Goal: Transaction & Acquisition: Purchase product/service

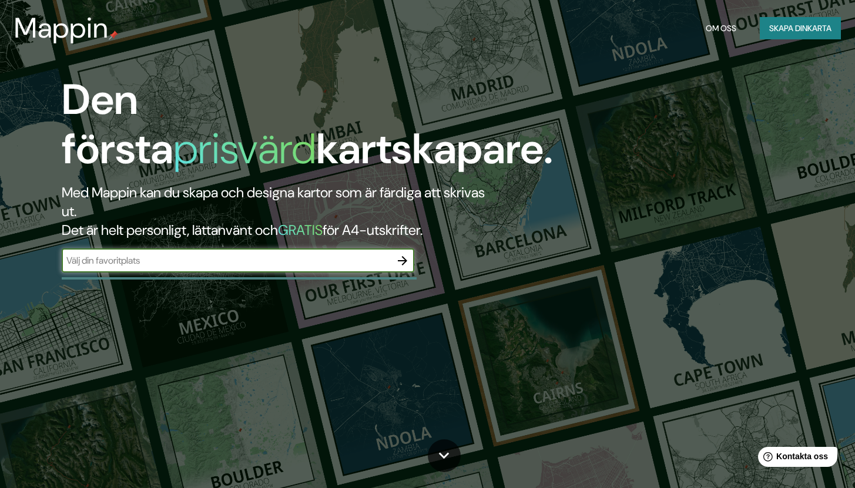
click at [808, 33] on font "karta" at bounding box center [820, 28] width 24 height 11
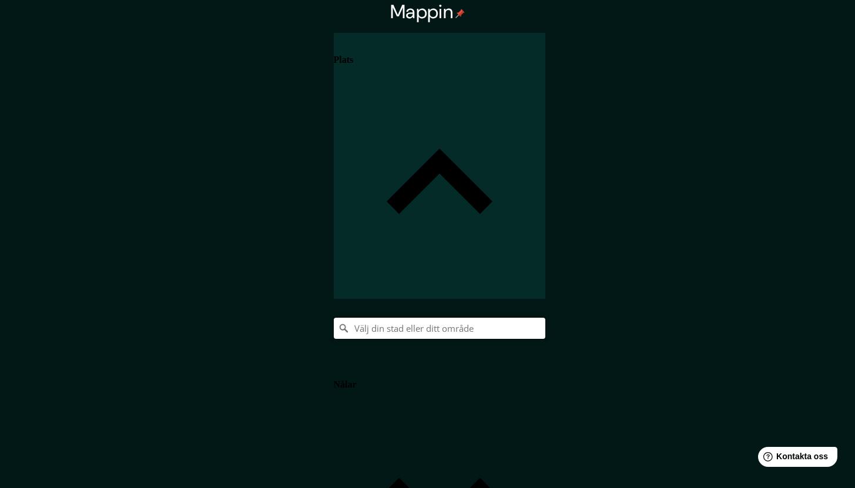
click at [545, 318] on input "Välj din stad eller ditt område" at bounding box center [440, 328] width 212 height 21
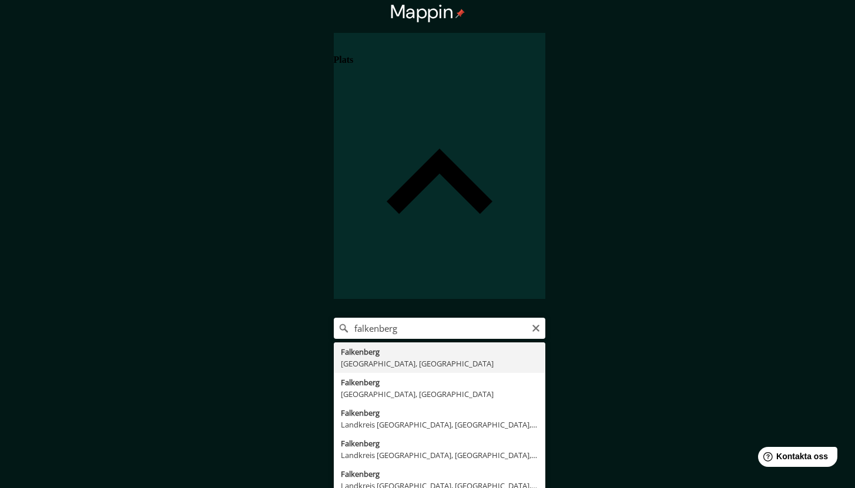
type input "[GEOGRAPHIC_DATA], [GEOGRAPHIC_DATA], [GEOGRAPHIC_DATA]"
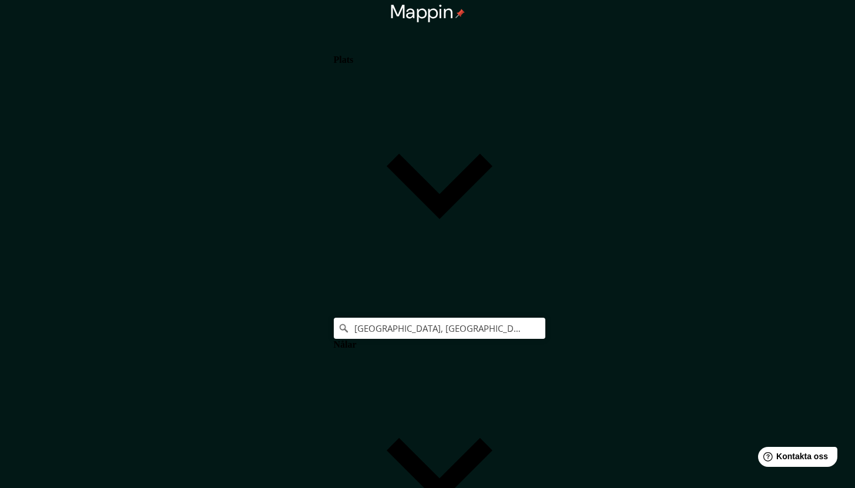
click at [697, 370] on body "Mappin Plats Falkenberg, [GEOGRAPHIC_DATA], [GEOGRAPHIC_DATA] Nålar Stil Layout…" at bounding box center [427, 244] width 855 height 488
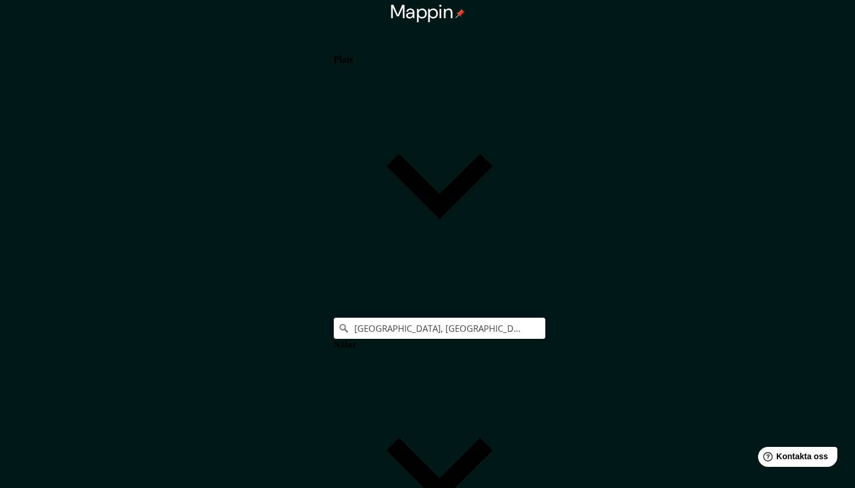
click at [693, 365] on body "Mappin Plats Falkenberg, [GEOGRAPHIC_DATA], [GEOGRAPHIC_DATA] Nålar Stil Layout…" at bounding box center [427, 244] width 855 height 488
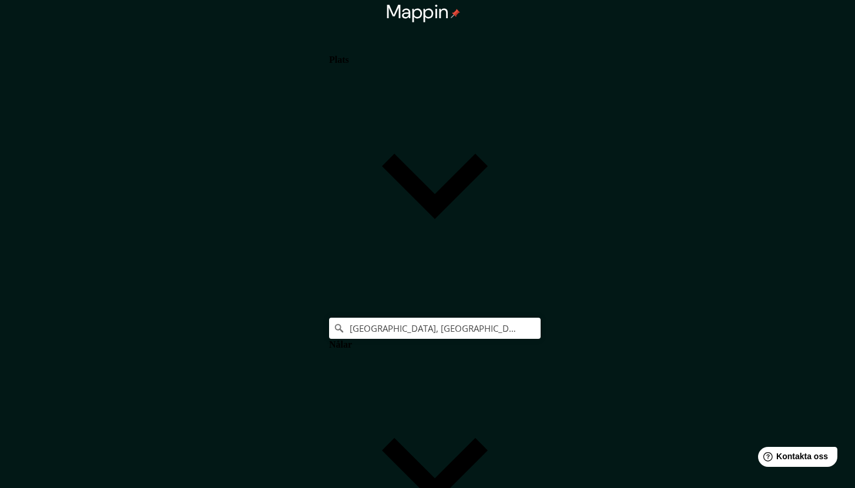
click at [651, 366] on body "Mappin Plats Falkenberg, [GEOGRAPHIC_DATA], [GEOGRAPHIC_DATA] Nålar Stil Layout…" at bounding box center [427, 244] width 855 height 488
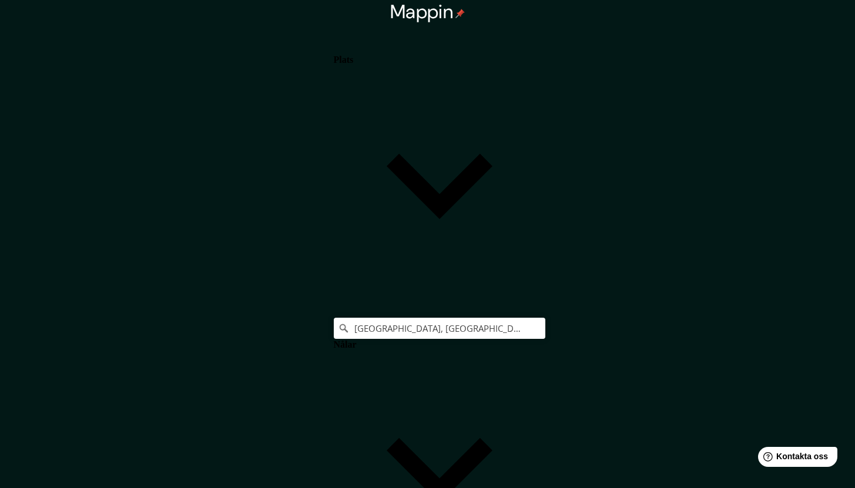
click at [662, 370] on body "Mappin Plats Falkenberg, [GEOGRAPHIC_DATA], [GEOGRAPHIC_DATA] Nålar Stil Layout…" at bounding box center [427, 244] width 855 height 488
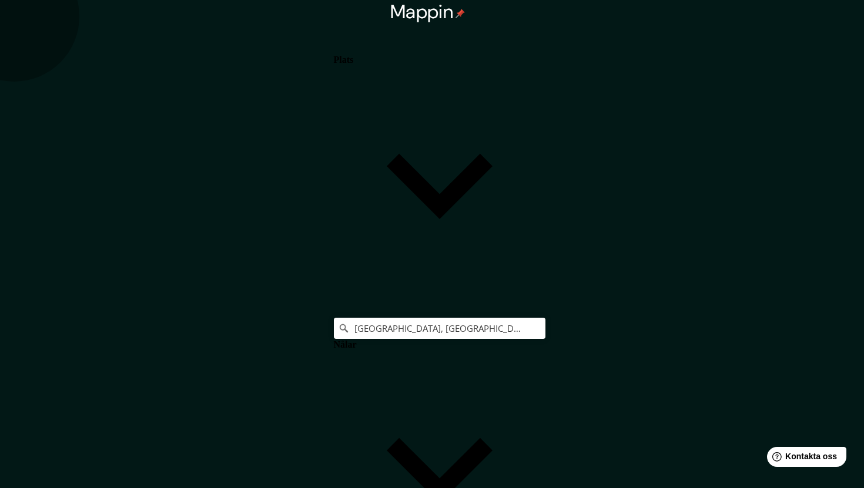
type input "single"
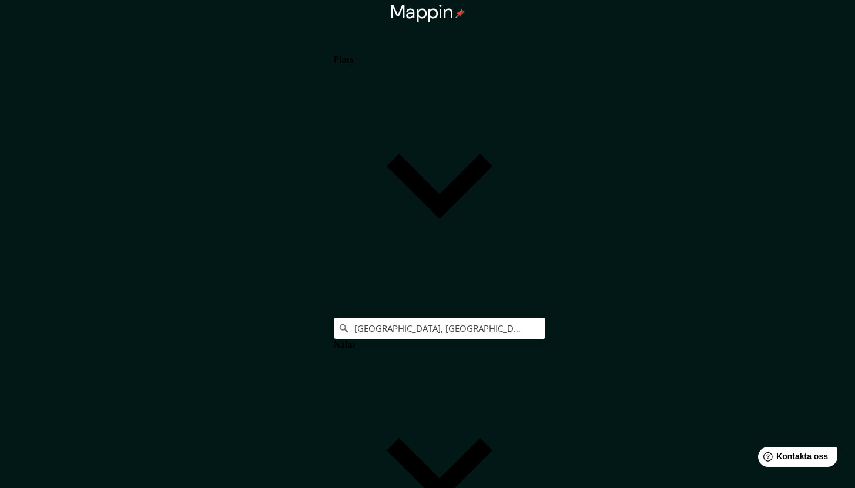
type input "F"
type input "254"
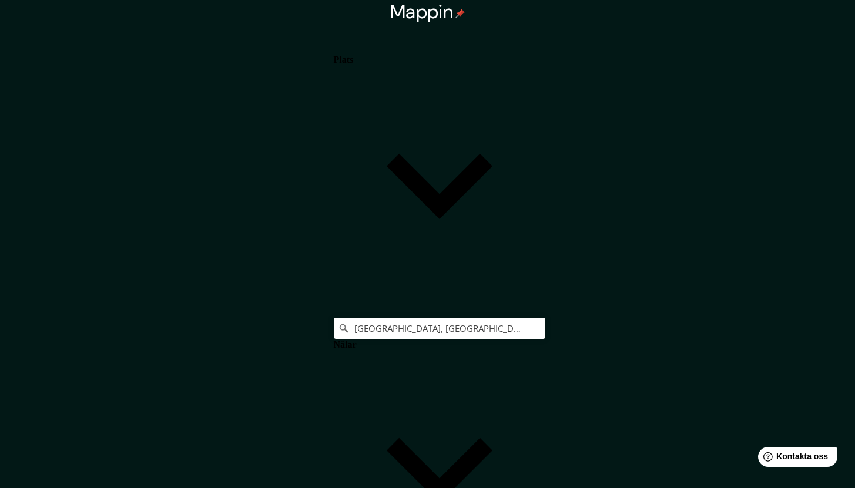
type input "42"
type input "Fa"
type input "254"
type input "42"
type input "Fal"
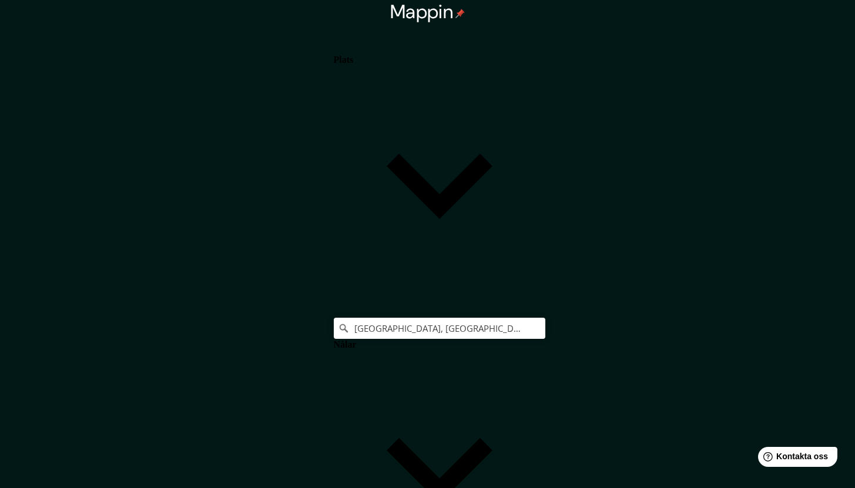
type input "254"
type input "42"
type input "[PERSON_NAME]"
type input "254"
type input "42"
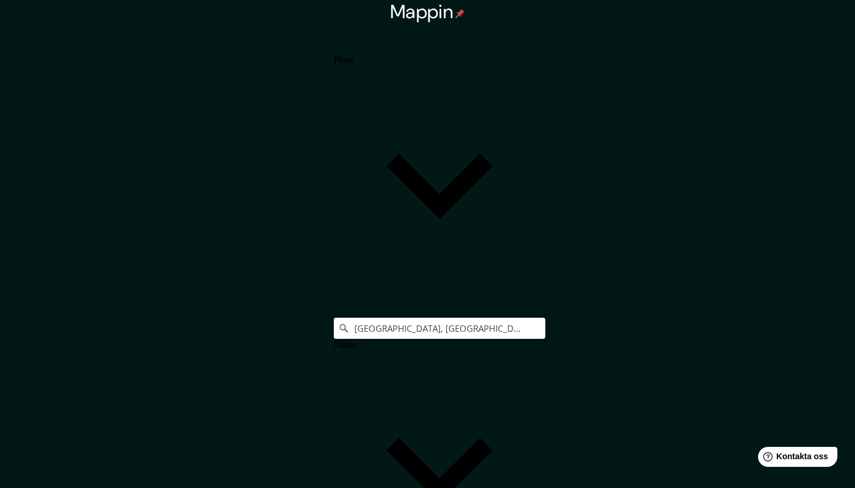
type input "Falke"
type input "254"
type input "42"
type input "Falken"
type input "254"
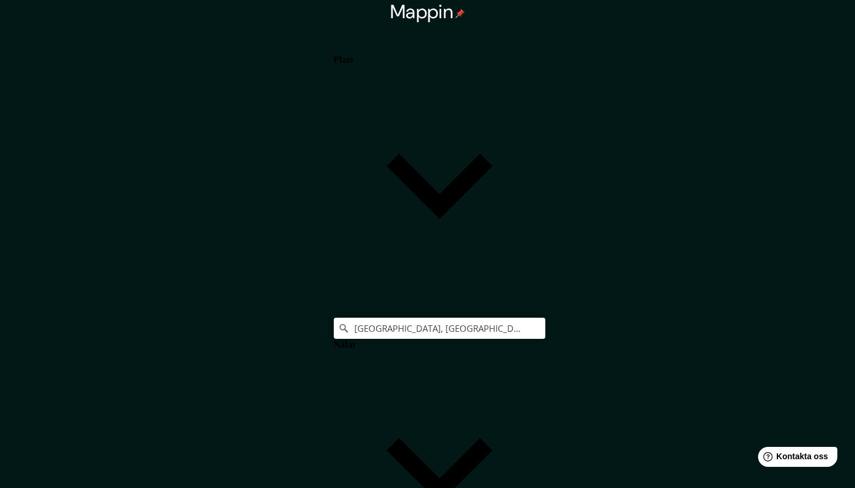
type input "42"
type input "Falkenb"
type input "254"
type input "42"
type input "Falkenbe"
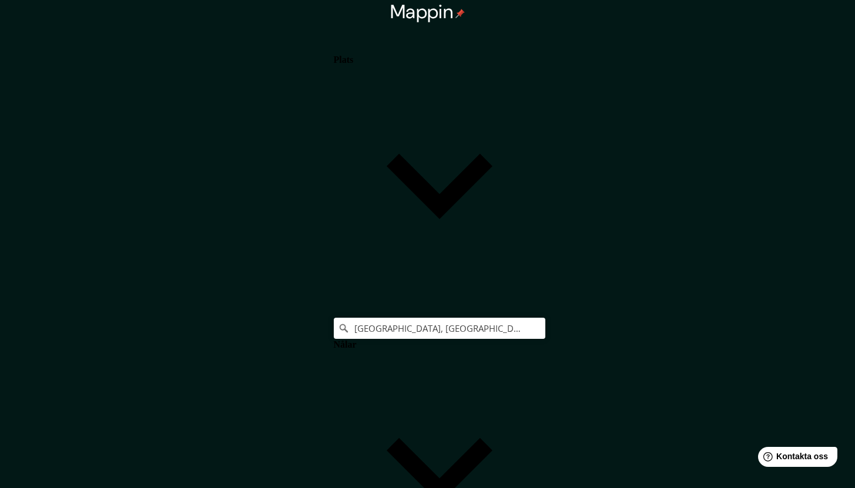
type input "254"
type input "42"
type input "Falkenber"
type input "254"
type input "42"
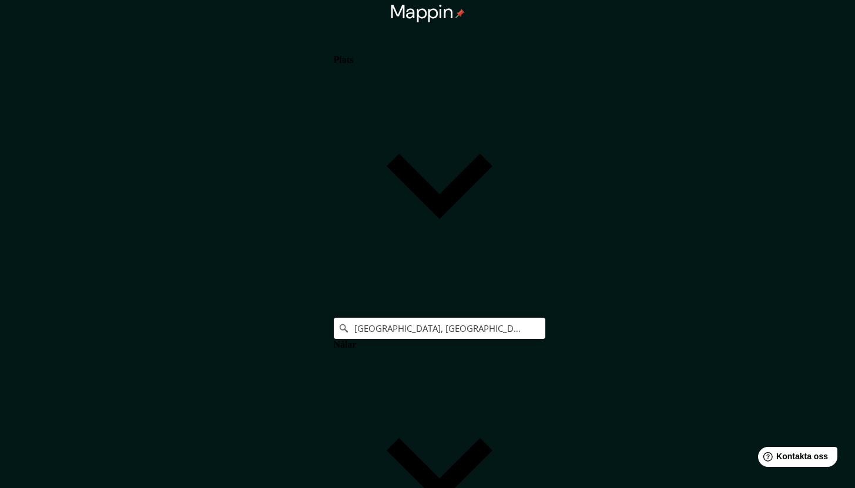
type input "Falkenberg"
type input "254"
type input "42"
type input "Falkenberg"
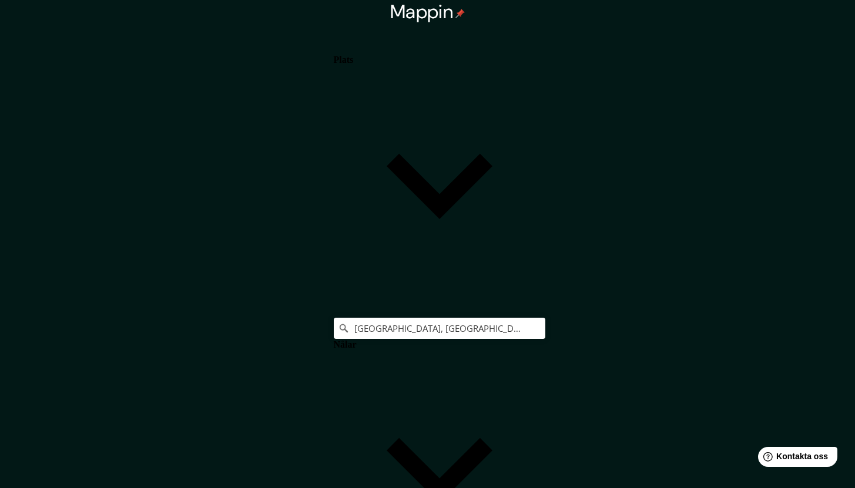
type input "Secongdary"
type input "254"
type input "42"
type input "Secongldary"
type input "254"
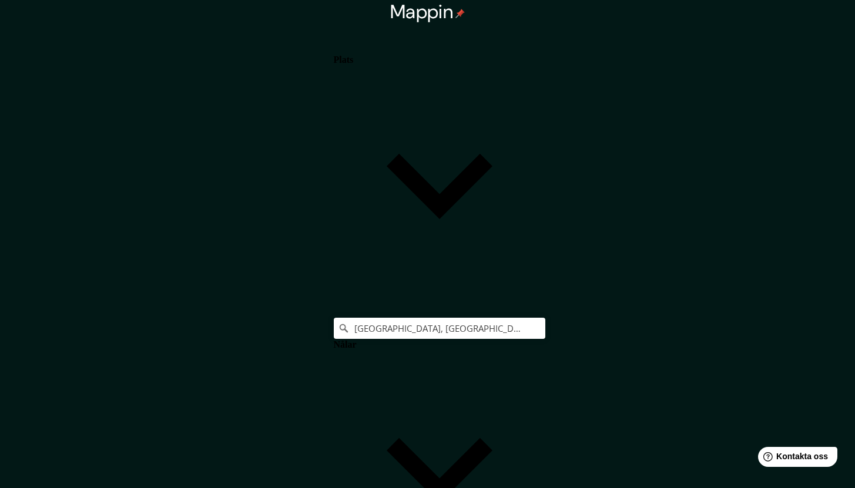
type input "42"
type input "Secongdary"
type input "254"
type input "42"
type input "Secondary"
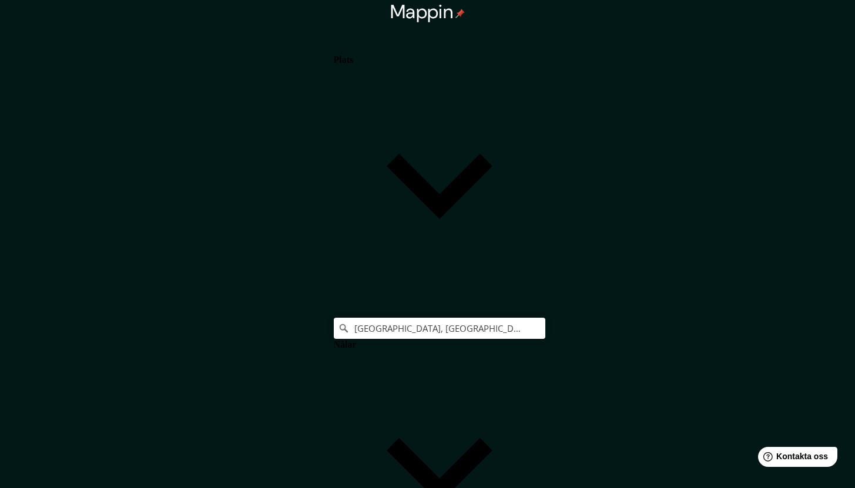
type input "254"
type input "42"
type input "Secodary"
type input "254"
type input "42"
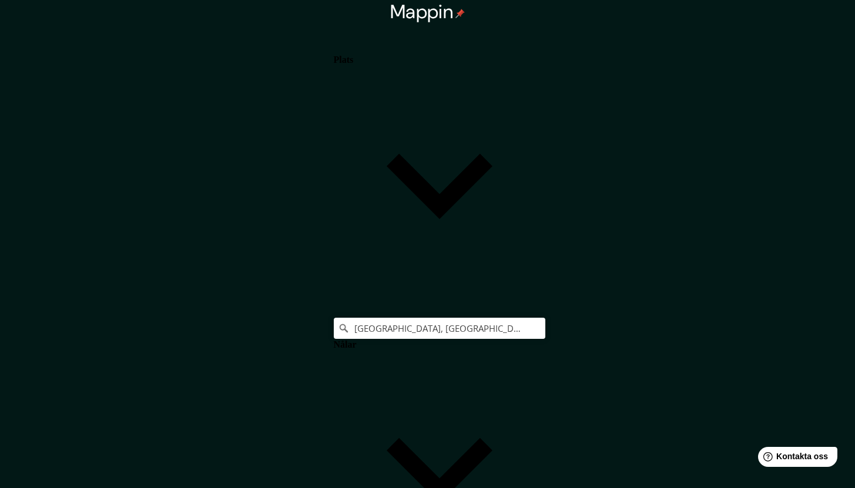
type input "Secdary"
type input "254"
type input "42"
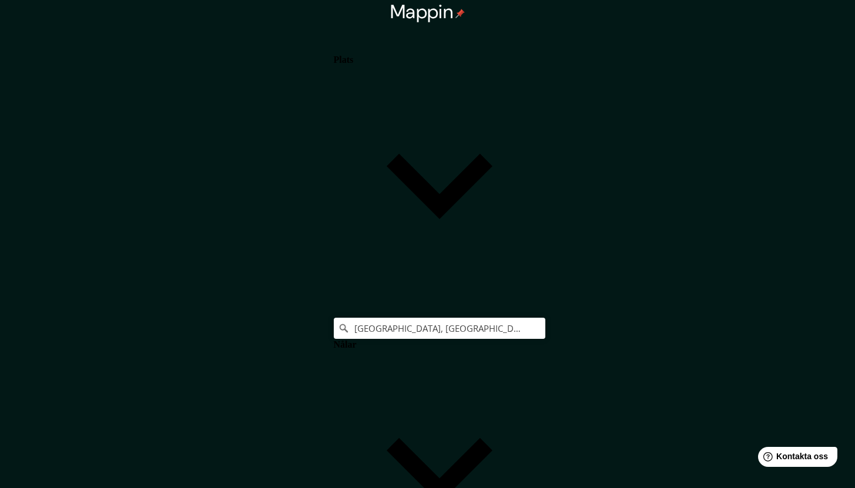
type input "g"
type input "254"
type input "42"
type input "gl"
type input "254"
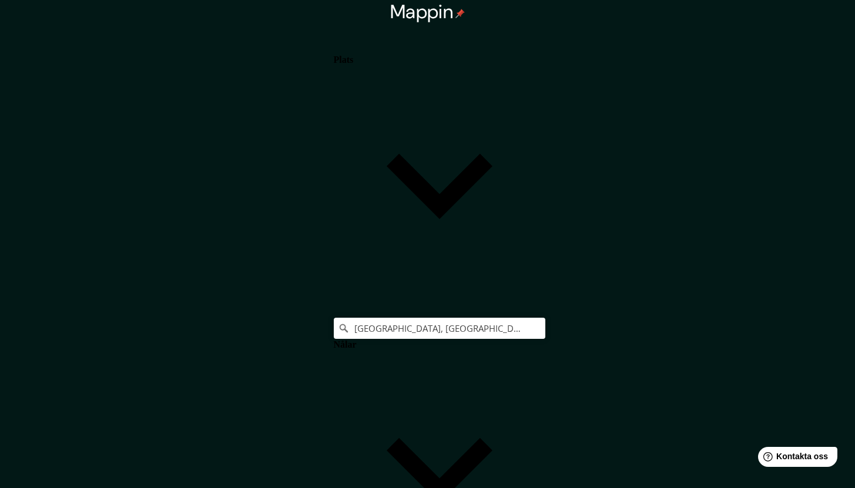
type input "42"
type input "glo"
type input "254"
type input "42"
type input "glom"
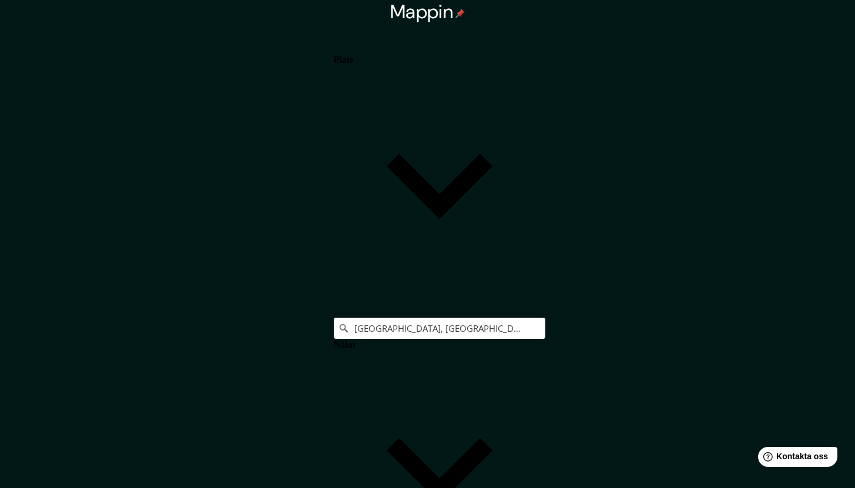
type input "254"
type input "42"
type input "glomm"
type input "254"
type input "42"
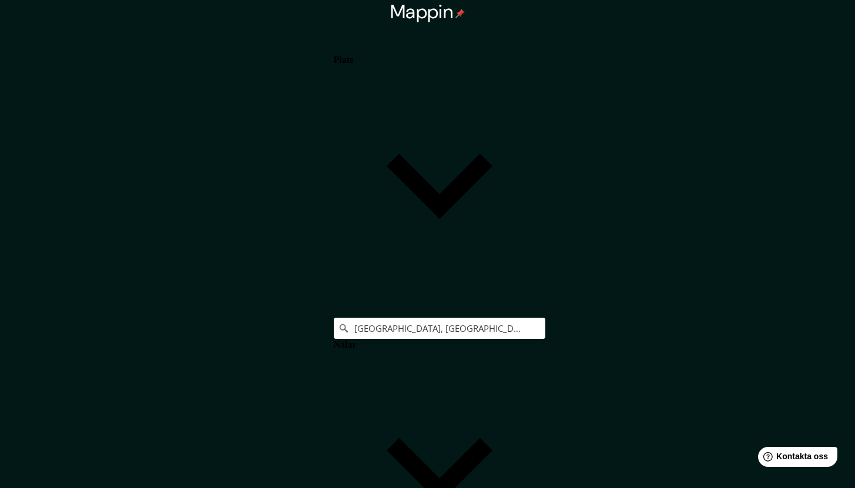
type input "glomme"
type input "254"
type input "42"
type input "glommen"
type input "254"
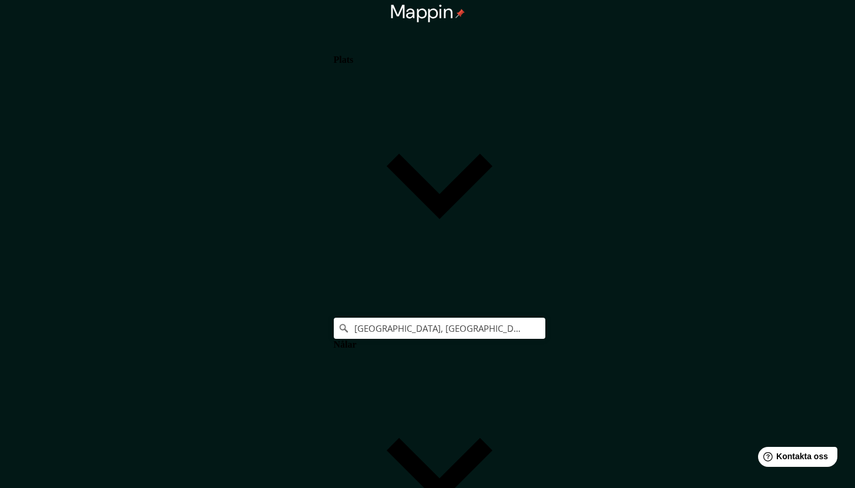
type input "42"
type input "glommen"
click at [357, 340] on font "Nålar" at bounding box center [345, 345] width 23 height 10
type input "254"
type input "42"
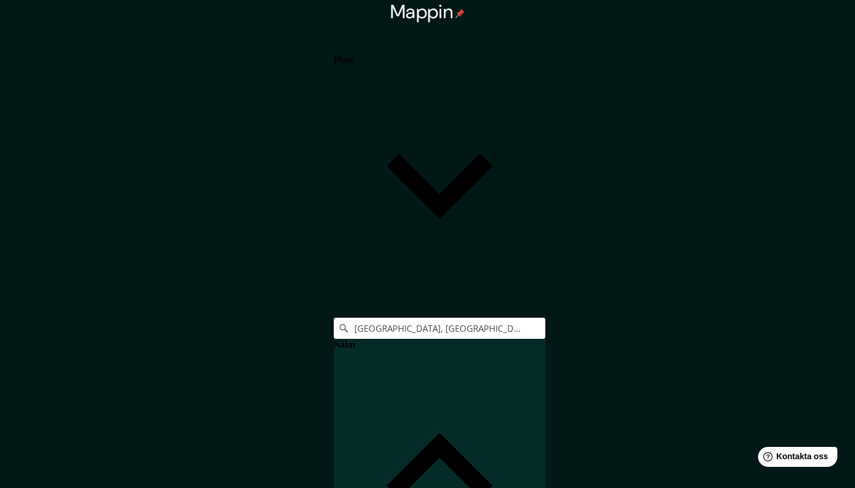
click at [354, 65] on font "Plats" at bounding box center [344, 60] width 20 height 10
type input "254"
type input "42"
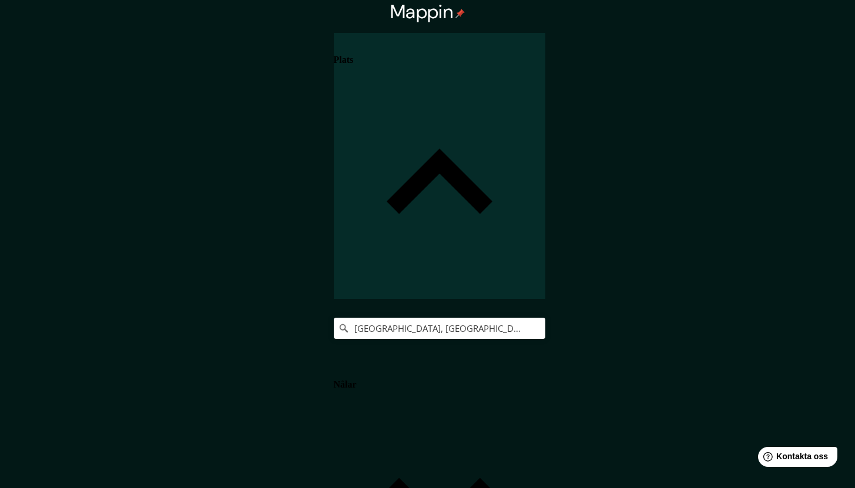
type input "254"
type input "42"
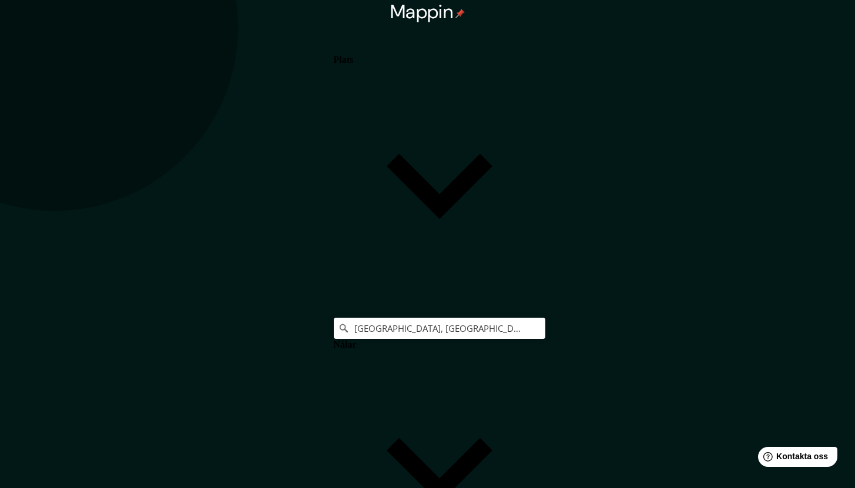
type input "254"
type input "42"
type input "254"
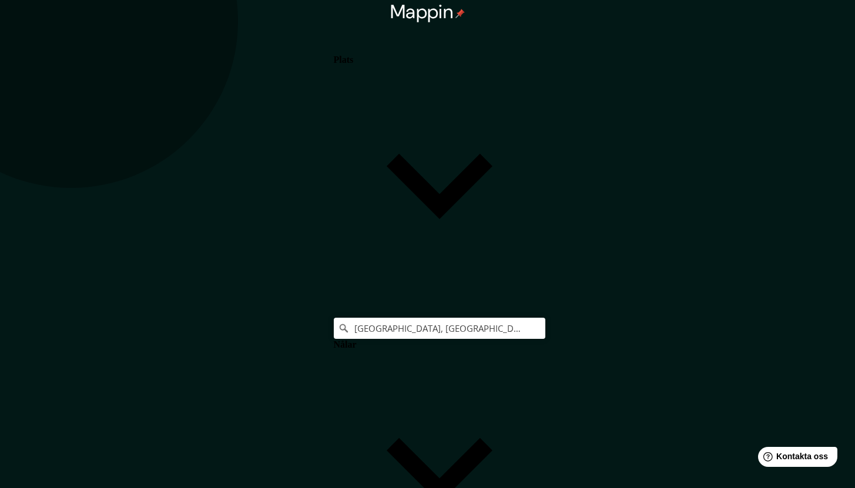
type input "42"
type input "254"
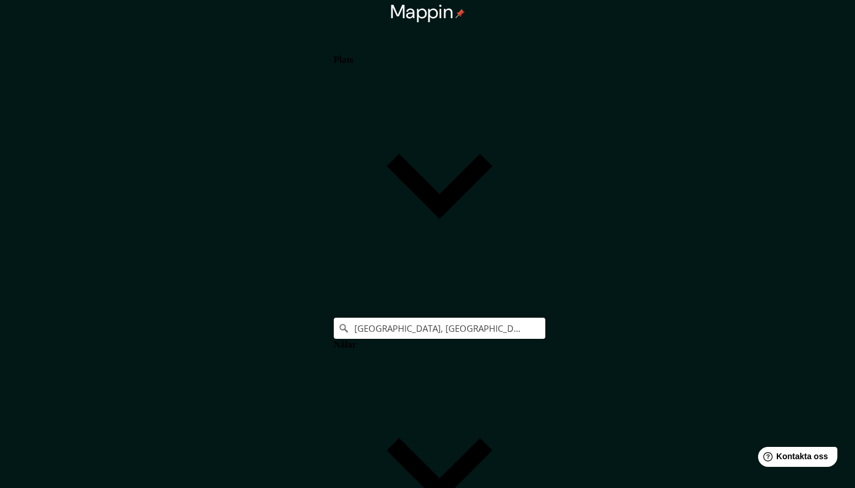
type input "42"
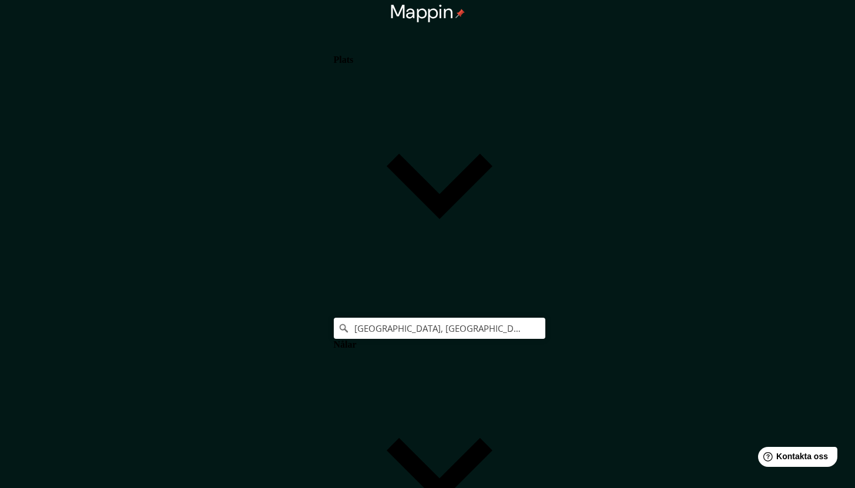
type input "254"
type input "42"
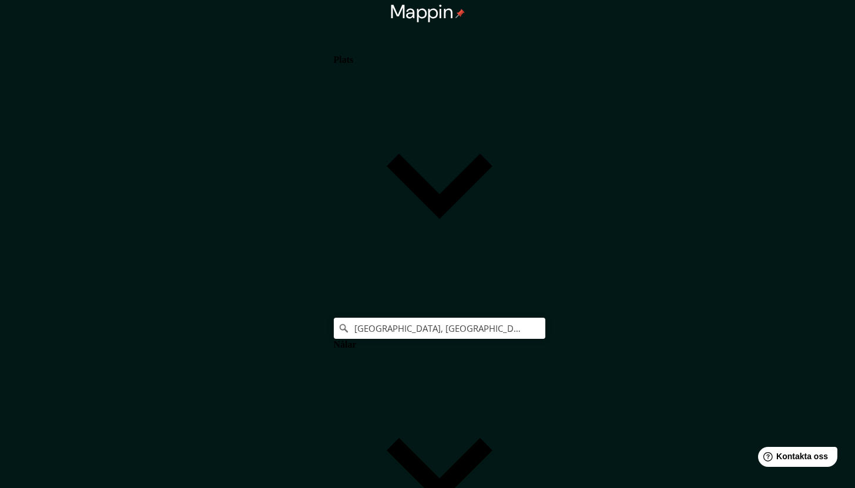
paste input "Falkenberg"
type input "Falkenberg"
type input "254"
type input "42"
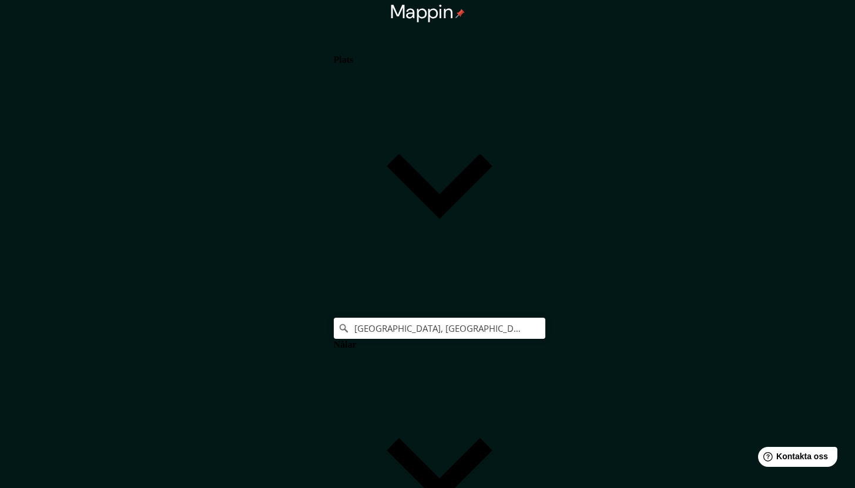
type input "Falkenberg"
type input "254"
type input "42"
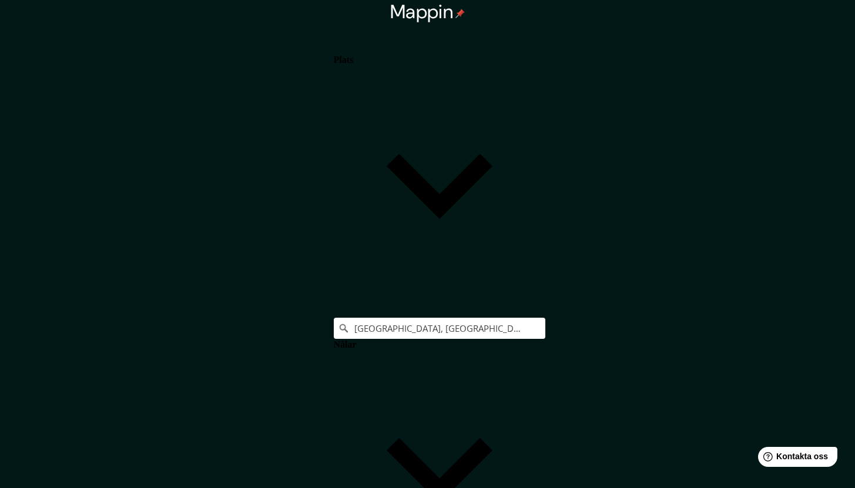
paste input "glommen"
type input "glommen"
type input "254"
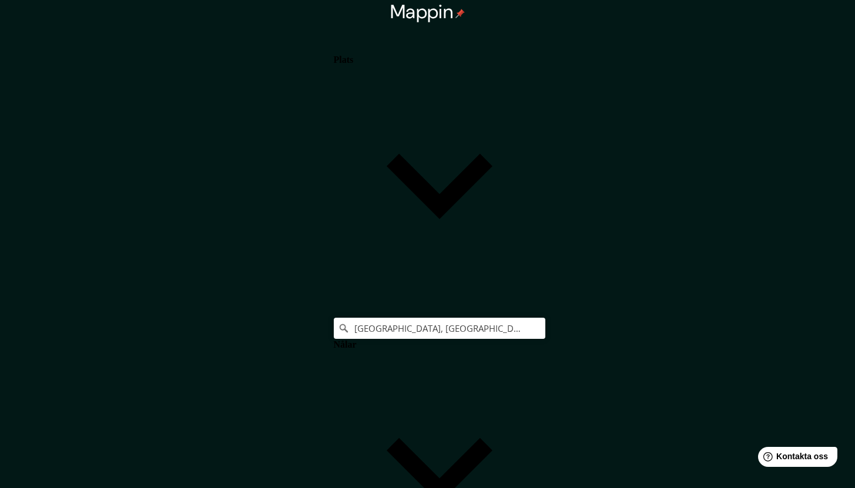
type input "42"
type input "glommen"
type input "254"
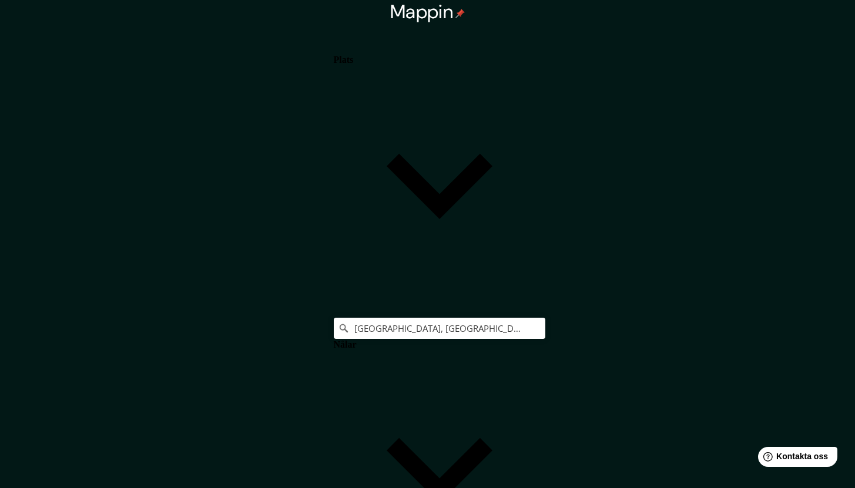
type input "42"
paste input "Falkenberg"
type input "Falkenberg"
type input "254"
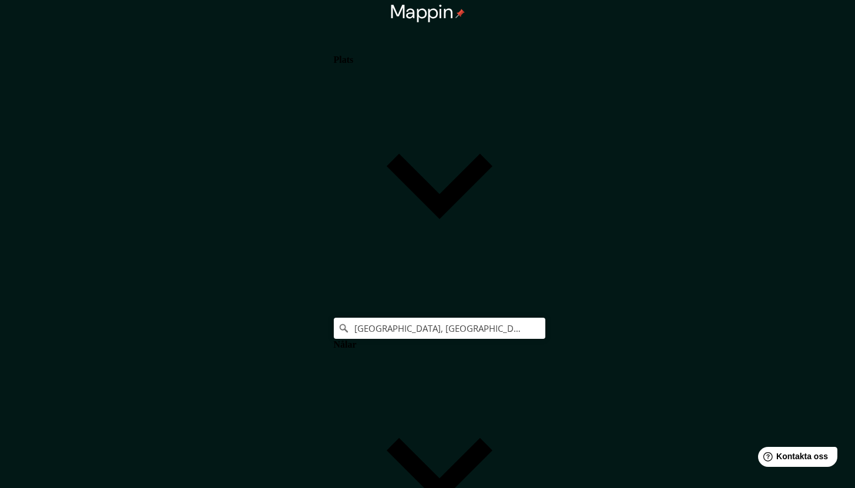
type input "42"
type input "Falkenberg"
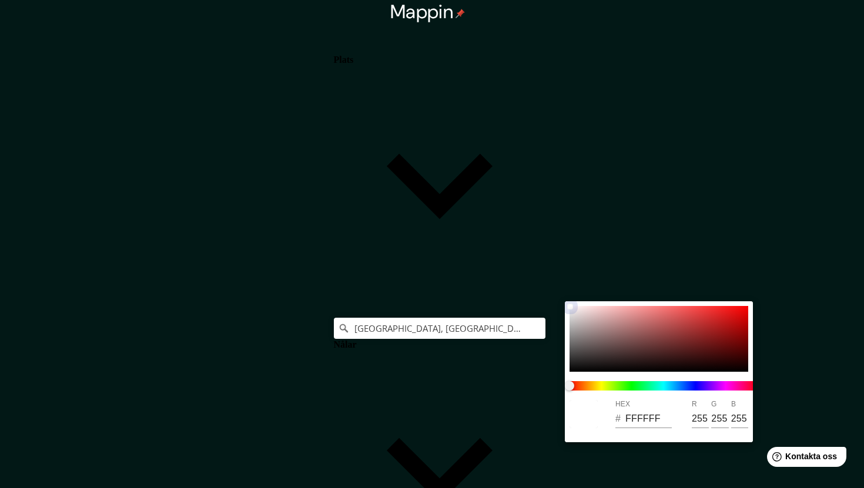
click at [712, 324] on div at bounding box center [659, 339] width 179 height 66
type input "254"
type input "42"
type input "BA2525"
type input "186"
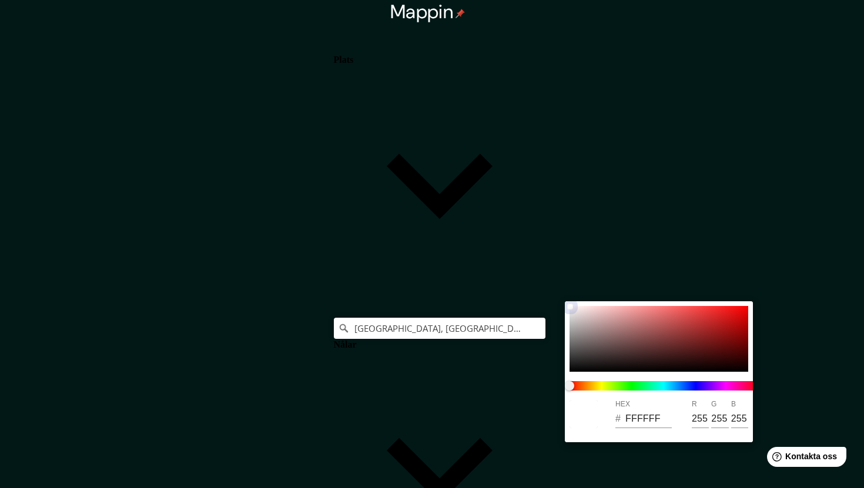
type input "37"
click at [571, 309] on div at bounding box center [659, 339] width 179 height 66
type input "254"
type input "42"
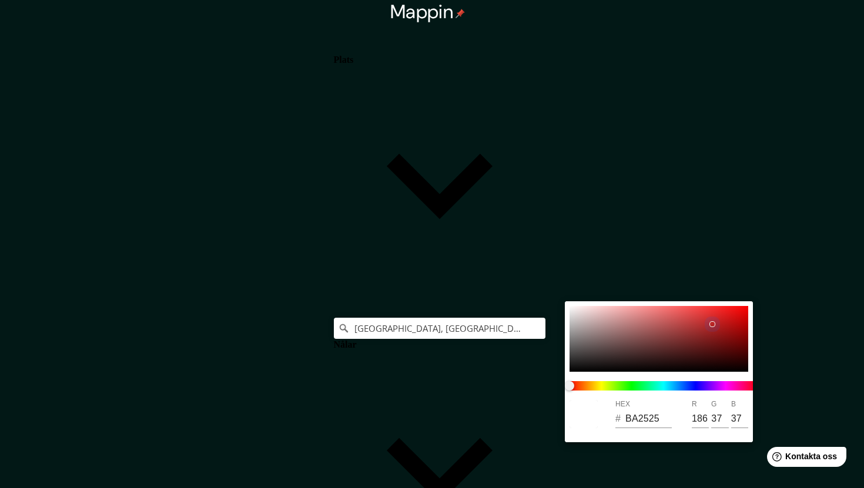
type input "F4F1F1"
type input "244"
type input "241"
type input "254"
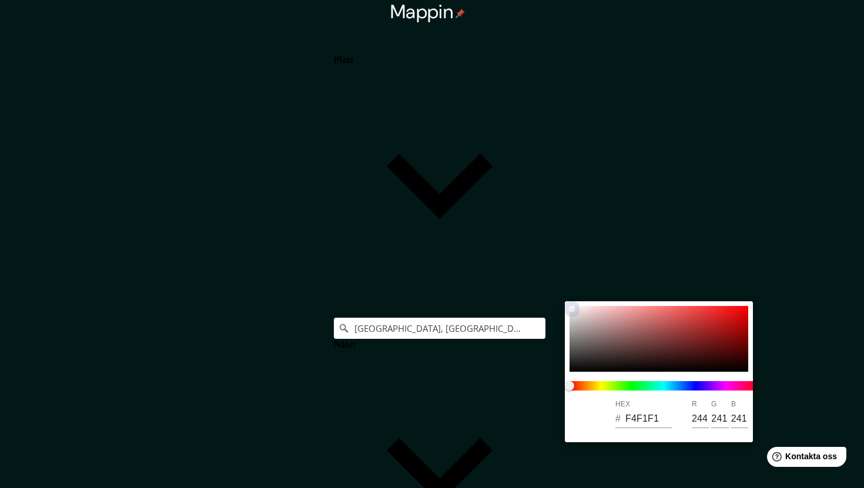
type input "42"
type input "F4F4F4"
type input "244"
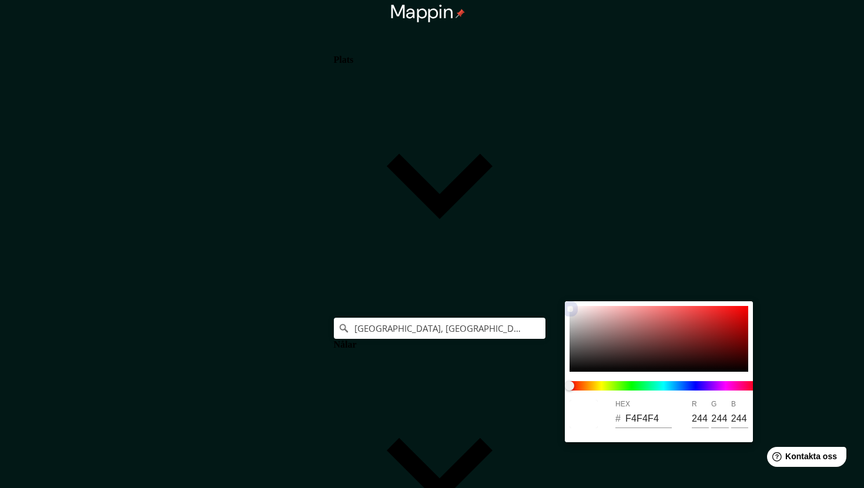
type input "254"
type input "42"
type input "958D8D"
type input "149"
type input "141"
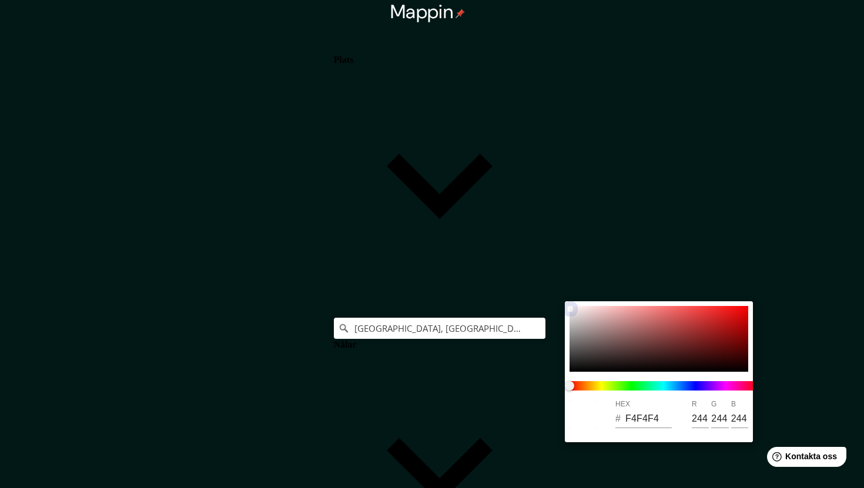
type input "141"
type input "254"
type input "42"
type input "938888"
type input "147"
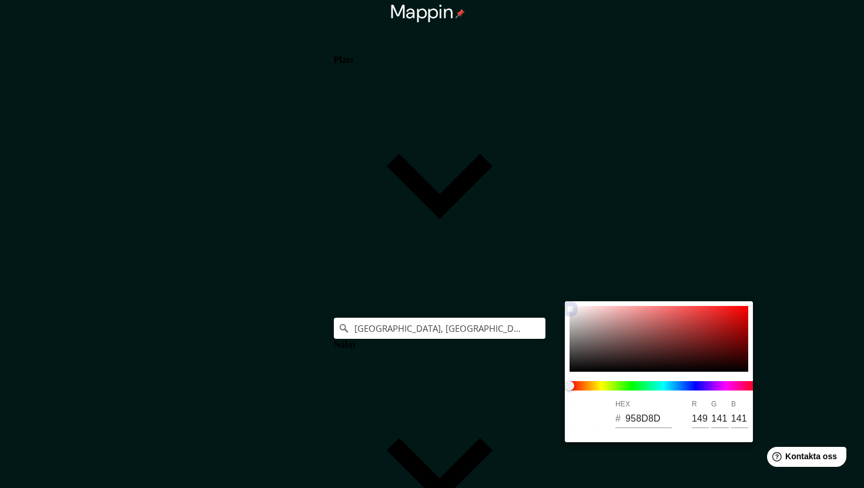
type input "136"
type input "254"
type input "42"
type input "988484"
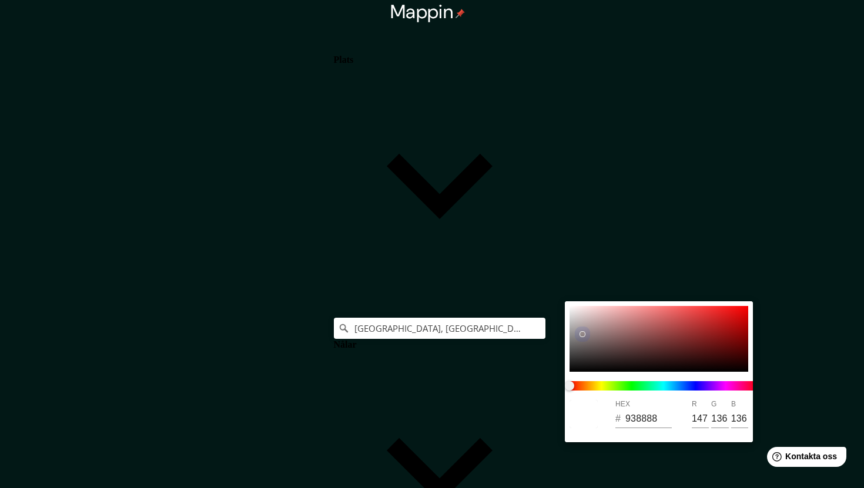
type input "152"
type input "132"
type input "254"
type input "42"
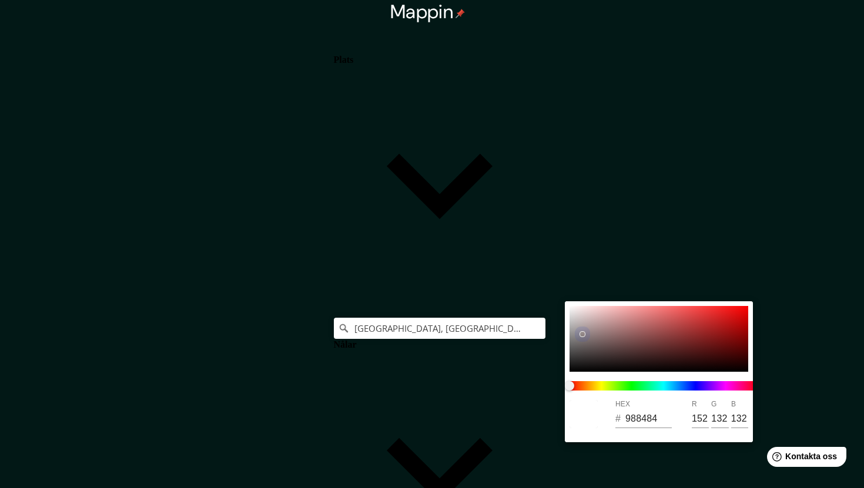
type input "988282"
type input "130"
type input "254"
type input "42"
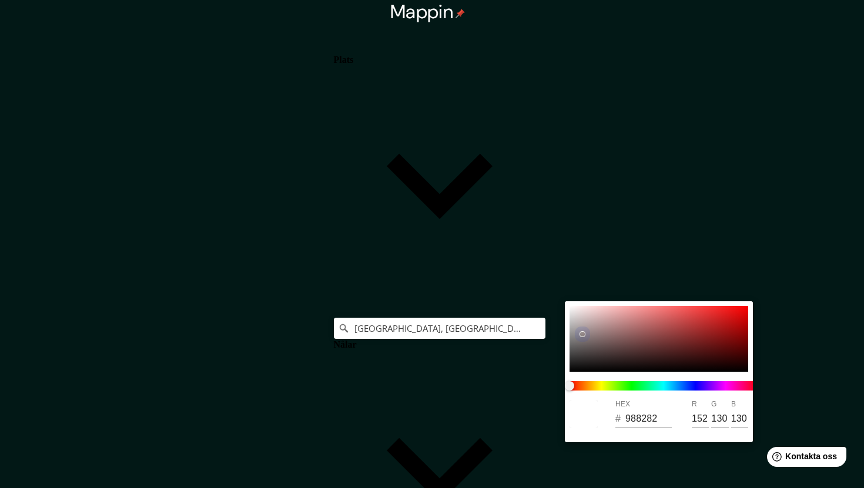
type input "AA9292"
type input "170"
type input "146"
type input "254"
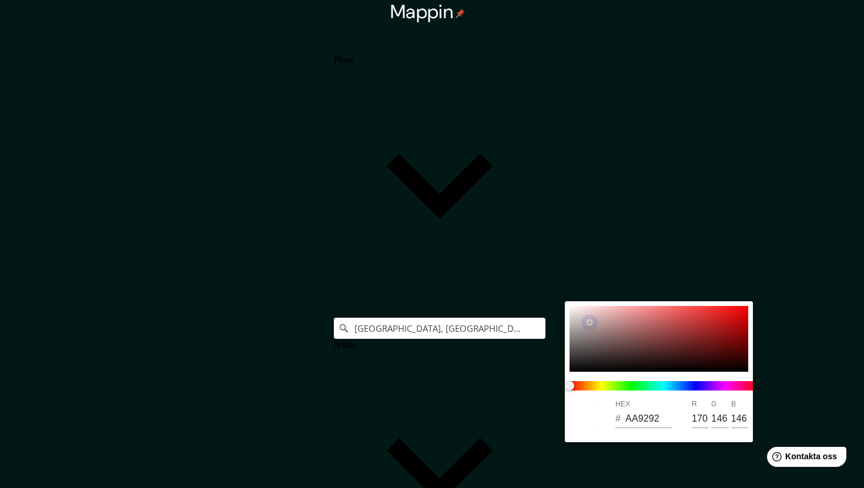
type input "42"
type input "C1ABAB"
type input "193"
type input "171"
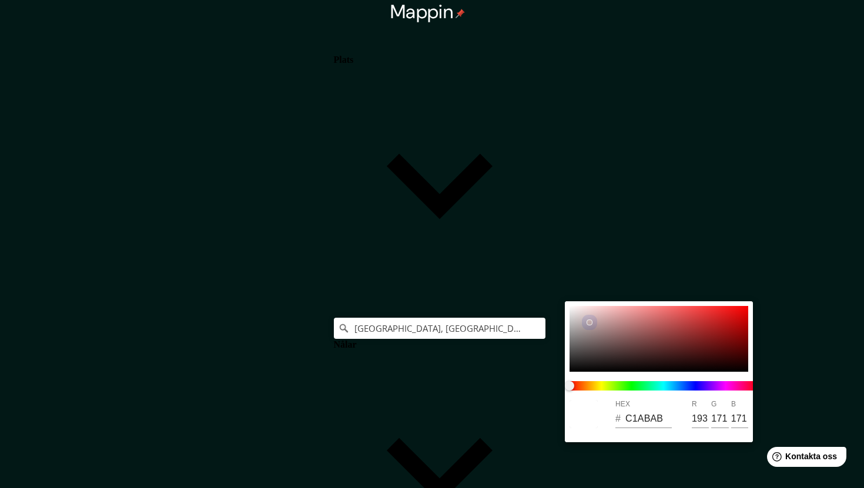
type input "254"
type input "42"
type input "C8B7B7"
type input "200"
type input "183"
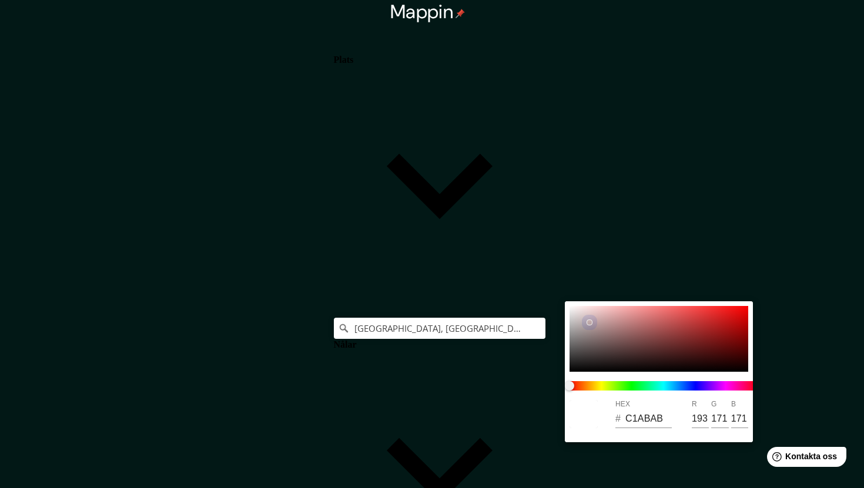
type input "183"
type input "254"
type input "42"
type input "988E8E"
type input "152"
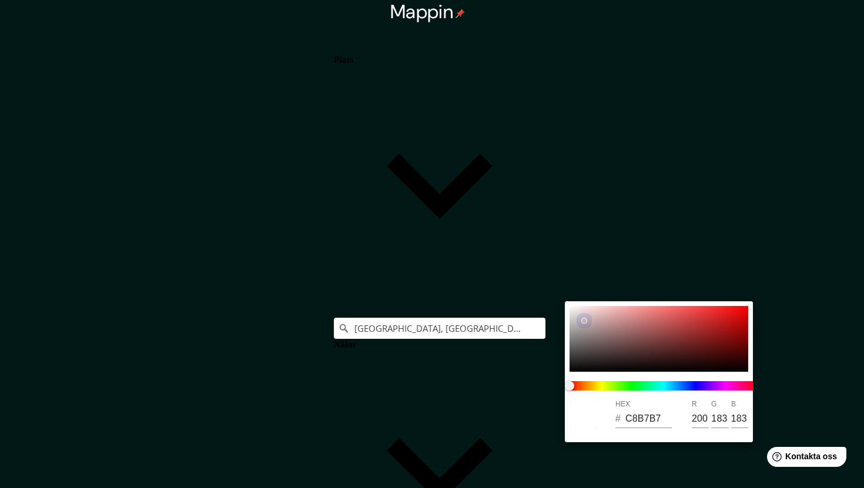
type input "142"
type input "254"
type input "42"
type input "9A9999"
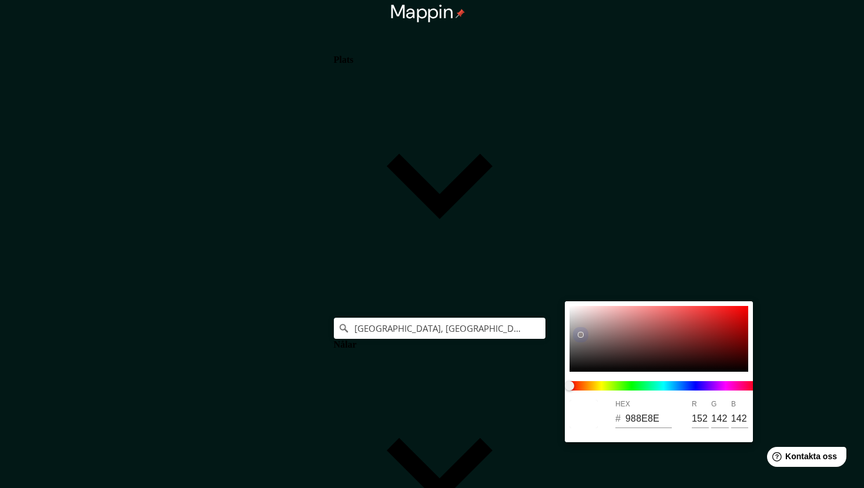
type input "154"
type input "153"
type input "254"
type input "42"
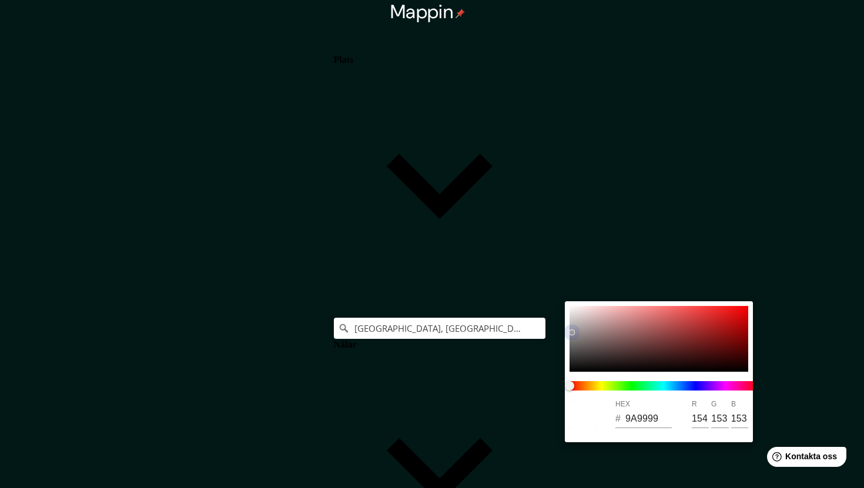
type input "BABABA"
type input "186"
type input "254"
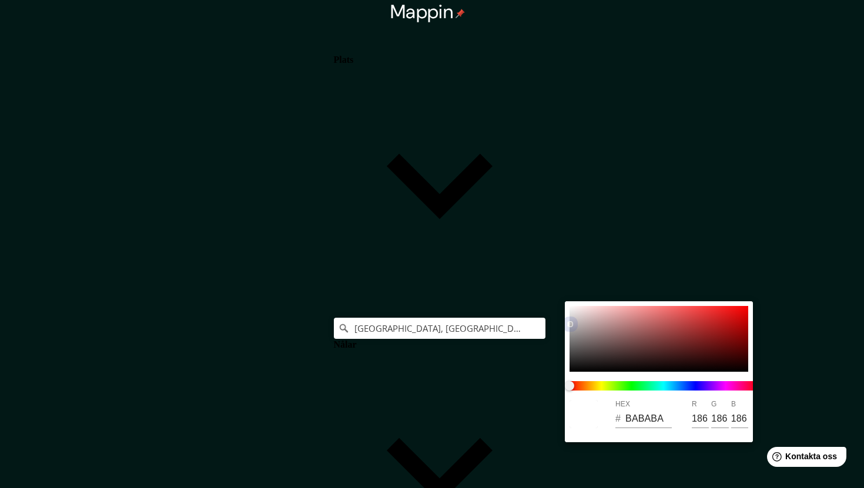
type input "42"
type input "254"
type input "42"
type input "CCC0C0"
type input "204"
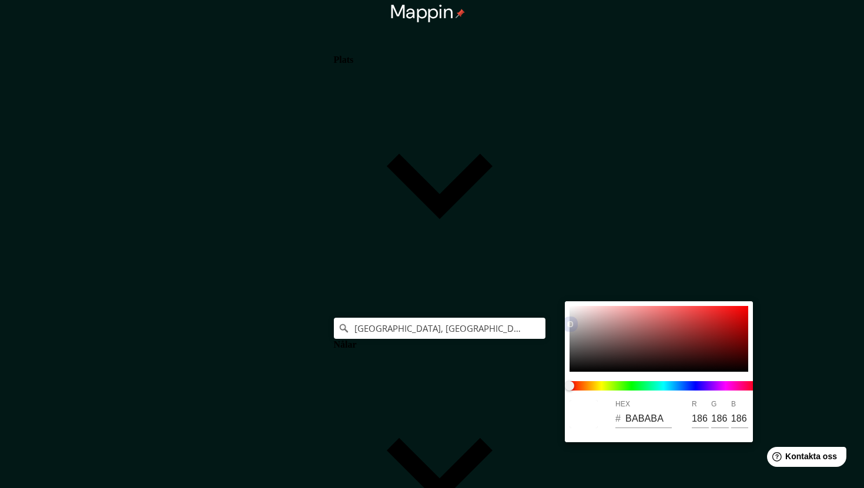
type input "192"
type input "254"
type input "42"
type input "E6E1E1"
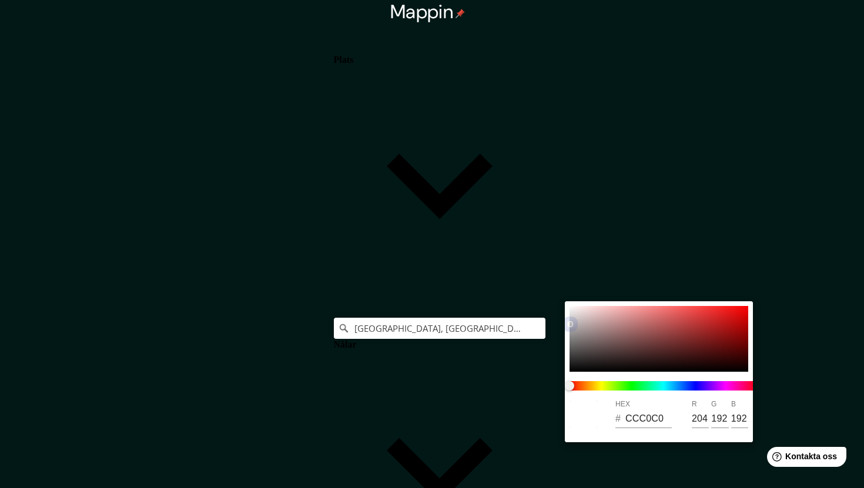
type input "230"
drag, startPoint x: 571, startPoint y: 312, endPoint x: 562, endPoint y: 289, distance: 25.1
click at [561, 292] on div "HEX # FDFBFB R 253 G 251 B 251" at bounding box center [432, 244] width 864 height 488
click at [574, 254] on div at bounding box center [432, 244] width 864 height 488
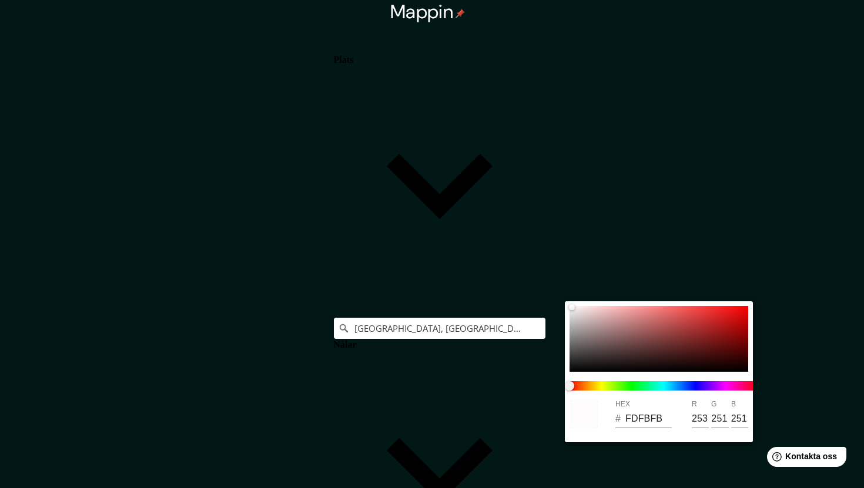
click at [634, 292] on div at bounding box center [432, 244] width 864 height 488
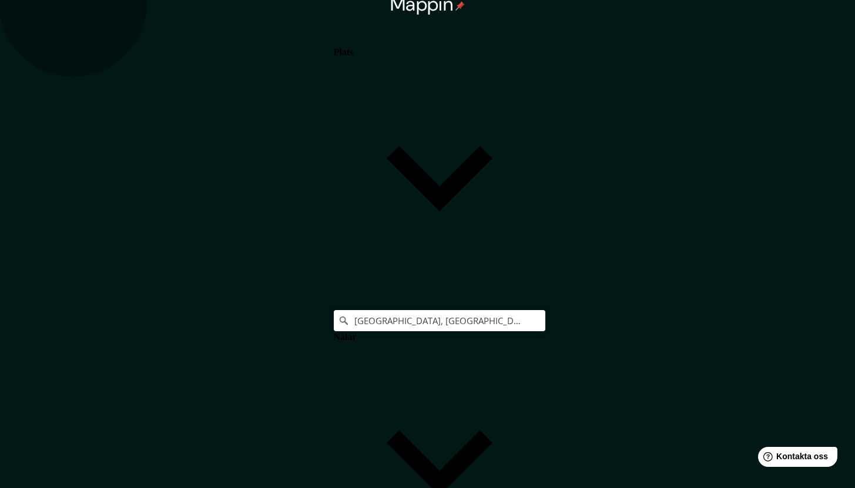
drag, startPoint x: 671, startPoint y: 384, endPoint x: 715, endPoint y: 383, distance: 43.5
drag, startPoint x: 712, startPoint y: 381, endPoint x: 651, endPoint y: 391, distance: 61.8
drag, startPoint x: 629, startPoint y: 354, endPoint x: 688, endPoint y: 360, distance: 59.1
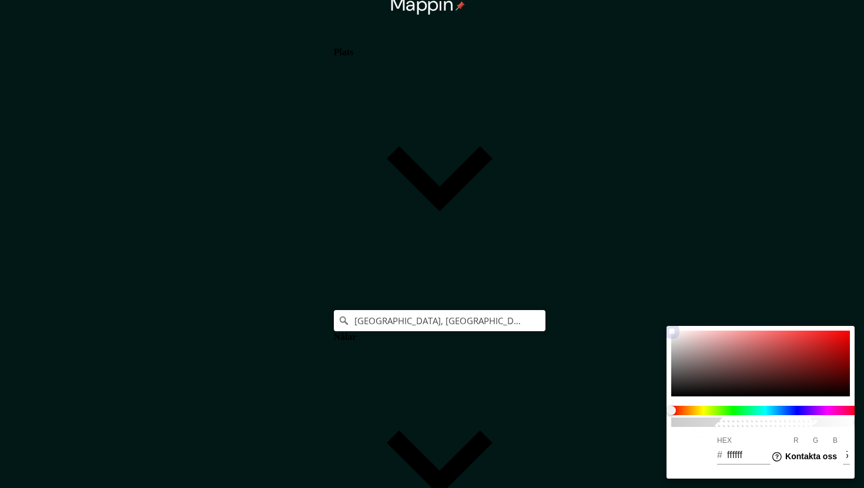
click at [672, 394] on div at bounding box center [760, 364] width 179 height 66
click at [605, 401] on div at bounding box center [432, 244] width 864 height 488
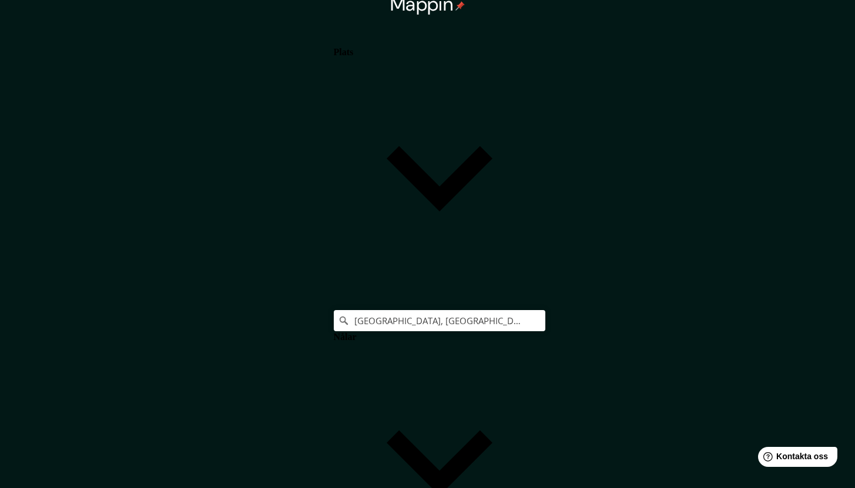
drag, startPoint x: 669, startPoint y: 384, endPoint x: 656, endPoint y: 388, distance: 13.4
drag, startPoint x: 656, startPoint y: 387, endPoint x: 645, endPoint y: 390, distance: 11.4
drag, startPoint x: 645, startPoint y: 390, endPoint x: 637, endPoint y: 392, distance: 8.0
drag, startPoint x: 635, startPoint y: 384, endPoint x: 623, endPoint y: 386, distance: 12.4
drag, startPoint x: 623, startPoint y: 386, endPoint x: 631, endPoint y: 386, distance: 7.7
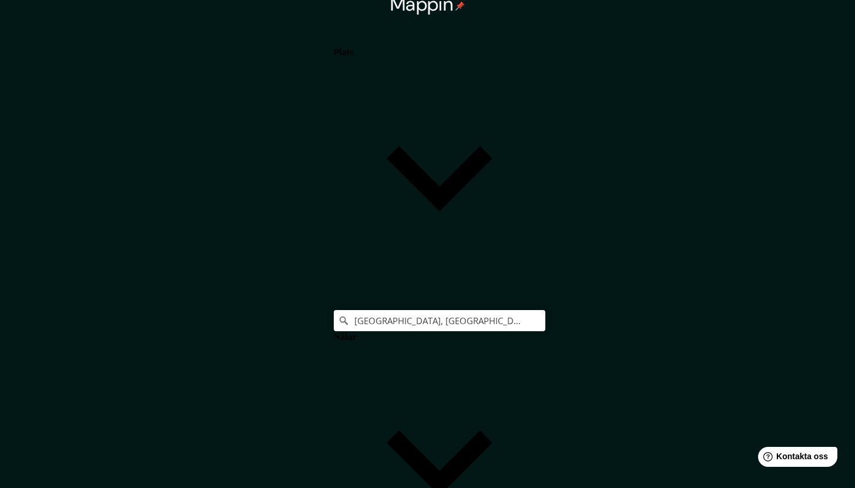
scroll to position [183, 0]
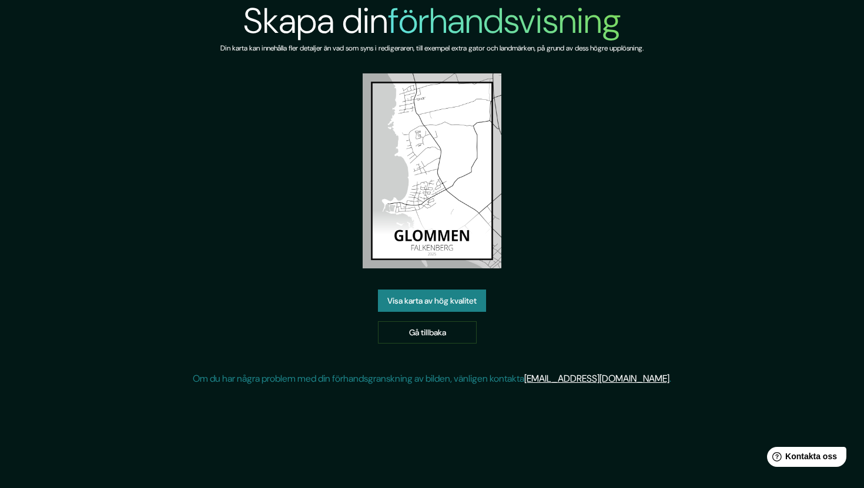
click at [420, 305] on font "Visa karta av hög kvalitet" at bounding box center [431, 301] width 89 height 11
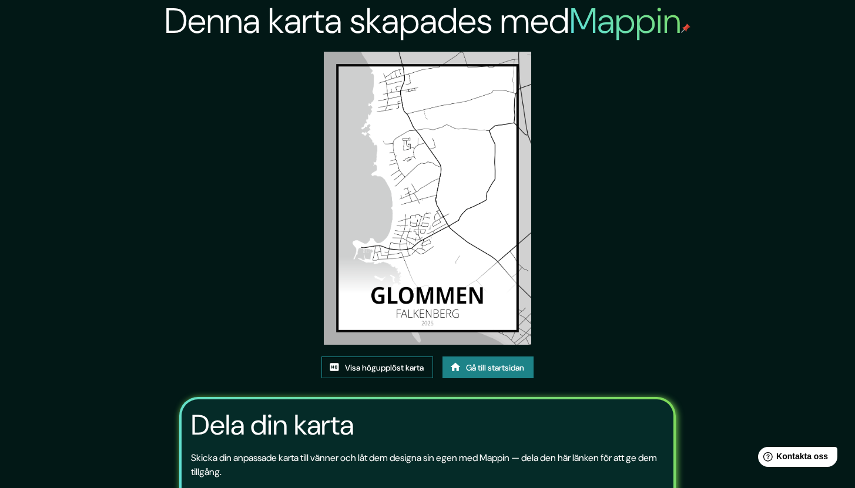
click at [400, 372] on font "Visa högupplöst karta" at bounding box center [384, 368] width 79 height 11
click at [478, 371] on font "Gå till startsidan" at bounding box center [495, 368] width 58 height 11
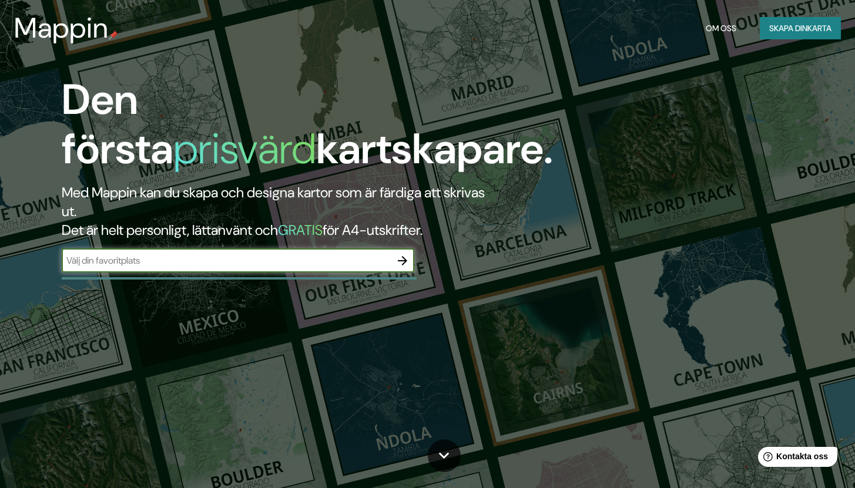
click at [272, 257] on input "text" at bounding box center [226, 261] width 329 height 14
type input "Falkenberg"
click at [409, 266] on icon "button" at bounding box center [403, 261] width 14 height 14
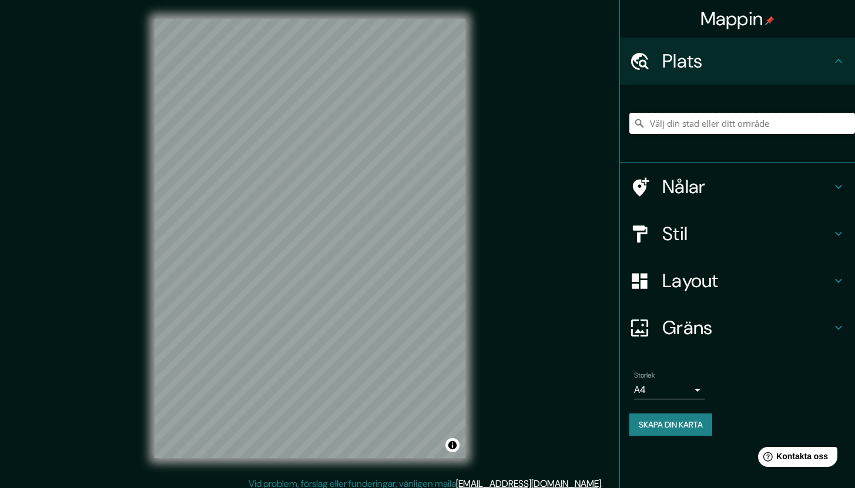
click at [726, 123] on input "Välj din stad eller ditt område" at bounding box center [743, 123] width 226 height 21
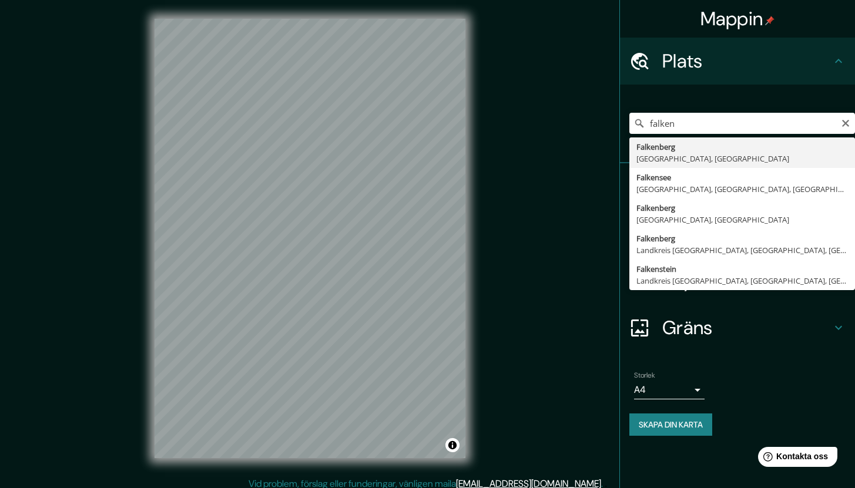
type input "[GEOGRAPHIC_DATA], [GEOGRAPHIC_DATA], [GEOGRAPHIC_DATA]"
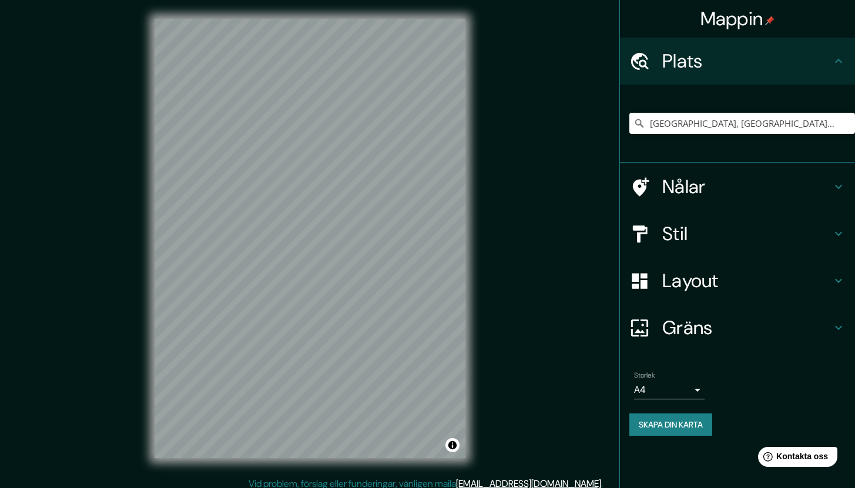
click at [567, 138] on div "Mappin Plats Falkenberg, Hallands län, Sverige Nålar Stil Layout Gräns Välj en …" at bounding box center [427, 248] width 855 height 496
click at [689, 192] on font "Nålar" at bounding box center [683, 187] width 43 height 25
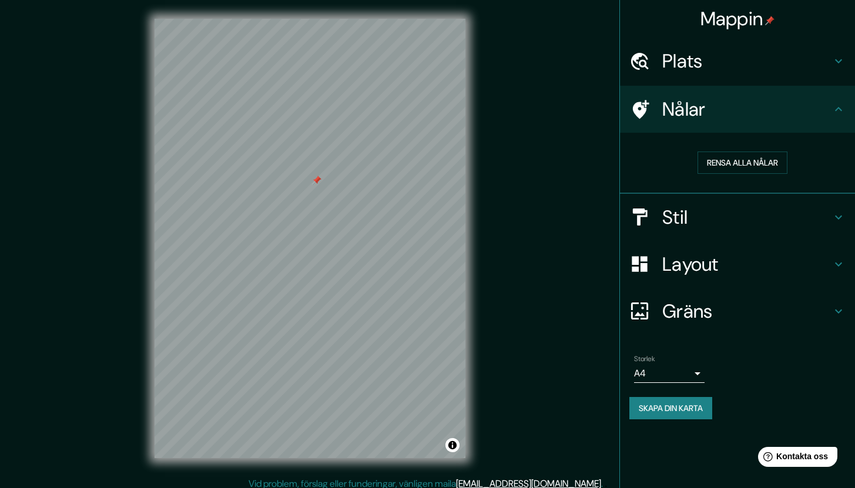
click at [319, 179] on div at bounding box center [316, 180] width 9 height 9
click at [321, 180] on div at bounding box center [320, 178] width 9 height 9
click at [314, 180] on div at bounding box center [311, 180] width 9 height 9
click at [314, 181] on div at bounding box center [311, 180] width 9 height 9
click at [307, 186] on div at bounding box center [308, 185] width 9 height 9
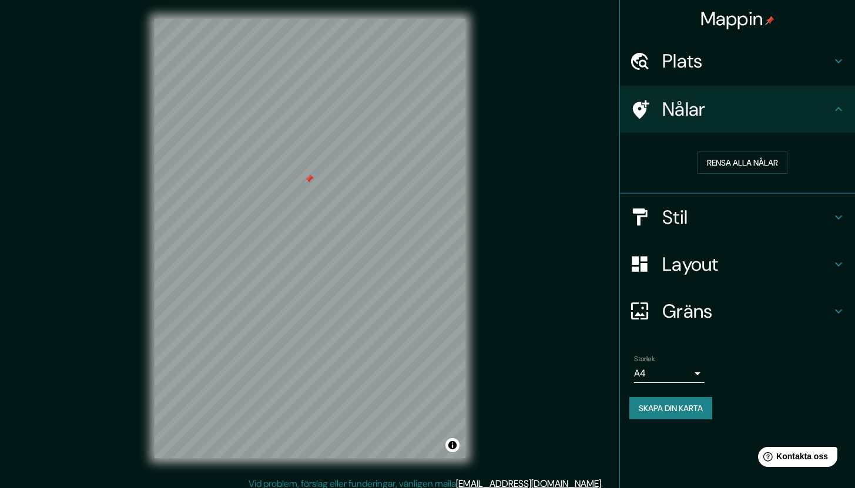
click at [671, 222] on font "Stil" at bounding box center [674, 217] width 25 height 25
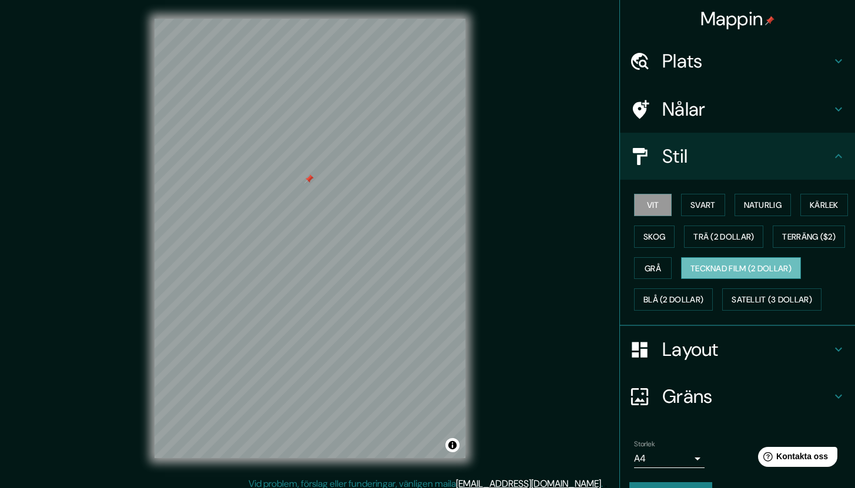
click at [691, 276] on font "Tecknad film (2 dollar)" at bounding box center [741, 268] width 101 height 15
click at [654, 306] on font "Blå (2 dollar)" at bounding box center [674, 300] width 60 height 11
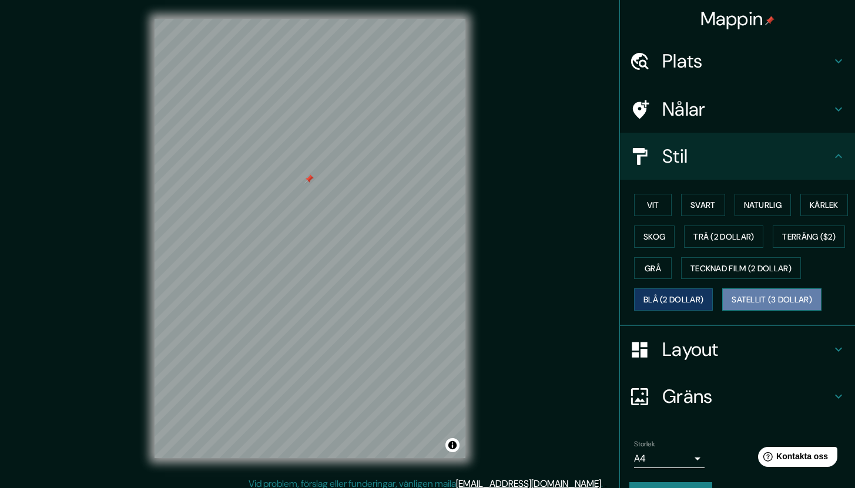
click at [739, 306] on font "Satellit (3 dollar)" at bounding box center [772, 300] width 81 height 11
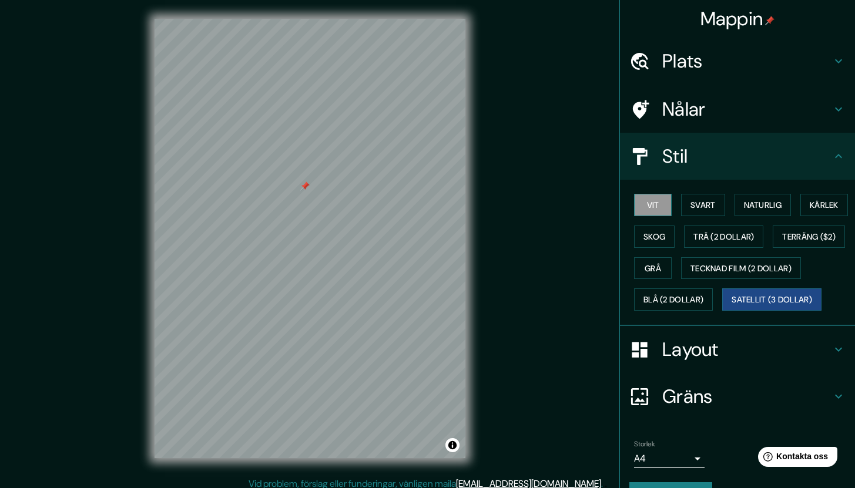
click at [647, 204] on font "Vit" at bounding box center [653, 205] width 12 height 11
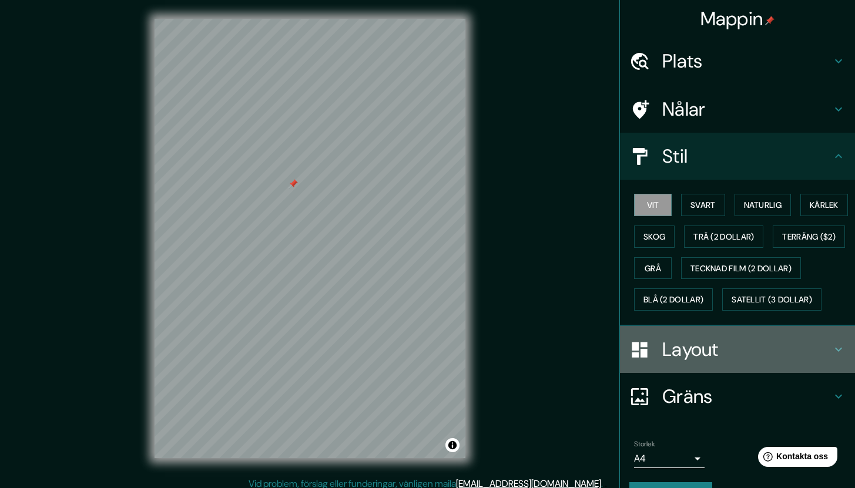
click at [673, 362] on font "Layout" at bounding box center [690, 349] width 56 height 25
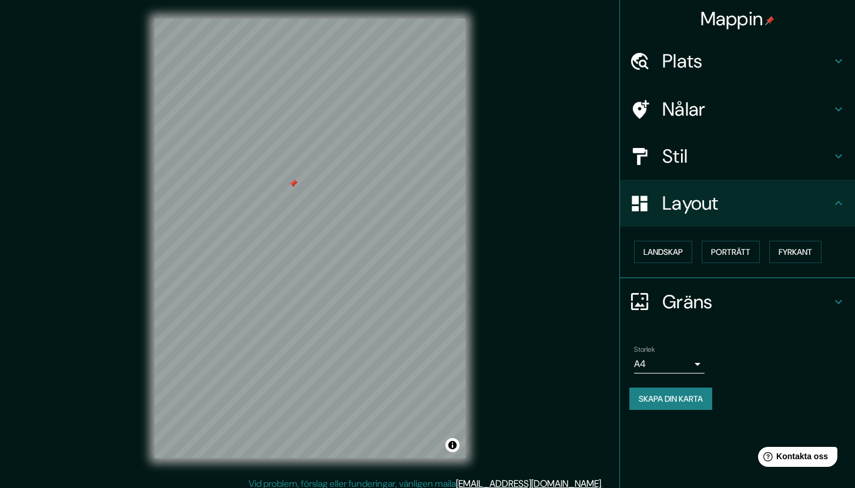
click at [668, 306] on font "Gräns" at bounding box center [687, 302] width 51 height 25
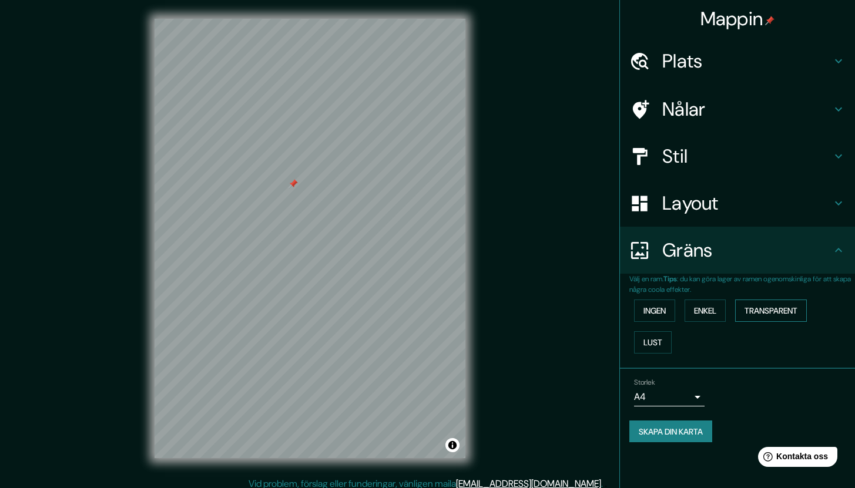
click at [761, 313] on font "Transparent" at bounding box center [771, 311] width 53 height 11
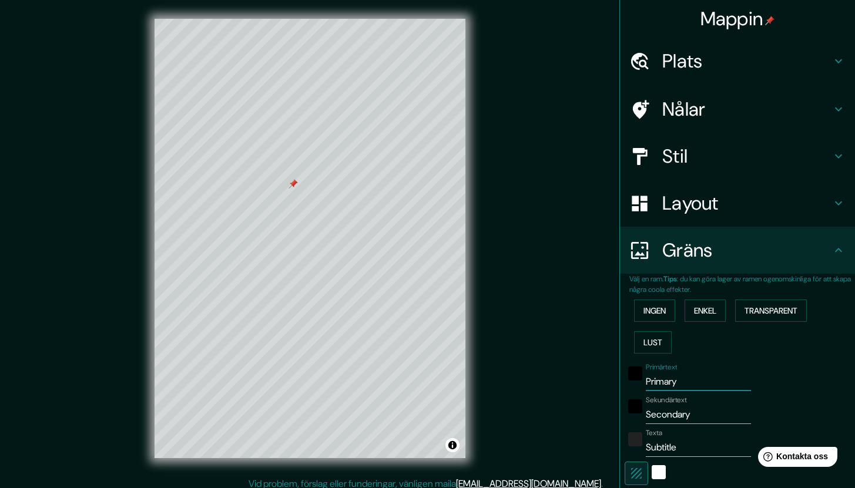
click at [646, 383] on input "Primary" at bounding box center [698, 382] width 105 height 19
type input "l"
type input "254"
type input "42"
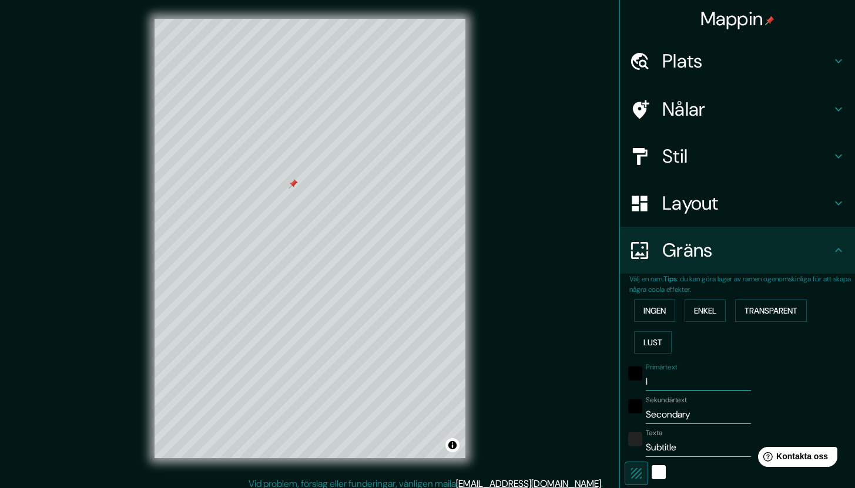
type input "li"
type input "254"
type input "42"
type input "lig"
type input "254"
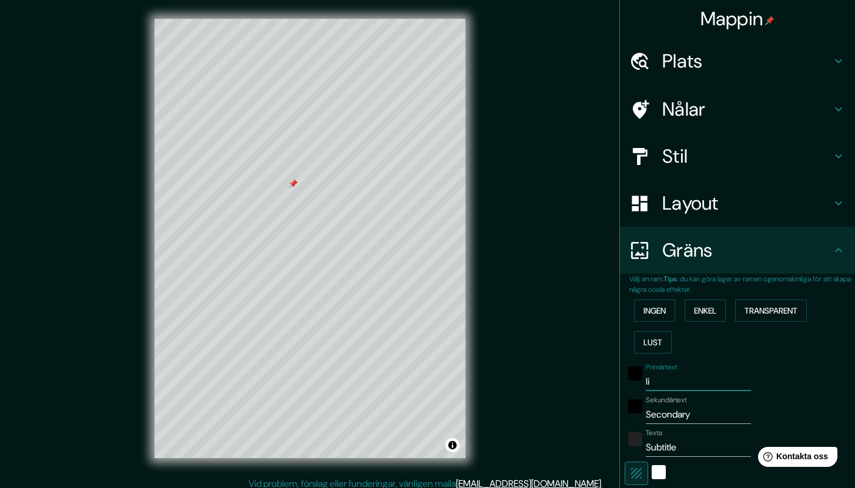
type input "42"
type input "lign"
type input "254"
type input "42"
type input "ligna"
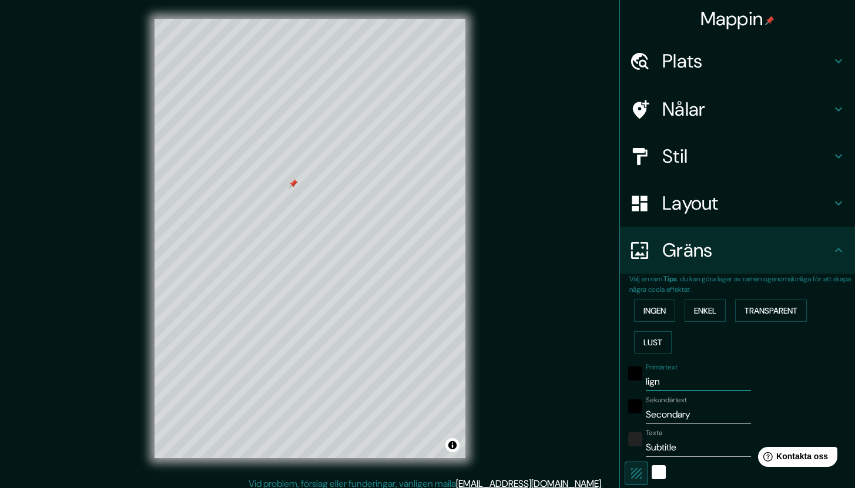
type input "254"
type input "42"
type input "ligna"
type input "254"
type input "42"
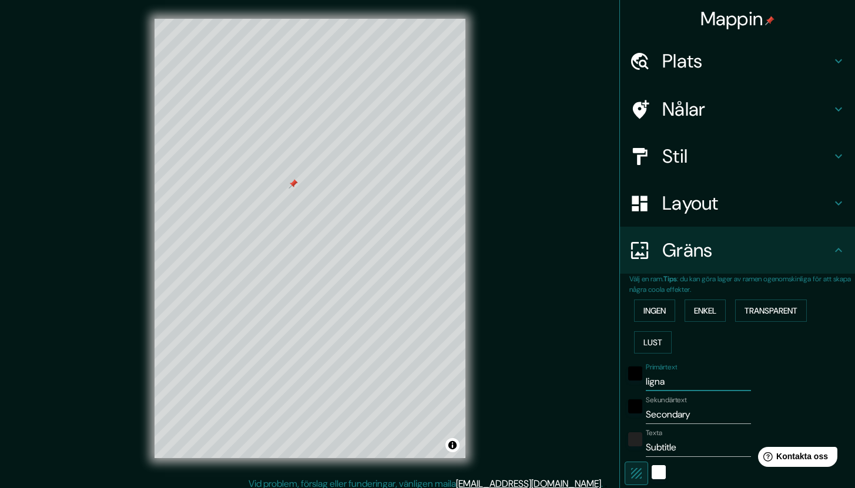
type input "ligna w"
type input "254"
type input "42"
type input "ligna wo"
type input "254"
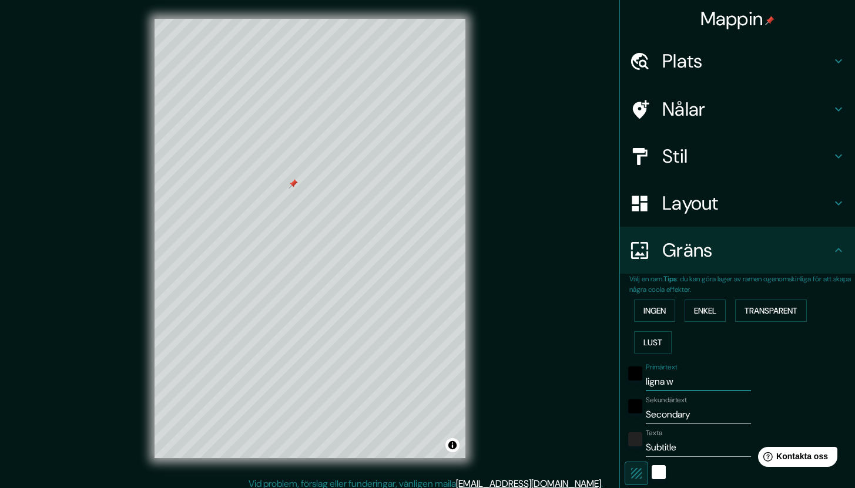
type input "42"
type input "ligna woo"
type input "254"
type input "42"
type input "ligna wood"
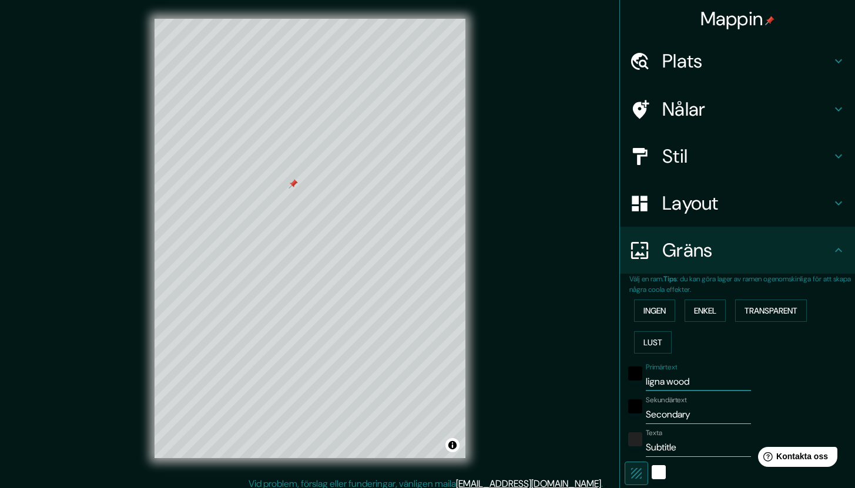
type input "254"
type input "42"
type input "ligna woodw"
type input "254"
type input "42"
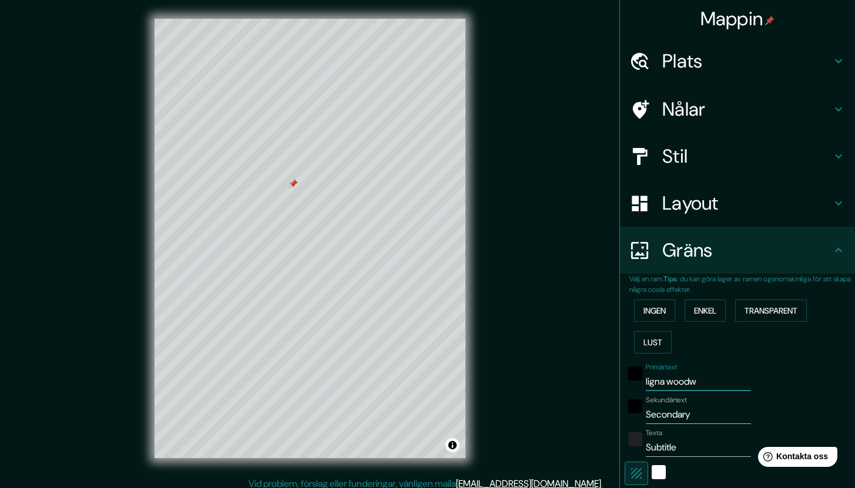
type input "ligna woodwo"
type input "254"
type input "42"
type input "ligna woodwor"
type input "254"
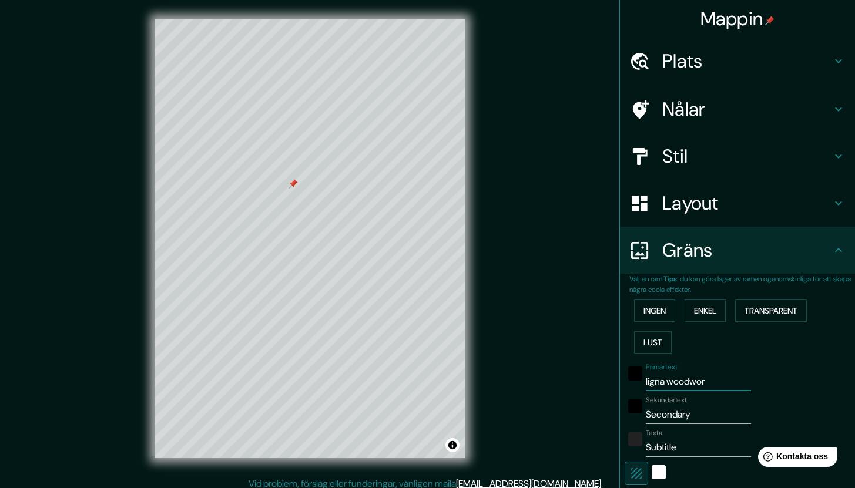
type input "42"
type input "ligna woodwo"
type input "254"
type input "42"
type input "ligna woodw"
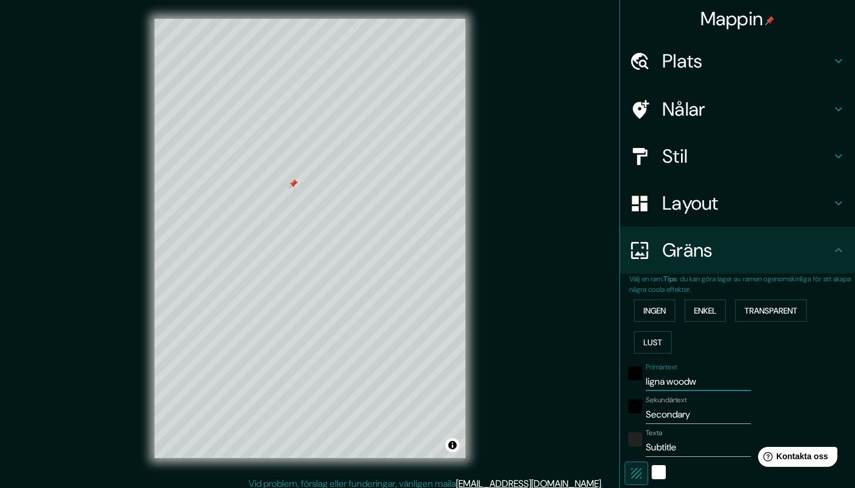
type input "254"
type input "42"
type input "ligna wood"
type input "254"
type input "42"
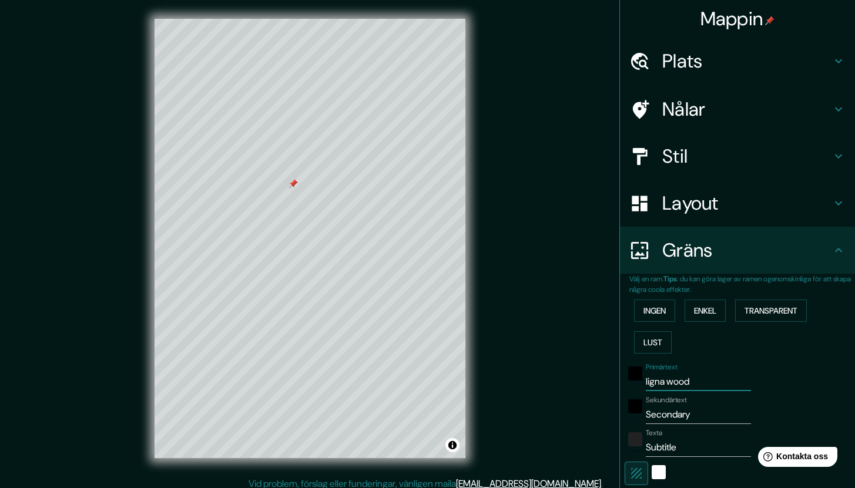
type input "ligna woo"
type input "254"
type input "42"
type input "ligna wo"
type input "254"
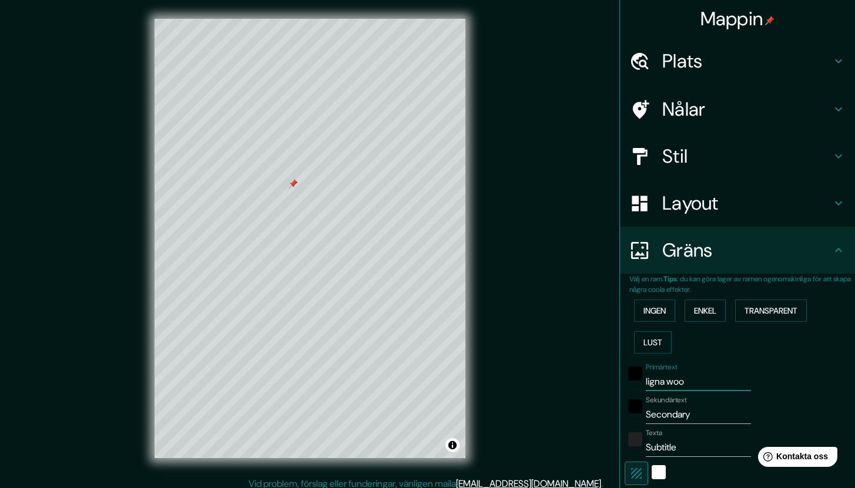
type input "42"
type input "ligna w"
type input "254"
type input "42"
type input "ligna"
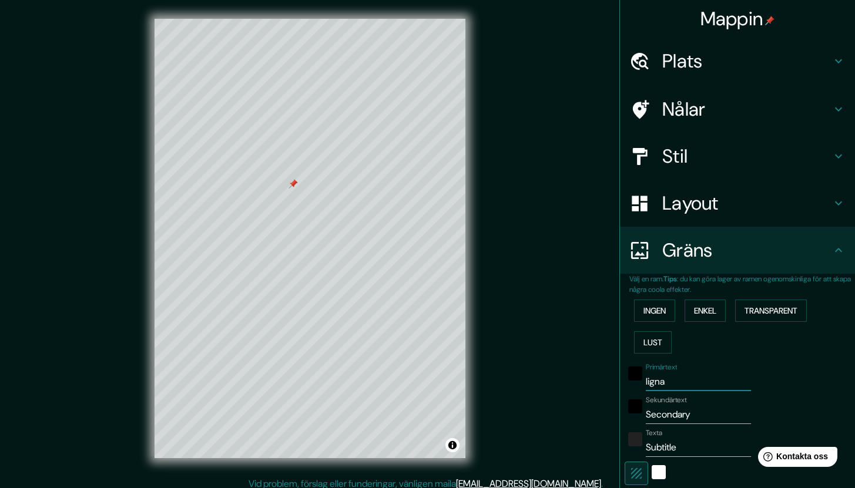
type input "254"
type input "42"
type input "ligna"
type input "254"
type input "42"
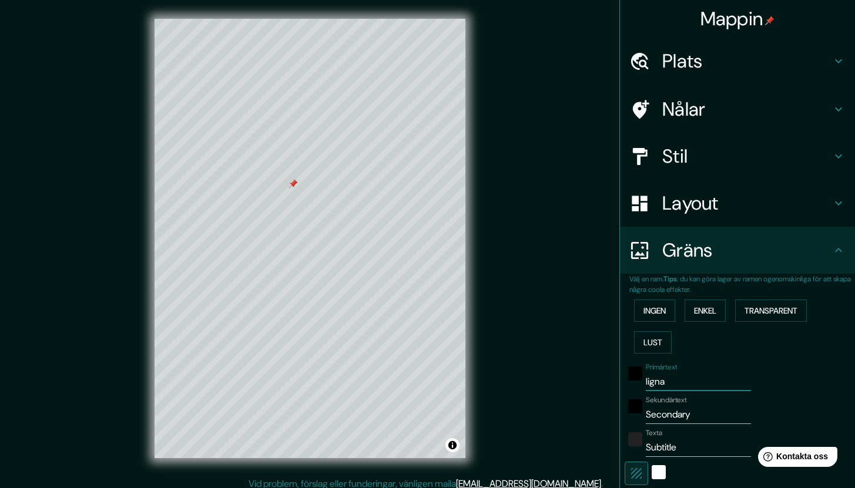
type input "lign"
type input "254"
type input "42"
type input "lig"
type input "254"
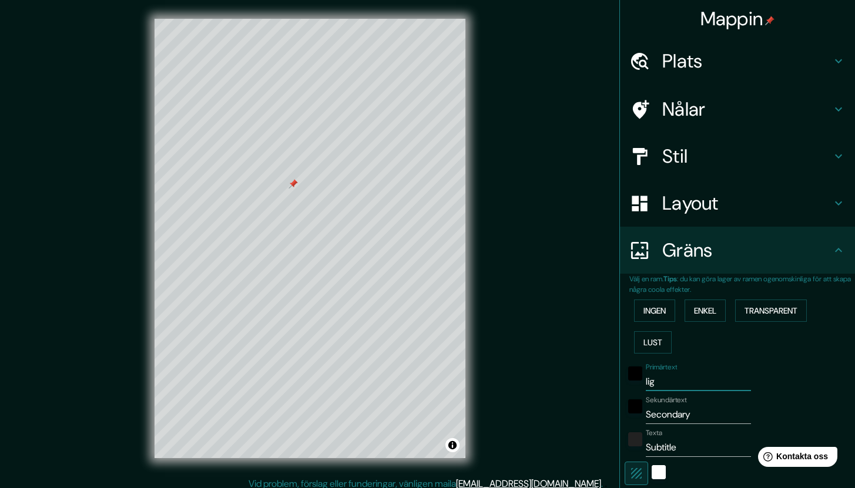
type input "42"
type input "li"
type input "254"
type input "42"
type input "l"
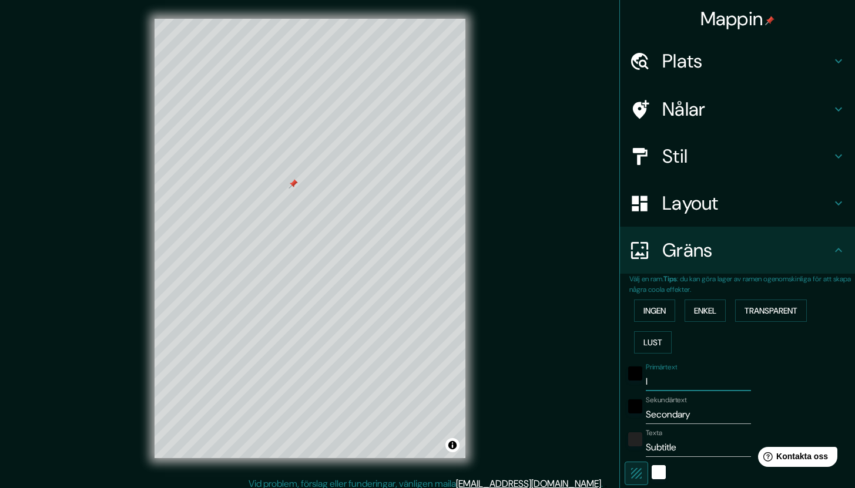
type input "254"
type input "42"
type input "254"
type input "42"
click at [686, 384] on input "Primärtext" at bounding box center [698, 382] width 105 height 19
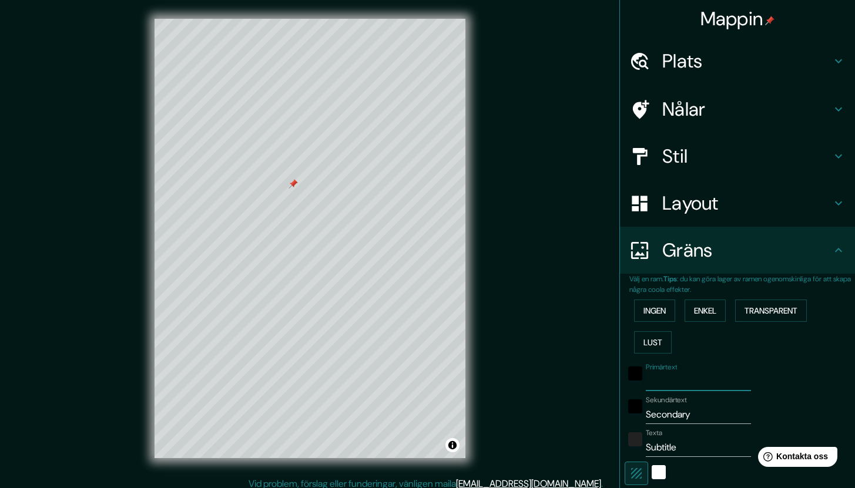
type input "F"
type input "254"
type input "42"
type input "Fa"
type input "254"
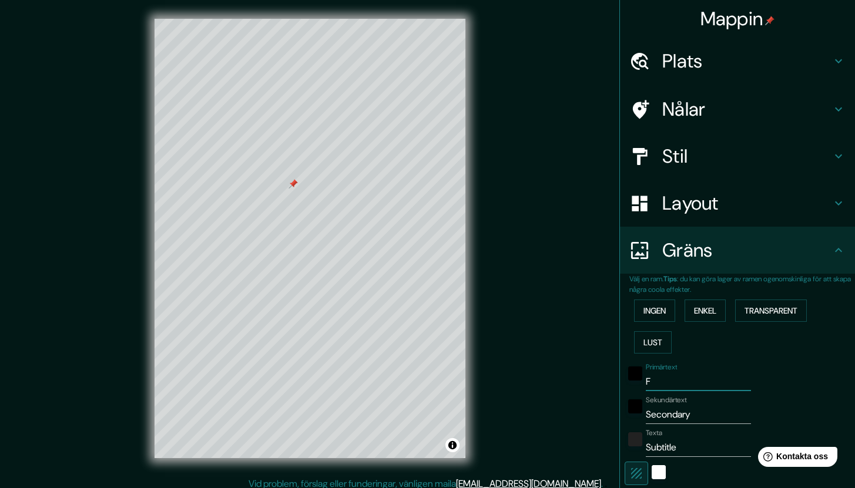
type input "42"
type input "Fal"
type input "254"
type input "42"
type input "[PERSON_NAME]"
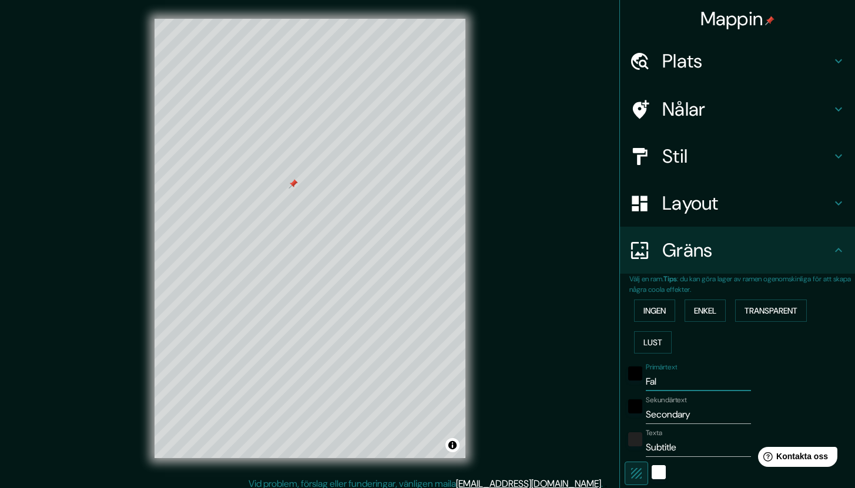
type input "254"
type input "42"
type input "Falke"
type input "254"
type input "42"
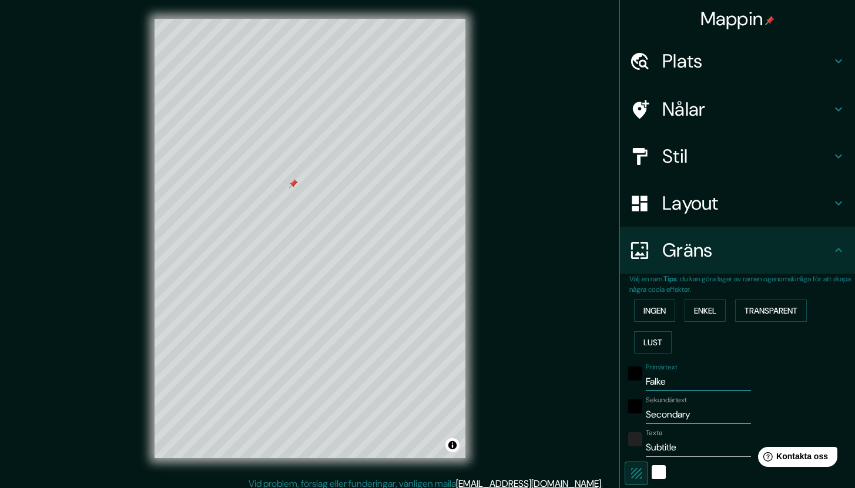
type input "Falken"
type input "254"
type input "42"
type input "Falkenb"
type input "254"
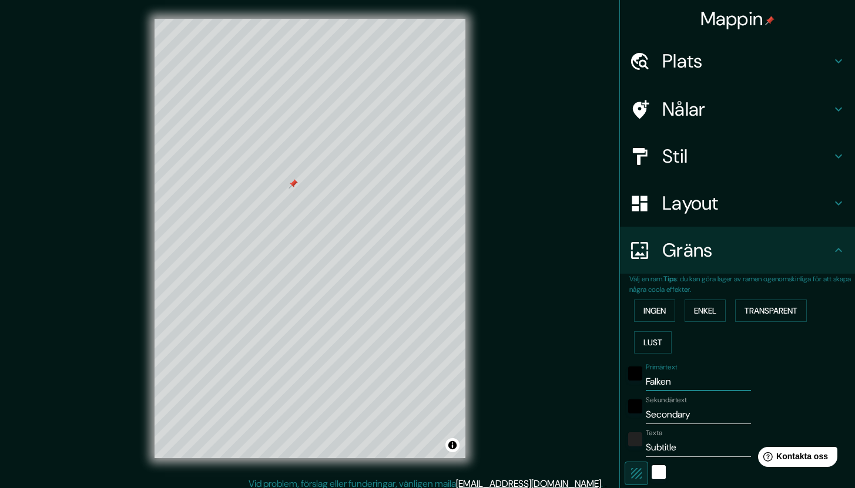
type input "42"
type input "Falkenbe"
type input "254"
type input "42"
type input "Falkenber"
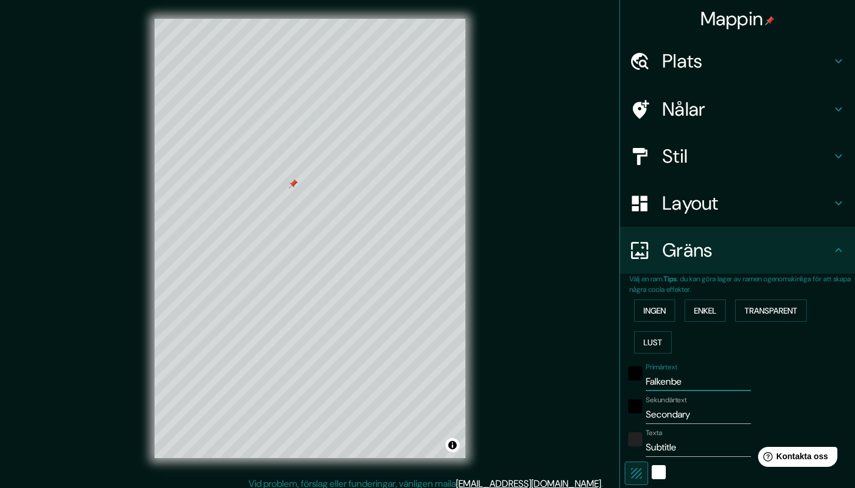
type input "254"
type input "42"
type input "Falkenberg"
type input "254"
type input "42"
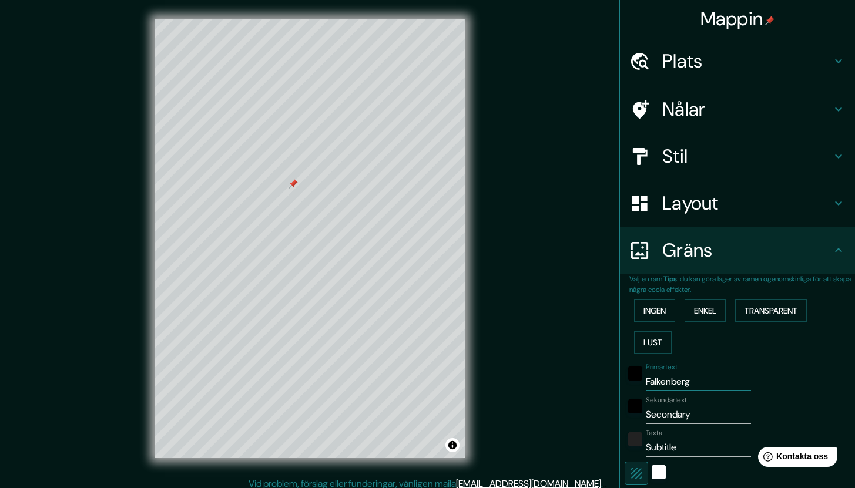
type input "Falkenberg"
click at [665, 416] on input "Secondary" at bounding box center [698, 415] width 105 height 19
type input "Seconldary"
type input "254"
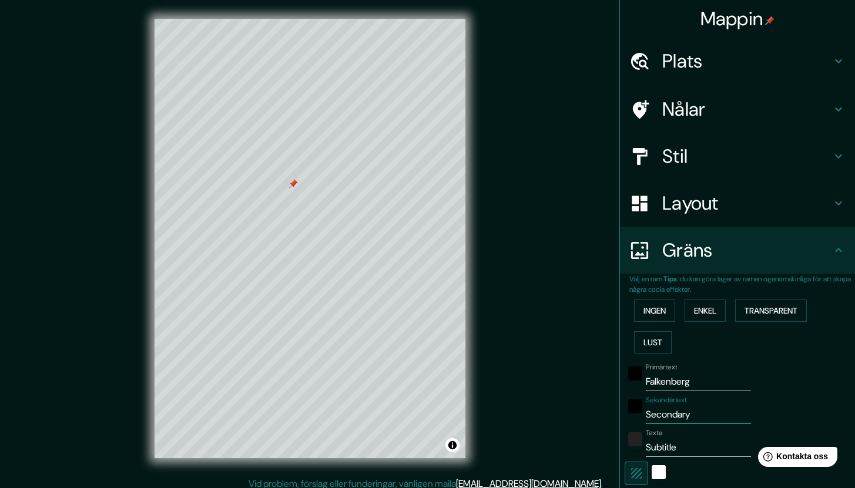
type input "42"
type input "Seconliodary"
type input "254"
type input "42"
type input "Seconliogdary"
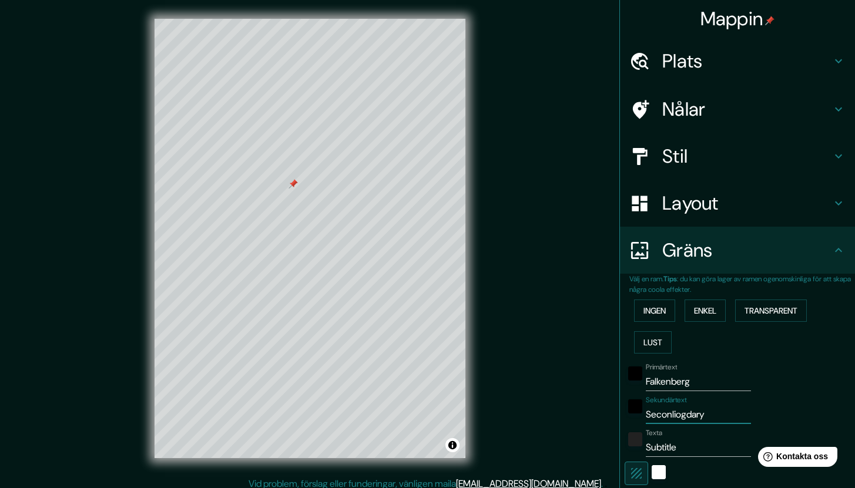
type input "254"
type input "42"
type input "Seconliogndary"
type input "254"
type input "42"
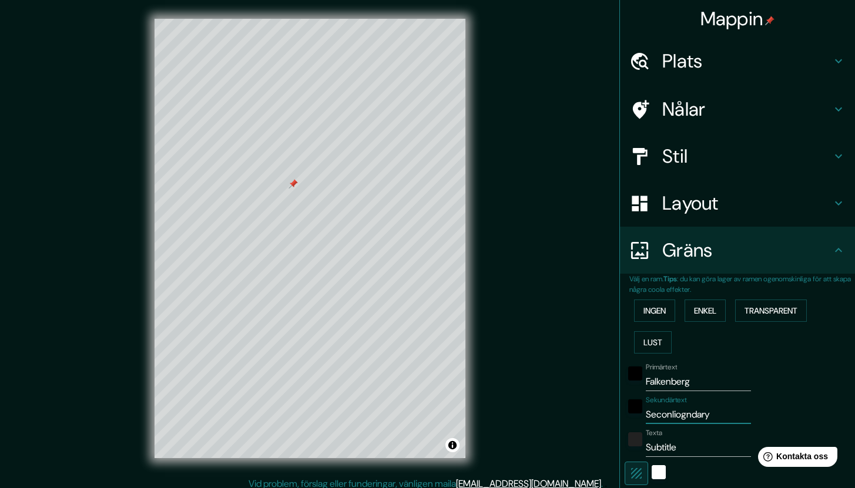
type input "Seconliognadary"
type input "254"
type input "42"
type input "Seconliogndary"
type input "254"
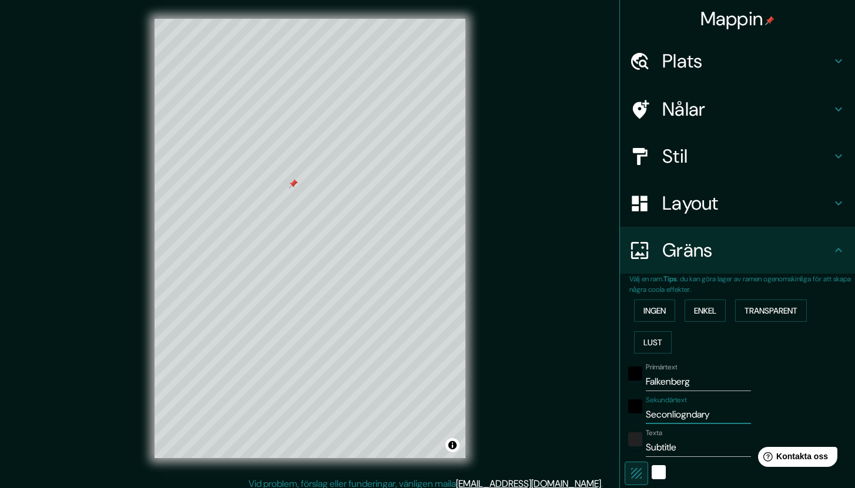
type input "42"
type input "Seconliogdary"
type input "254"
type input "42"
type input "Seconldary"
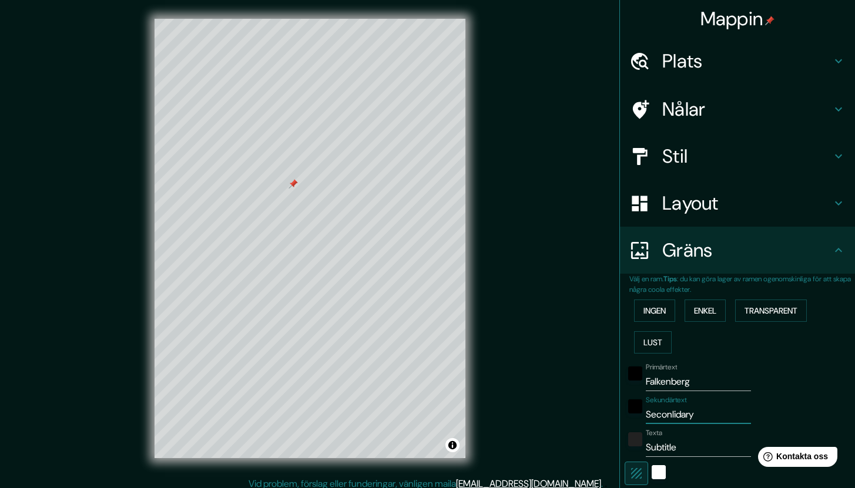
type input "254"
type input "42"
type input "Secondary"
type input "254"
type input "42"
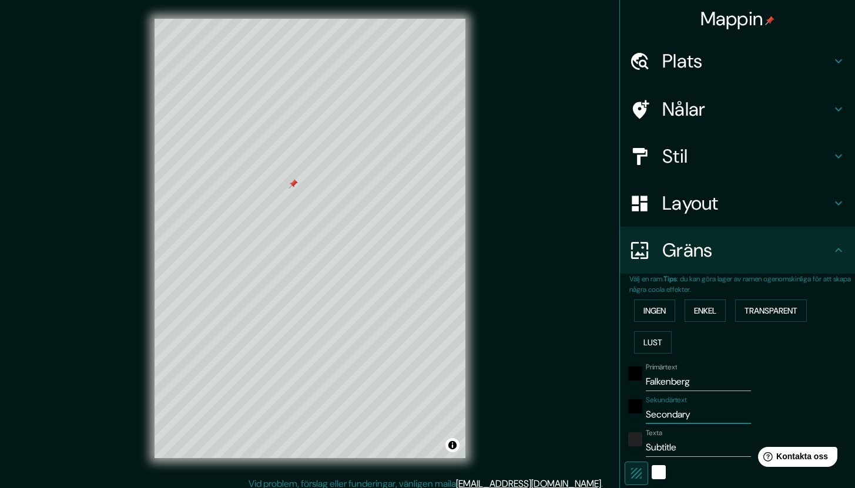
type input "Secodary"
type input "254"
type input "42"
type input "Secdary"
type input "254"
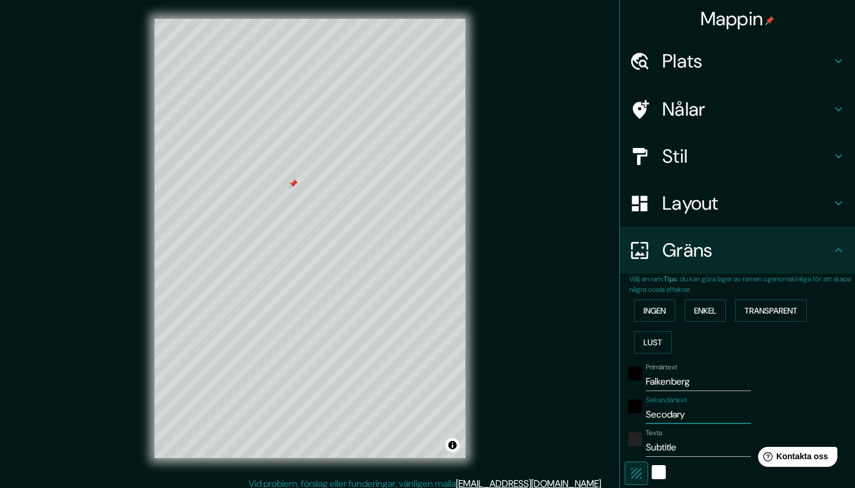
type input "42"
type input "Secdar"
type input "254"
type input "42"
type input "Sec"
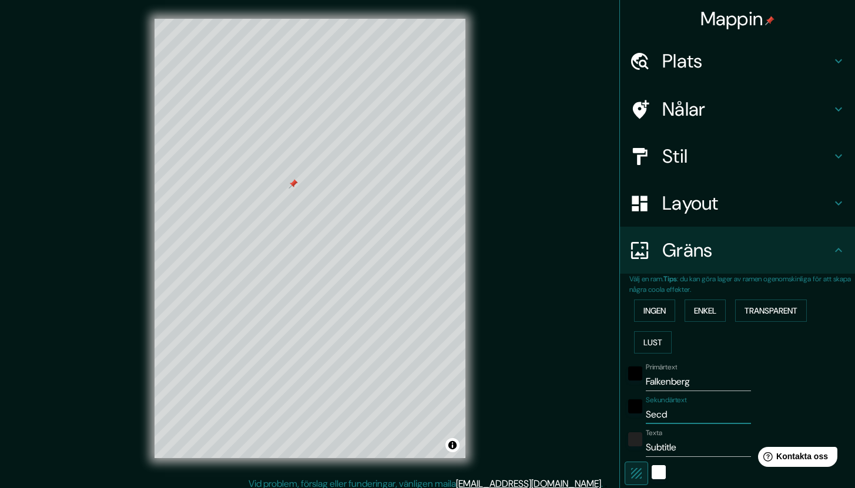
type input "254"
type input "42"
type input "Se"
type input "254"
type input "42"
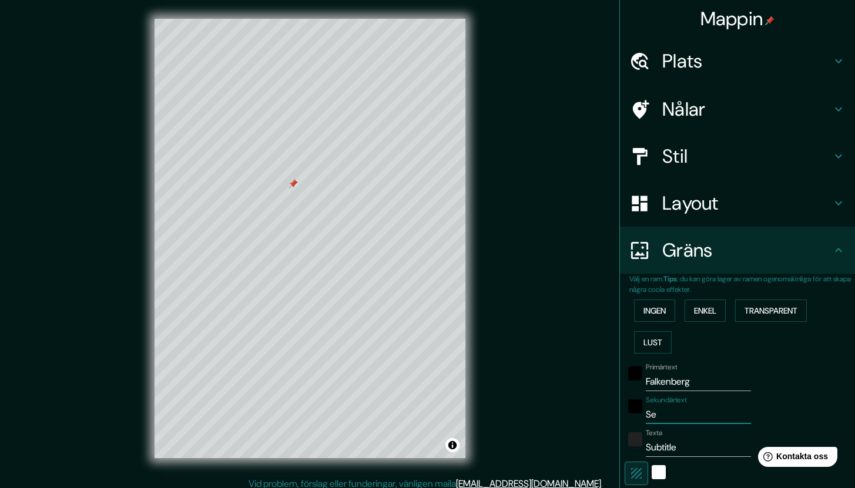
type input "S"
type input "254"
type input "42"
type input "254"
type input "42"
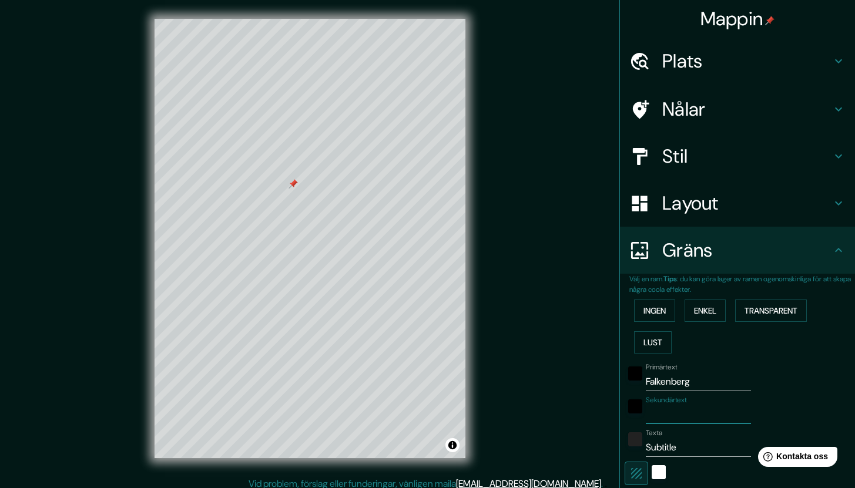
type input "l"
type input "254"
type input "42"
type input "li"
type input "254"
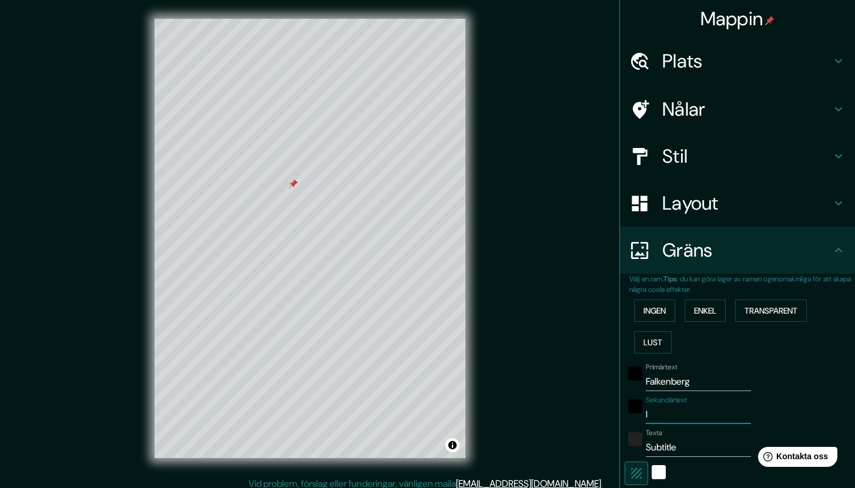
type input "42"
type input "lig"
type input "254"
type input "42"
type input "lign"
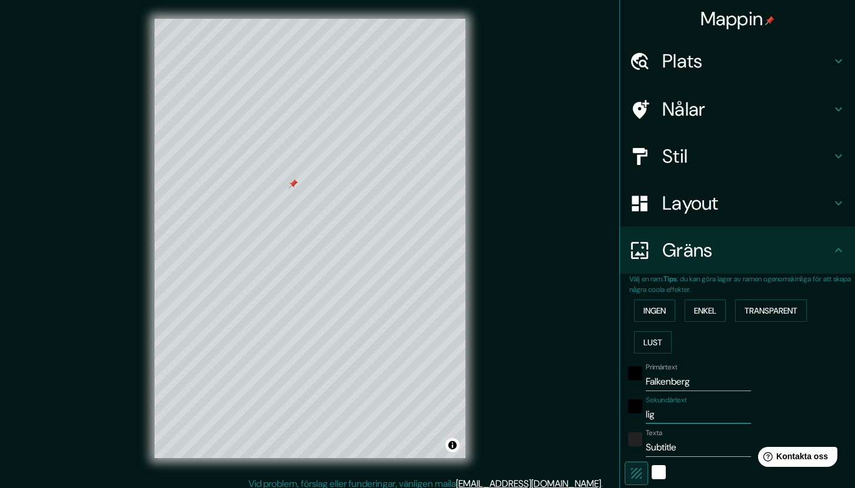
type input "254"
type input "42"
type input "ligna"
type input "254"
type input "42"
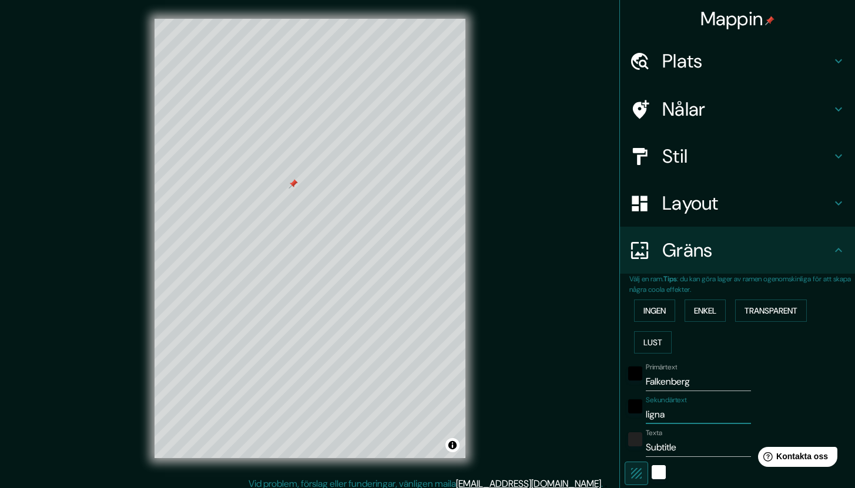
type input "ligna"
type input "254"
type input "42"
type input "ligna o"
type input "254"
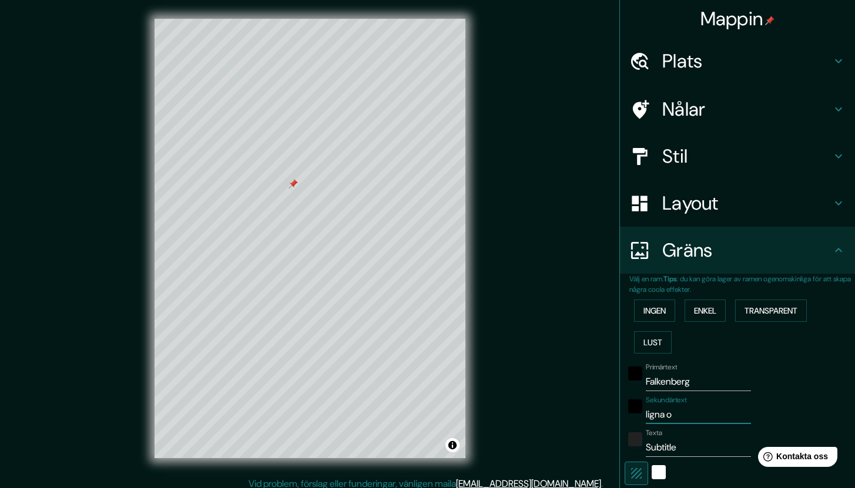
type input "42"
type input "ligna oo"
type input "254"
type input "42"
type input "ligna ood"
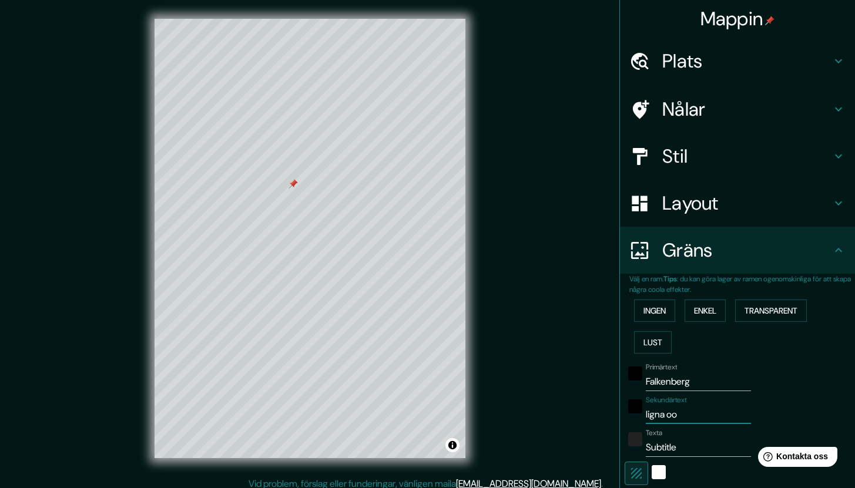
type input "254"
type input "42"
type input "ligna ood¨"
type input "254"
type input "42"
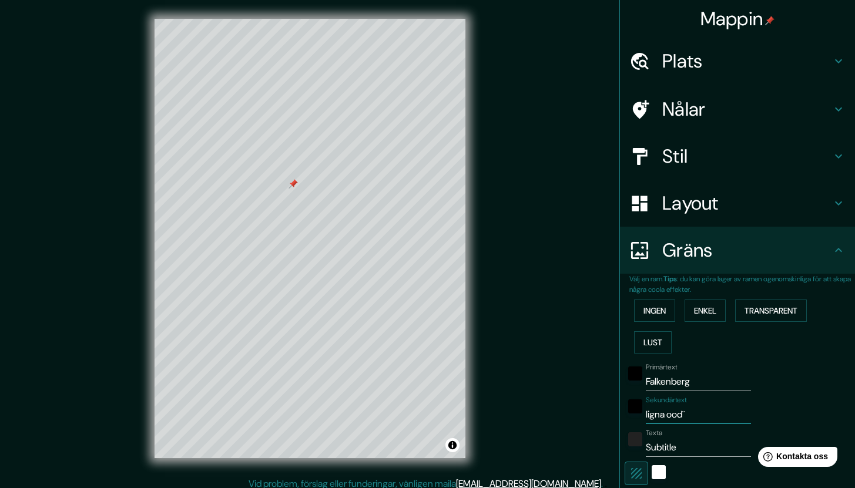
type input "ligna ood"
type input "254"
type input "42"
type input "ligna oo"
type input "254"
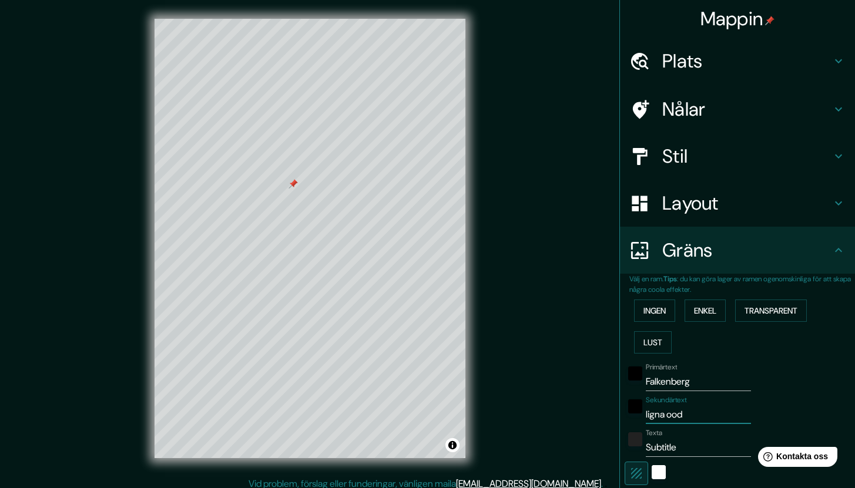
type input "42"
type input "ligna o"
type input "254"
type input "42"
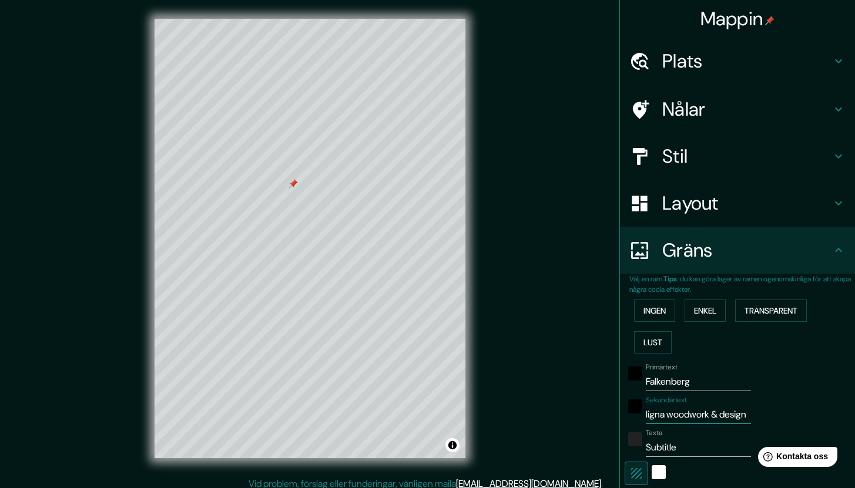
click at [646, 448] on input "Subtitle" at bounding box center [698, 447] width 105 height 19
click at [646, 450] on input "Subtitle" at bounding box center [698, 447] width 105 height 19
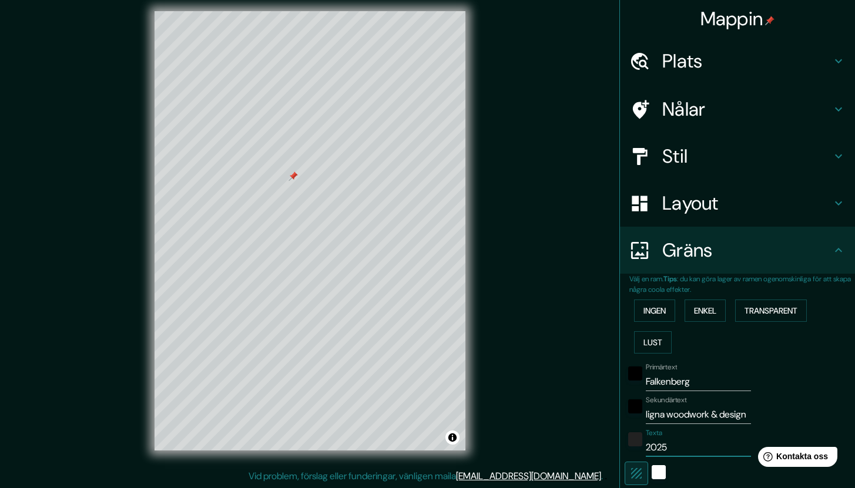
scroll to position [183, 0]
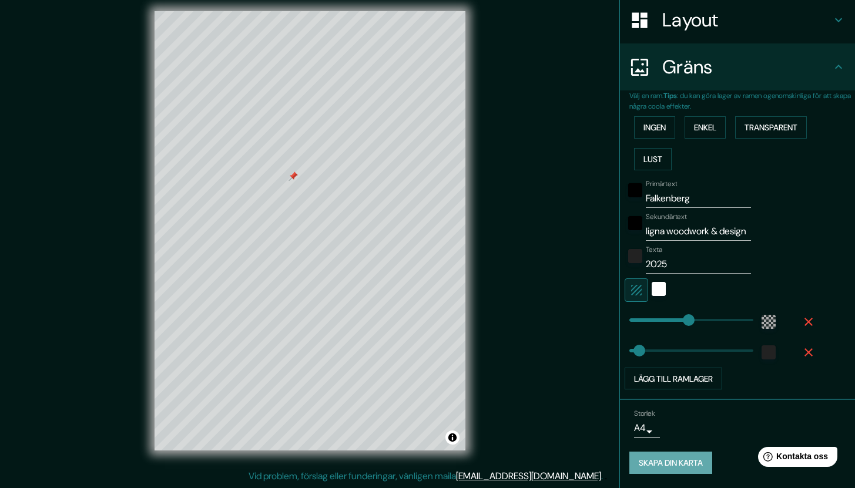
click at [662, 461] on font "Skapa din karta" at bounding box center [671, 463] width 64 height 11
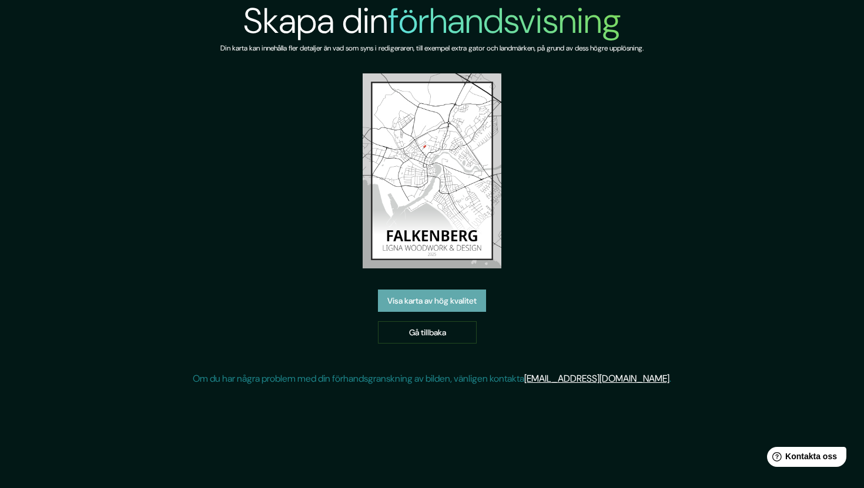
click at [443, 300] on font "Visa karta av hög kvalitet" at bounding box center [431, 301] width 89 height 11
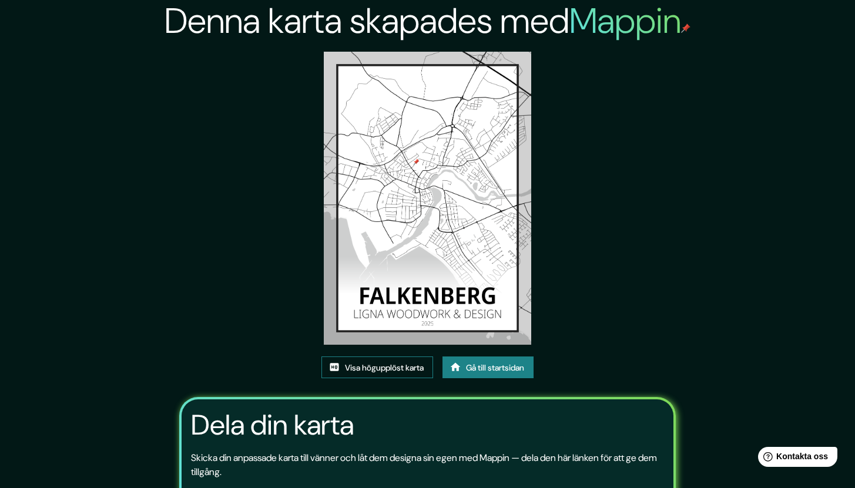
click at [385, 371] on font "Visa högupplöst karta" at bounding box center [384, 368] width 79 height 11
click at [481, 371] on font "Gå till startsidan" at bounding box center [495, 368] width 58 height 11
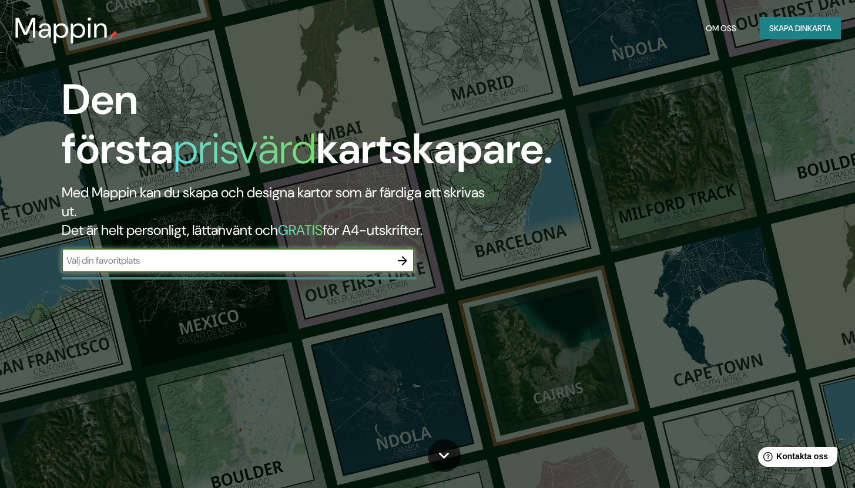
click at [238, 263] on input "text" at bounding box center [226, 261] width 329 height 14
type input "falkenberg"
click at [402, 262] on icon "button" at bounding box center [403, 261] width 14 height 14
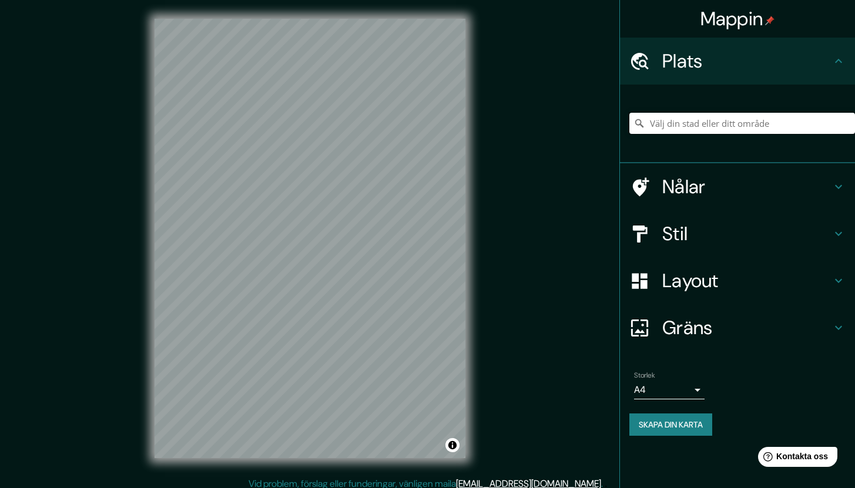
click at [661, 120] on input "Välj din stad eller ditt område" at bounding box center [743, 123] width 226 height 21
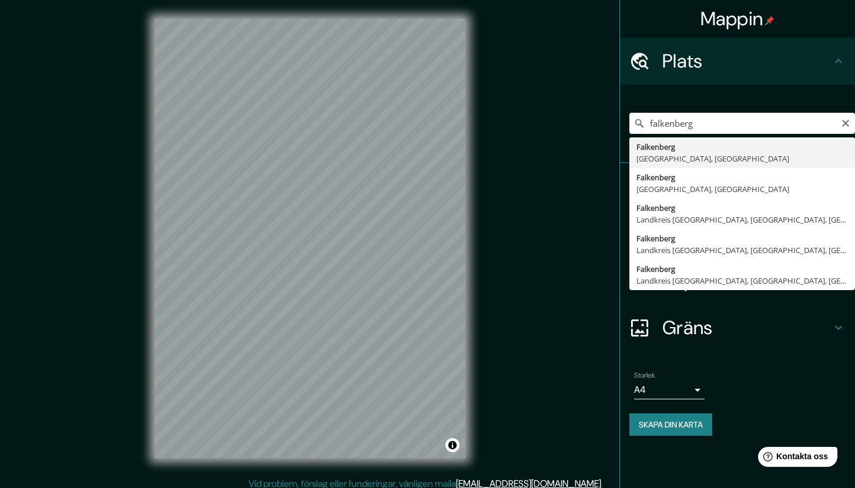
type input "[GEOGRAPHIC_DATA], [GEOGRAPHIC_DATA], [GEOGRAPHIC_DATA]"
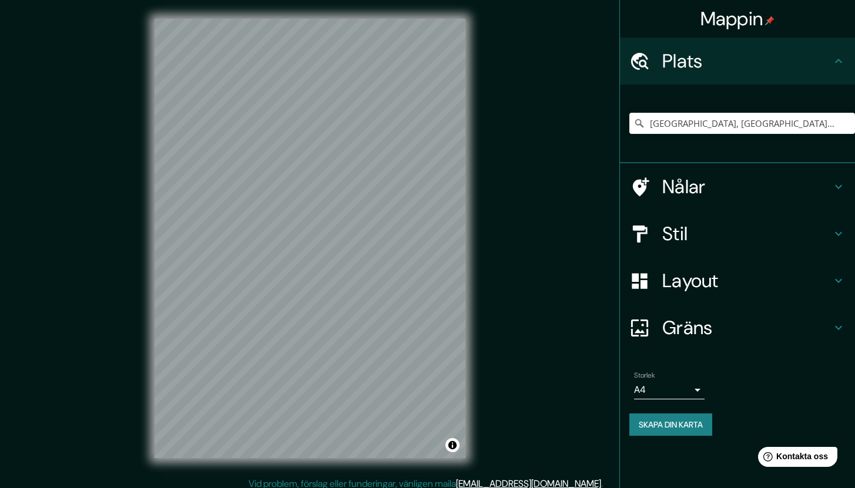
click at [476, 247] on div "© Mapbox © OpenStreetMap Improve this map" at bounding box center [310, 238] width 349 height 477
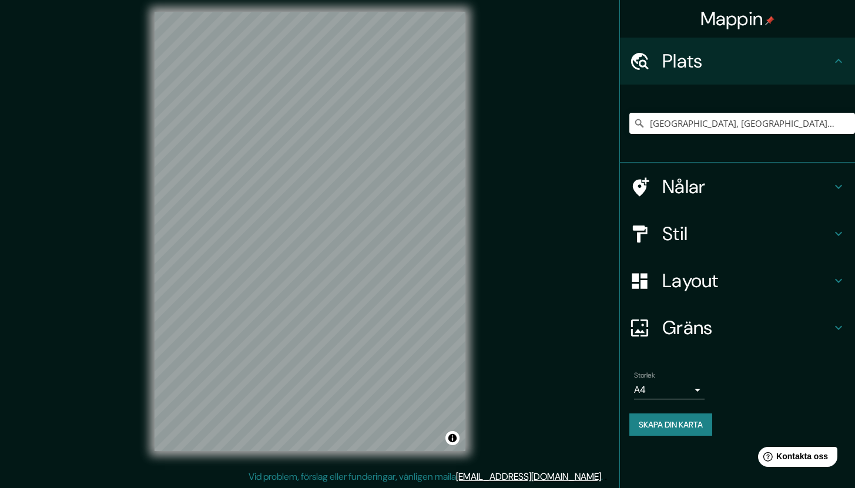
scroll to position [8, 0]
click at [818, 125] on input "[GEOGRAPHIC_DATA], [GEOGRAPHIC_DATA], [GEOGRAPHIC_DATA]" at bounding box center [743, 123] width 226 height 21
click at [638, 125] on icon at bounding box center [640, 124] width 12 height 12
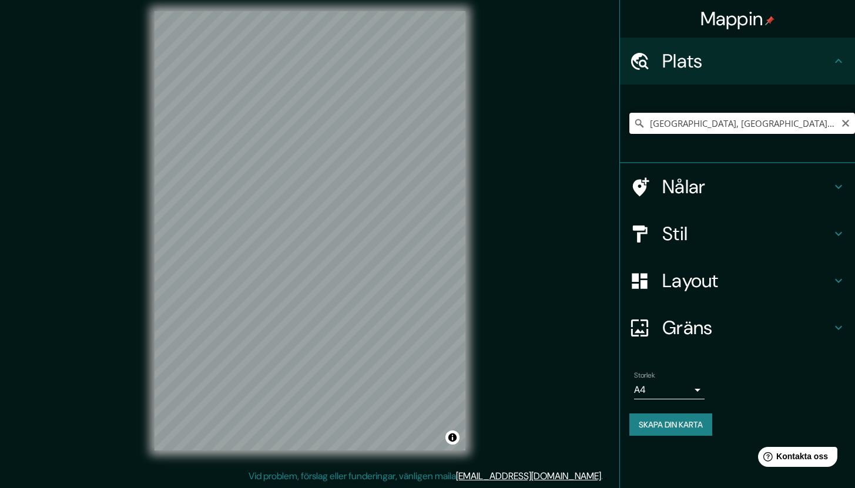
click at [805, 126] on input "[GEOGRAPHIC_DATA], [GEOGRAPHIC_DATA], [GEOGRAPHIC_DATA]" at bounding box center [743, 123] width 226 height 21
click at [802, 128] on input "[GEOGRAPHIC_DATA], [GEOGRAPHIC_DATA], [GEOGRAPHIC_DATA]" at bounding box center [743, 123] width 226 height 21
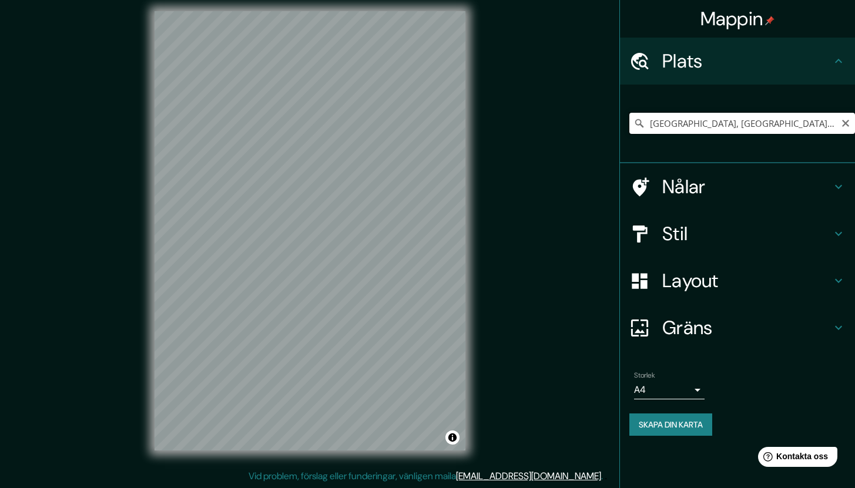
click at [802, 128] on input "[GEOGRAPHIC_DATA], [GEOGRAPHIC_DATA], [GEOGRAPHIC_DATA]" at bounding box center [743, 123] width 226 height 21
click at [843, 125] on icon "Rensa" at bounding box center [845, 123] width 7 height 7
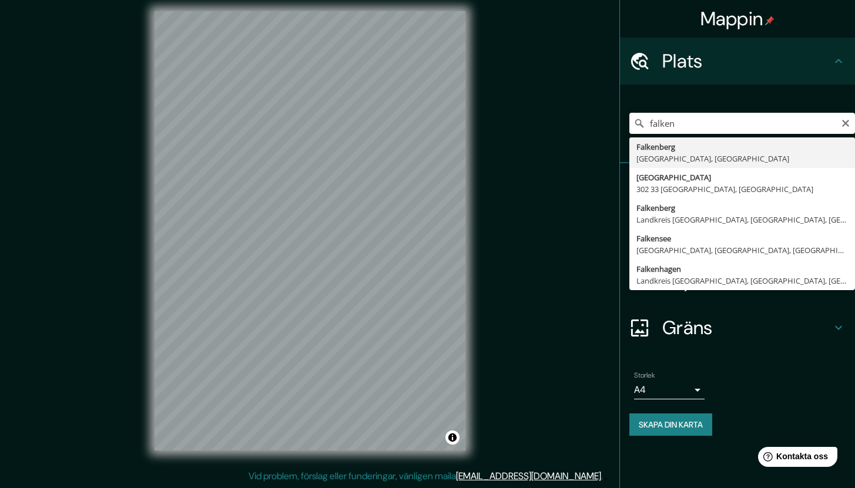
type input "[GEOGRAPHIC_DATA], [GEOGRAPHIC_DATA], [GEOGRAPHIC_DATA]"
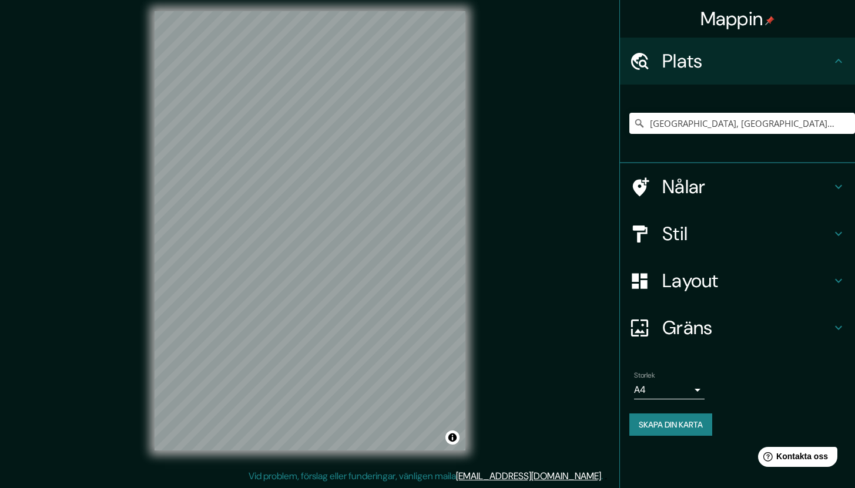
click at [693, 286] on font "Layout" at bounding box center [690, 281] width 56 height 25
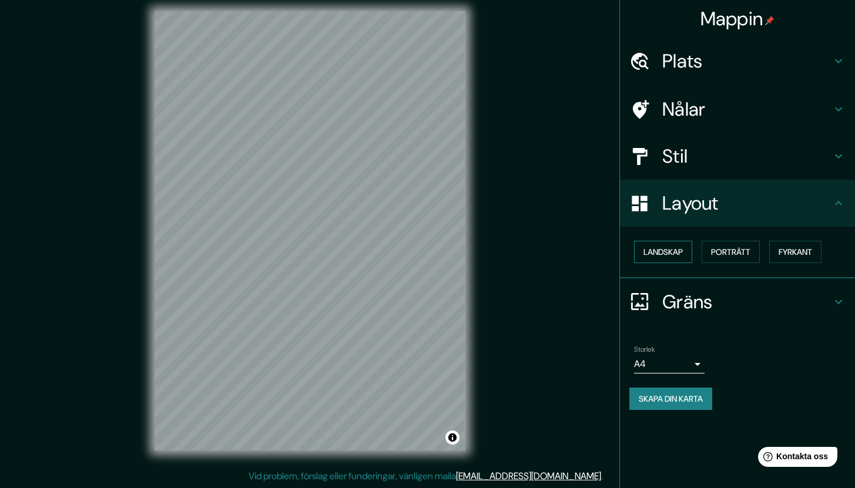
click at [665, 256] on font "Landskap" at bounding box center [663, 252] width 39 height 11
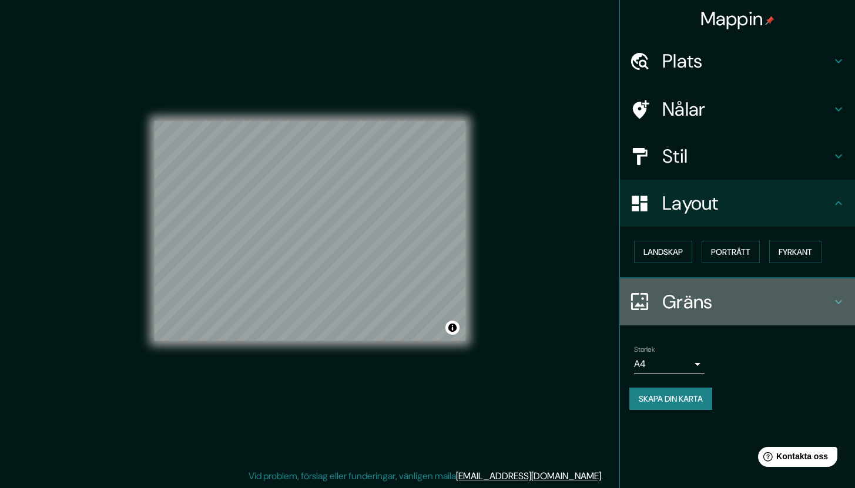
click at [695, 305] on font "Gräns" at bounding box center [687, 302] width 51 height 25
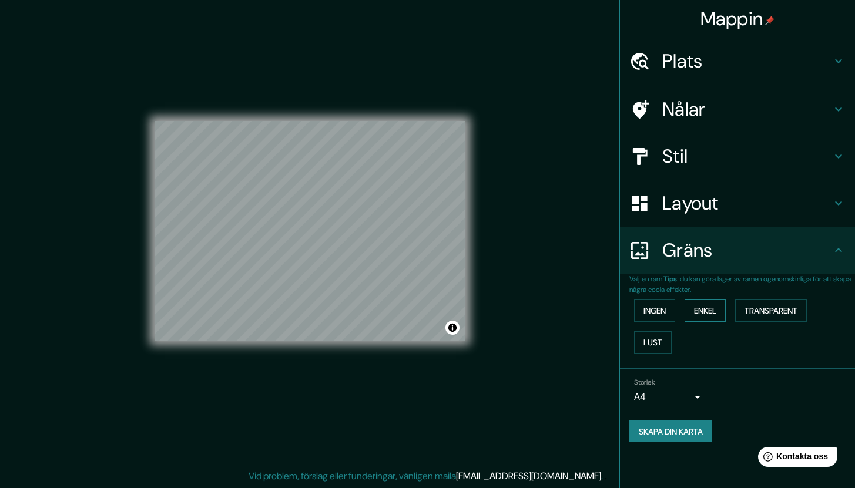
click at [701, 316] on font "Enkel" at bounding box center [705, 311] width 22 height 11
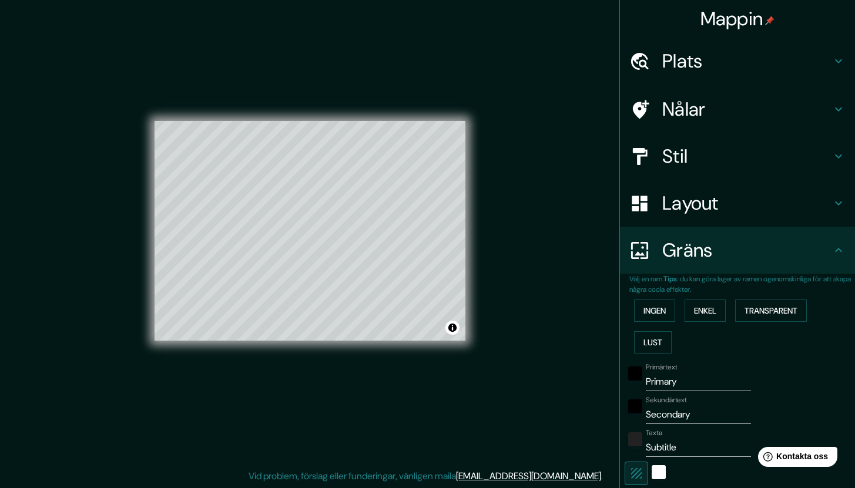
click at [666, 383] on input "Primary" at bounding box center [698, 382] width 105 height 19
type input "f"
type input "212"
type input "42"
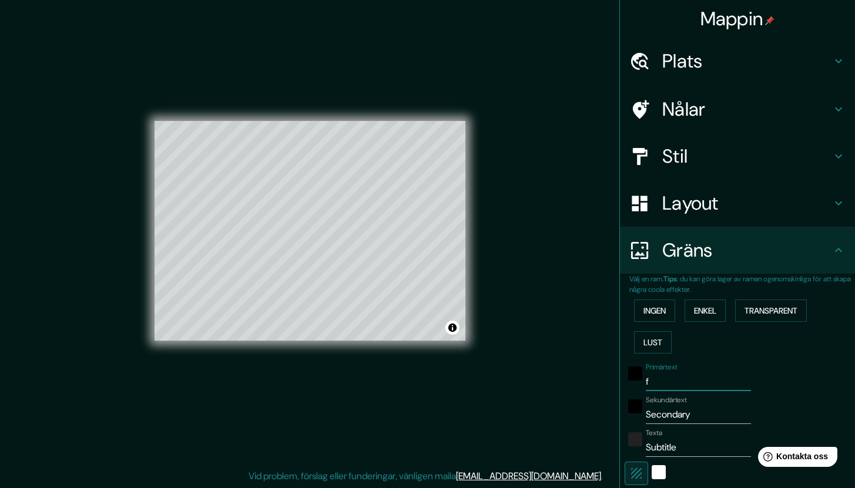
type input "fa"
type input "212"
type input "42"
type input "fal"
type input "212"
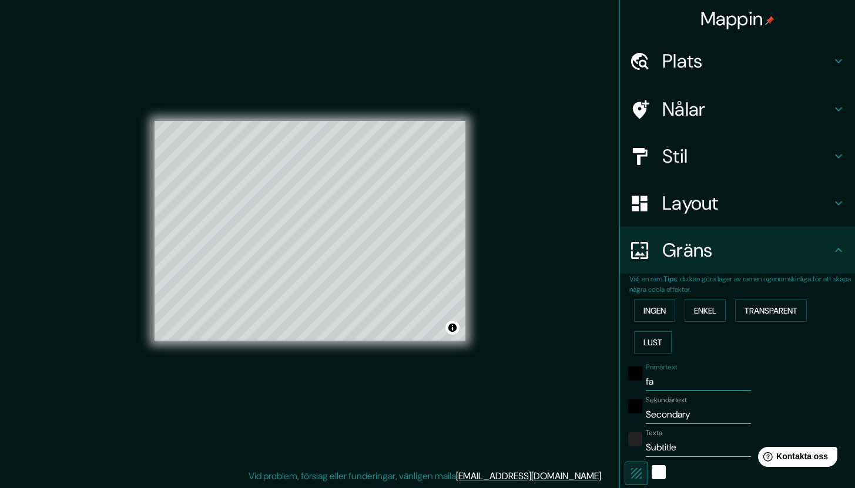
type input "42"
type input "falk"
type input "212"
type input "42"
type input "falkn"
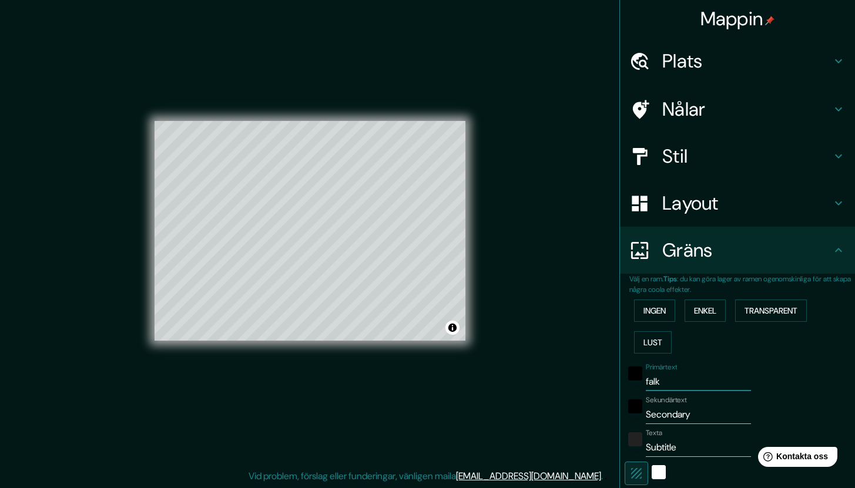
type input "212"
type input "42"
type input "falkne"
type input "212"
type input "42"
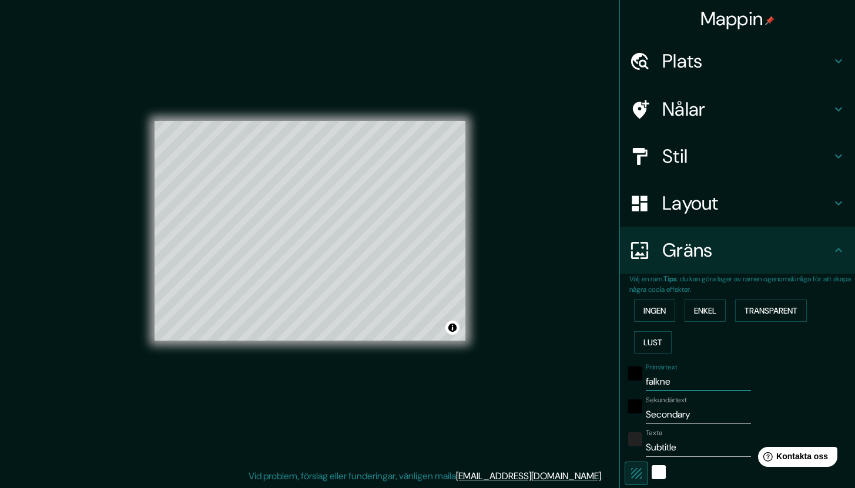
type input "falkneb"
type input "212"
type input "42"
type input "falknebe"
type input "212"
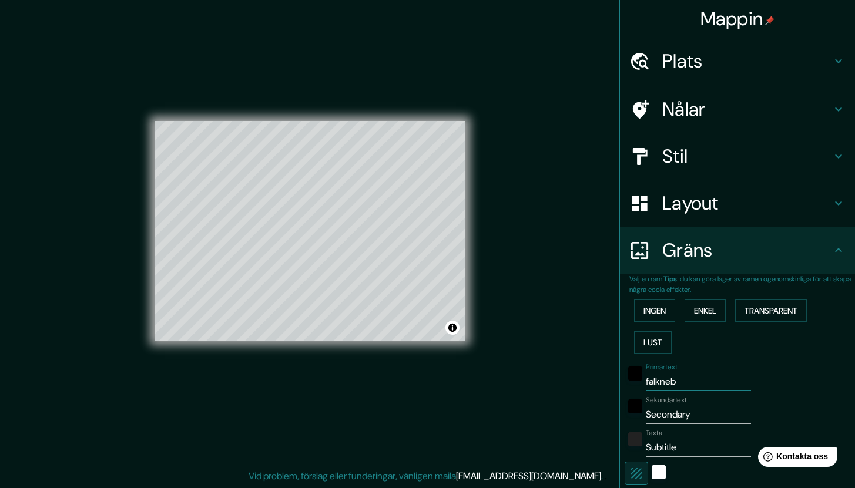
type input "42"
type input "falkneber"
type input "212"
type input "42"
type input "falkneberg"
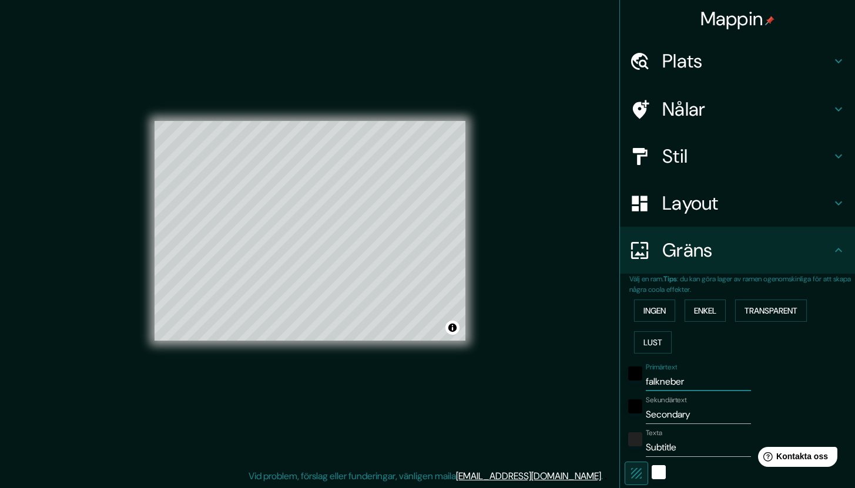
type input "212"
type input "42"
type input "falkneberg"
click at [687, 416] on input "Secondary" at bounding box center [698, 415] width 105 height 19
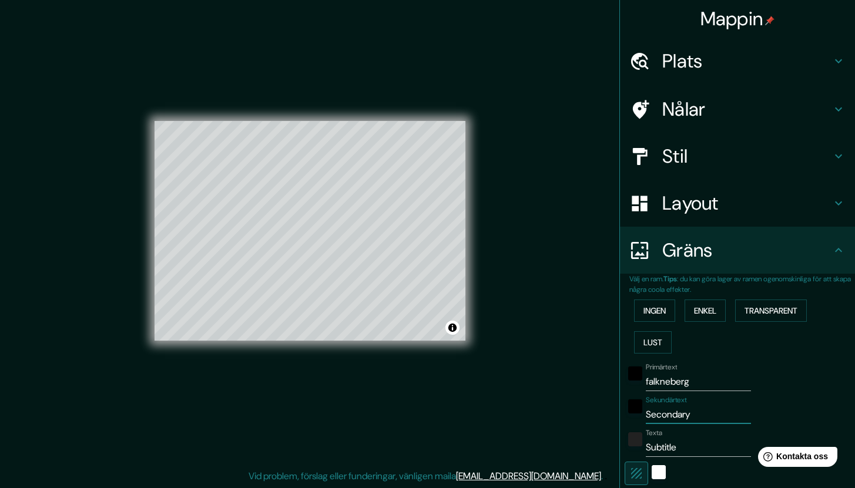
type input "t"
type input "212"
type input "42"
type input "tu"
type input "212"
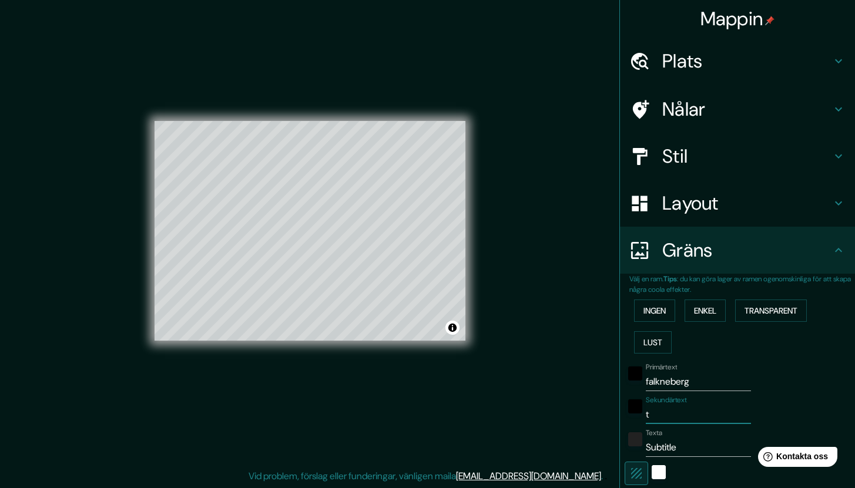
type input "42"
type input "tul"
type input "212"
type input "42"
type input "tull"
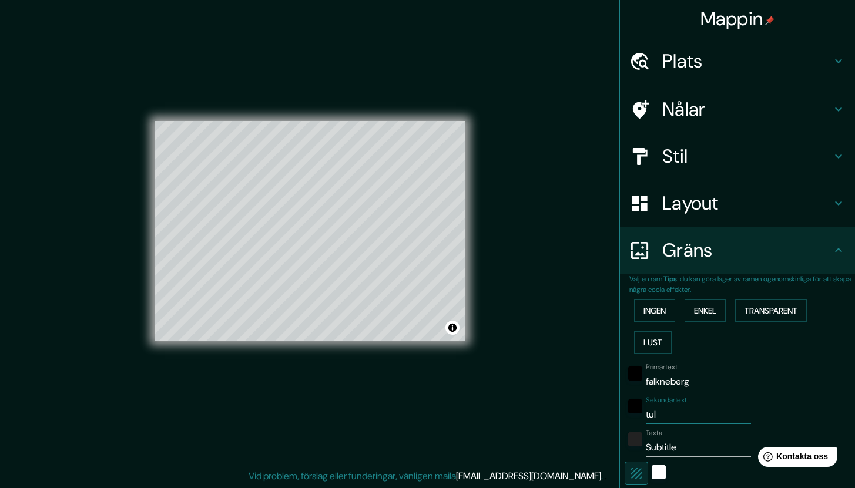
type input "212"
type input "42"
type input "tullb"
type input "212"
type input "42"
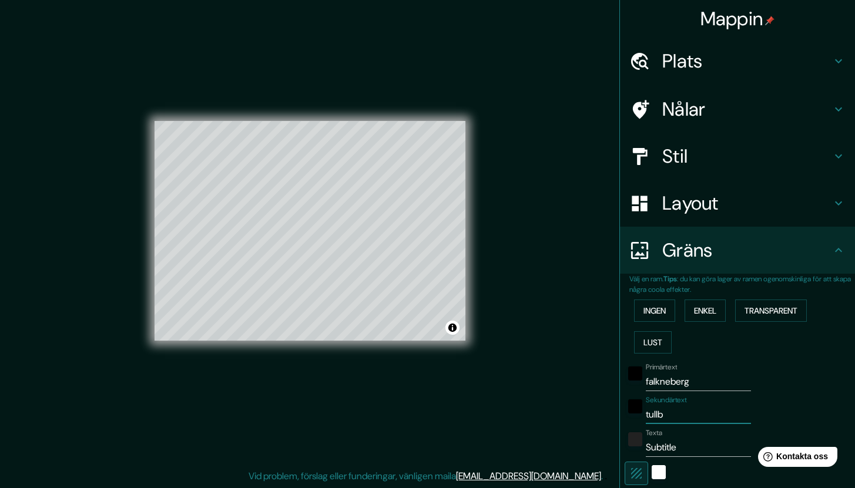
type input "tullbo"
type input "212"
type input "42"
type input "tullbor"
type input "212"
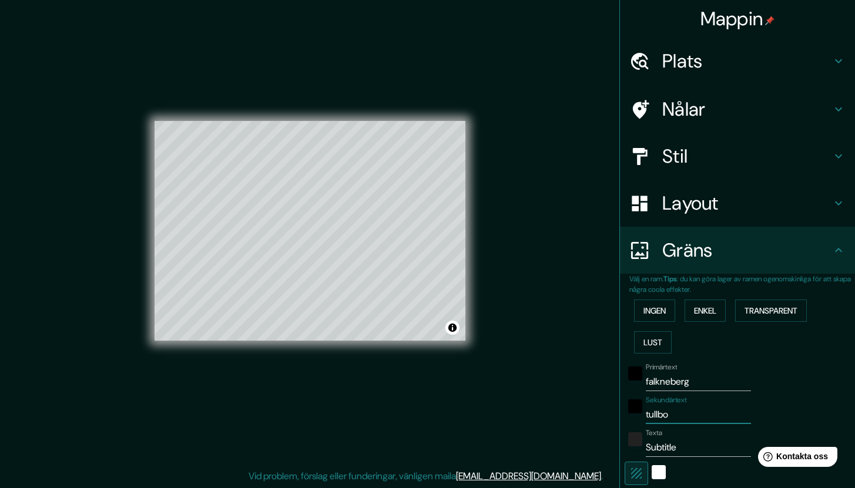
type input "42"
type input "tullborn"
type input "212"
type input "42"
type input "tullborn"
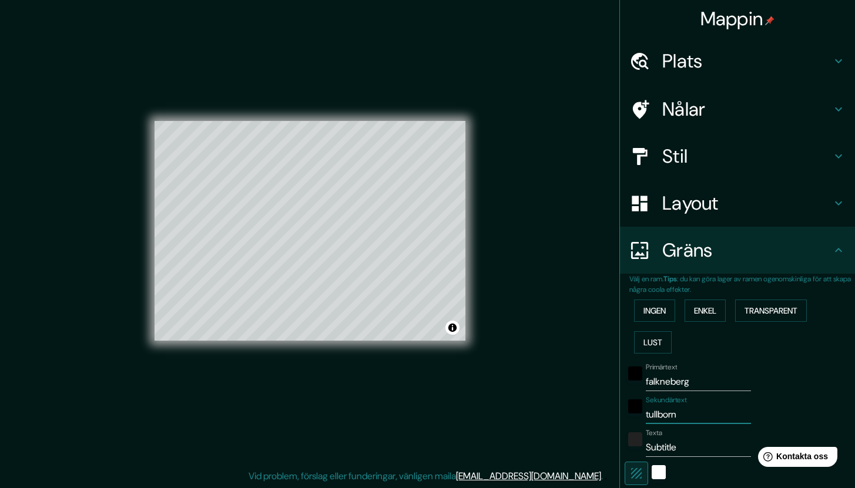
click at [688, 101] on font "Nålar" at bounding box center [683, 109] width 43 height 25
type input "212"
type input "42"
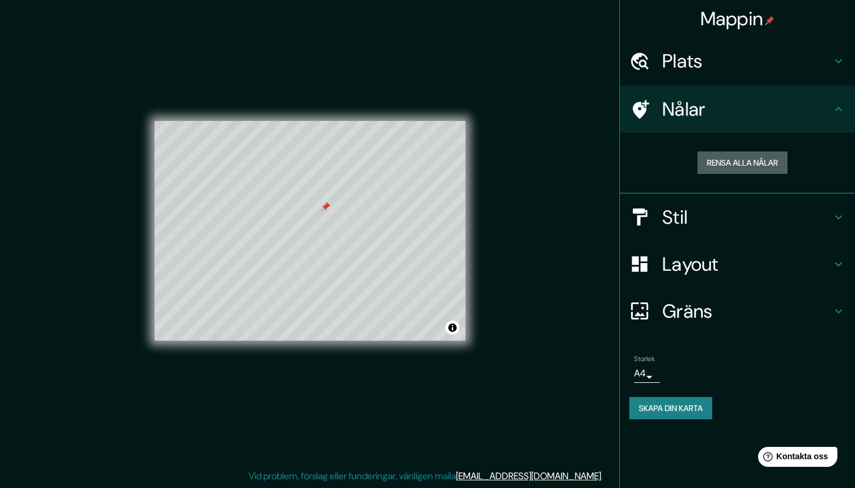
click at [744, 168] on font "Rensa alla nålar" at bounding box center [742, 163] width 71 height 11
click at [689, 262] on font "Layout" at bounding box center [690, 264] width 56 height 25
type input "212"
type input "42"
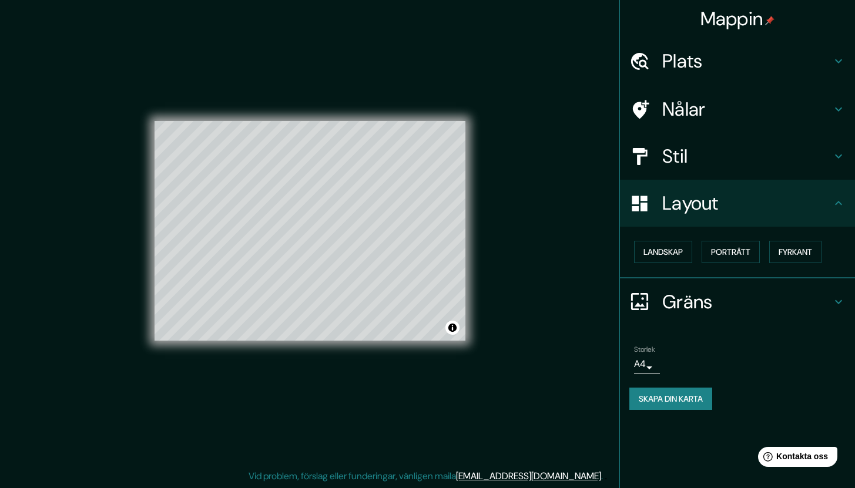
click at [676, 303] on font "Gräns" at bounding box center [687, 302] width 51 height 25
type input "212"
type input "42"
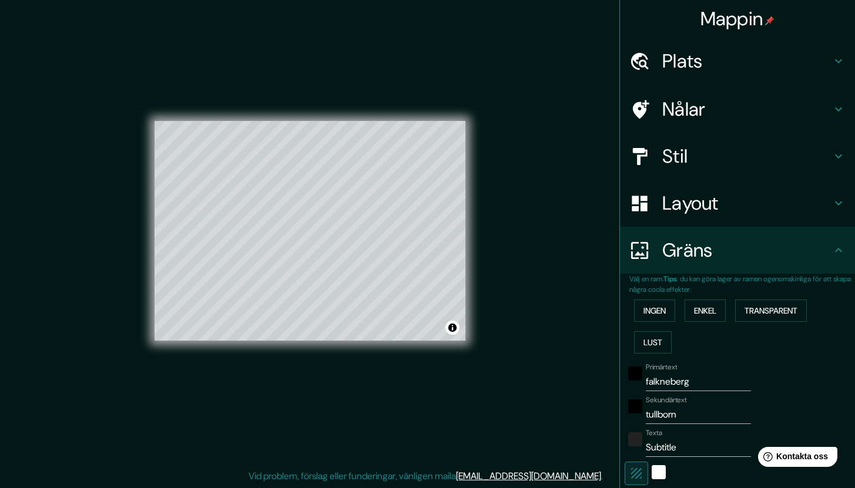
click at [674, 383] on input "falkneberg" at bounding box center [698, 382] width 105 height 19
type input "f"
type input "212"
type input "42"
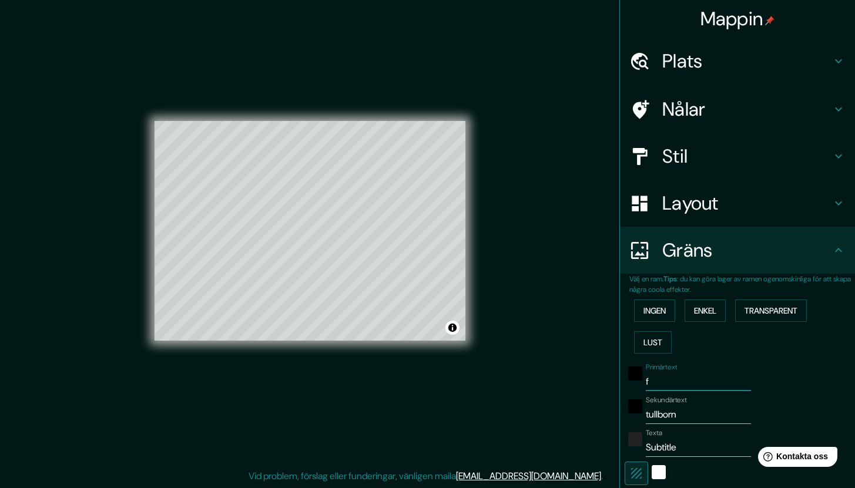
type input "fa"
type input "212"
type input "42"
type input "fal"
type input "212"
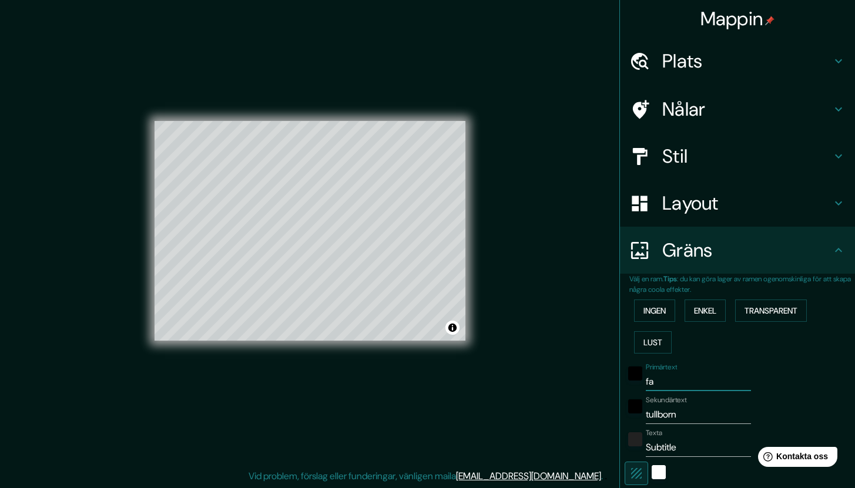
type input "42"
type input "falk"
type input "212"
type input "42"
type input "falke"
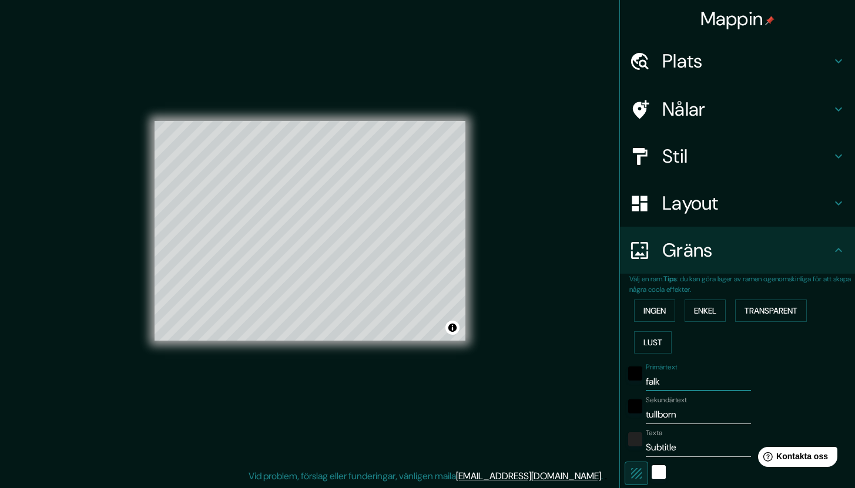
type input "212"
type input "42"
type input "falken"
type input "212"
type input "42"
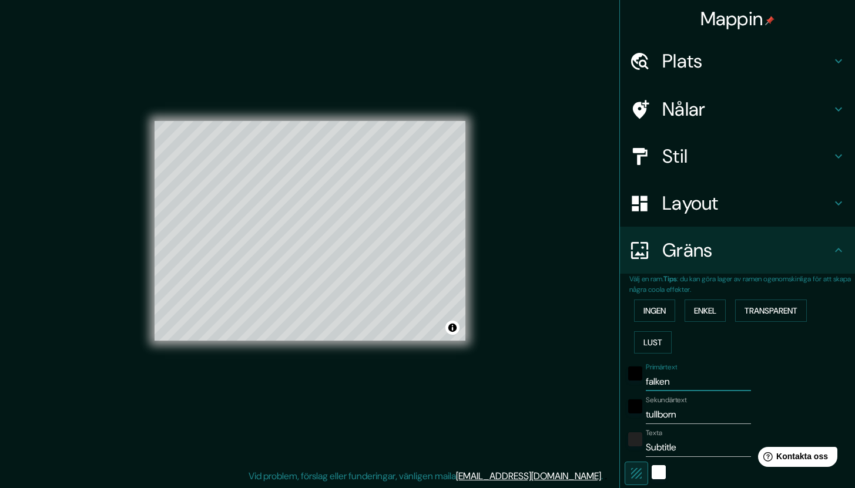
type input "falkenb"
type input "212"
type input "42"
type input "falkenbe"
type input "212"
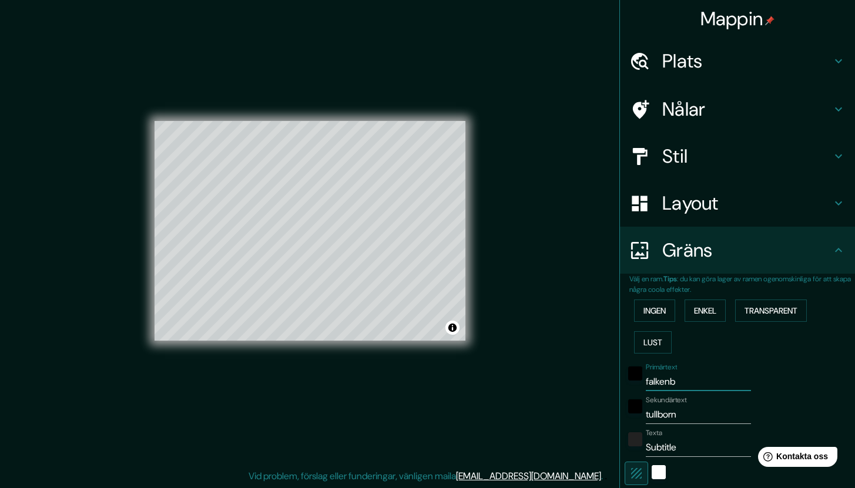
type input "42"
type input "falkenber"
type input "212"
type input "42"
type input "falkenberg"
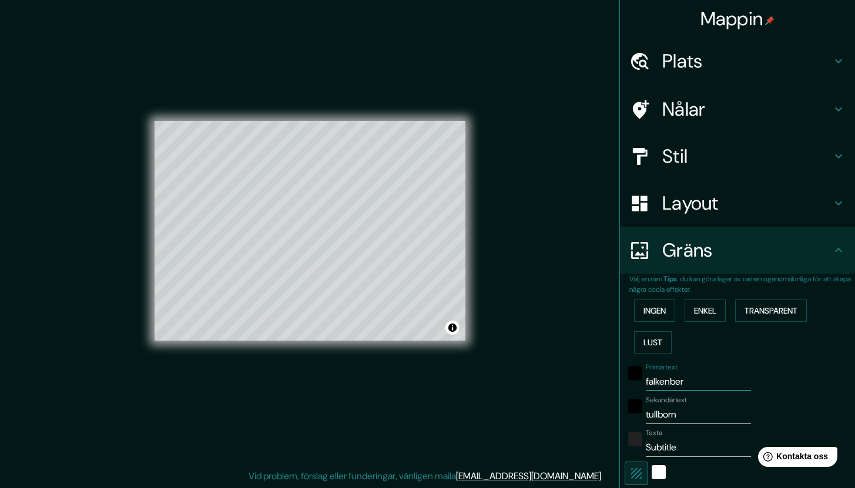
type input "212"
type input "42"
type input "falkenberg"
click at [663, 417] on input "tullborn" at bounding box center [698, 415] width 105 height 19
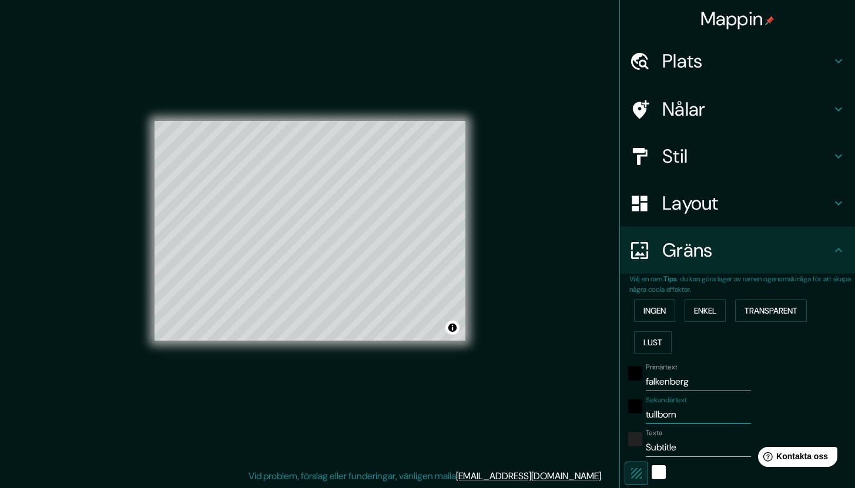
click at [678, 383] on input "falkenberg" at bounding box center [698, 382] width 105 height 19
click at [664, 414] on input "tullborn" at bounding box center [698, 415] width 105 height 19
paste input "falkenberg"
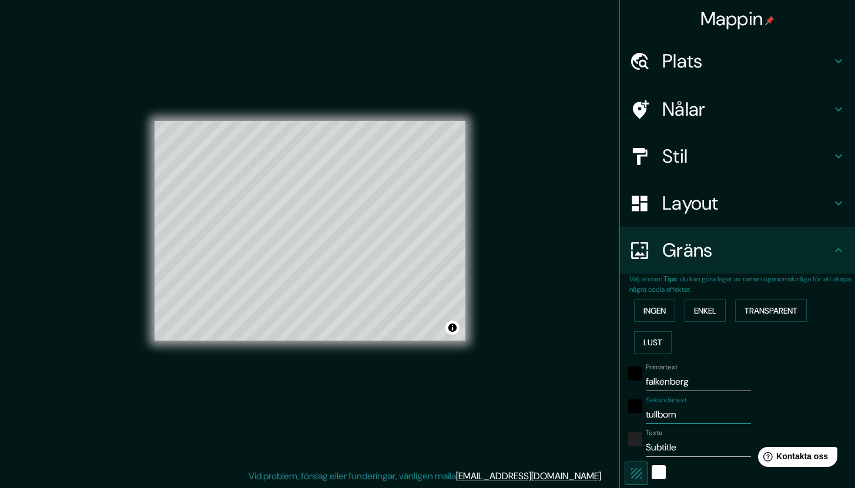
type input "falkenberg"
type input "212"
type input "42"
type input "falkenberg"
click at [676, 381] on input "falkenberg" at bounding box center [698, 382] width 105 height 19
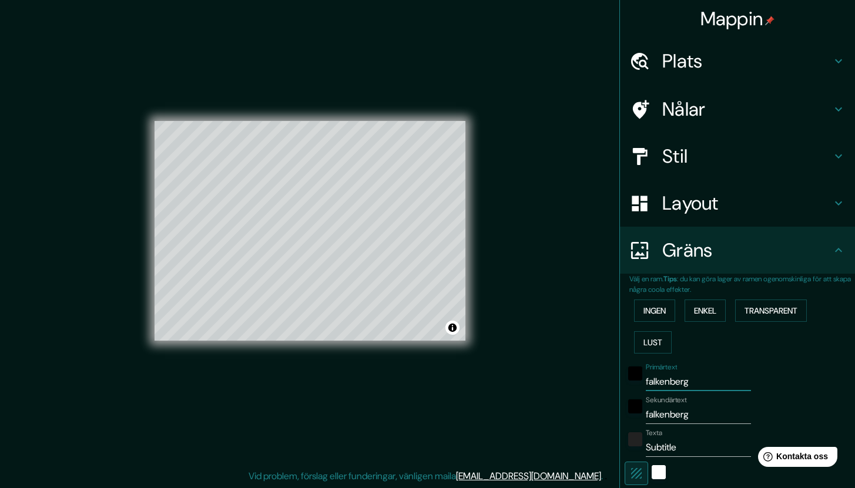
click at [676, 381] on input "falkenberg" at bounding box center [698, 382] width 105 height 19
type input "212"
type input "42"
click at [697, 441] on input "Subtitle" at bounding box center [698, 447] width 105 height 19
click at [697, 442] on input "Subtitle" at bounding box center [698, 447] width 105 height 19
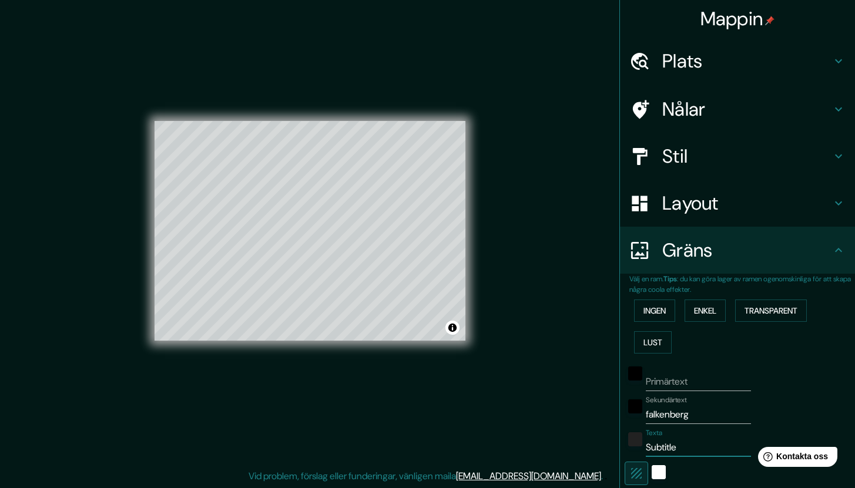
click at [696, 441] on input "Subtitle" at bounding box center [698, 447] width 105 height 19
type input "Subtitl"
type input "212"
type input "42"
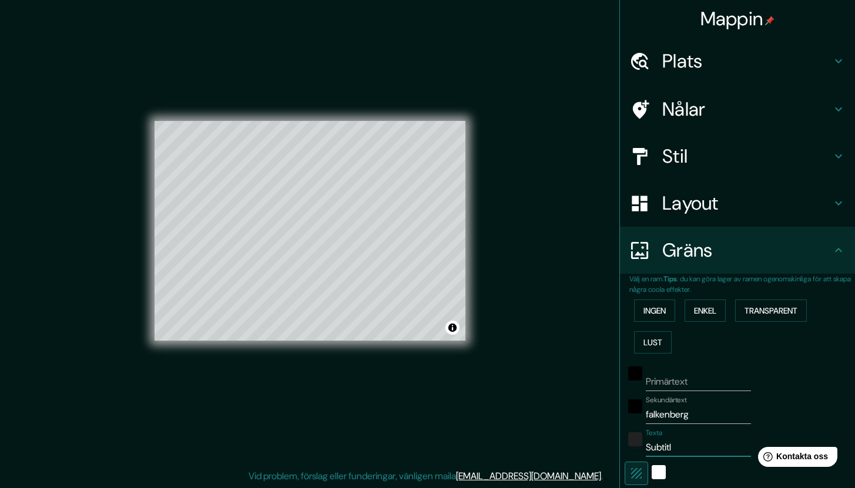
type input "Subtit"
type input "212"
type input "42"
type input "Subti"
type input "212"
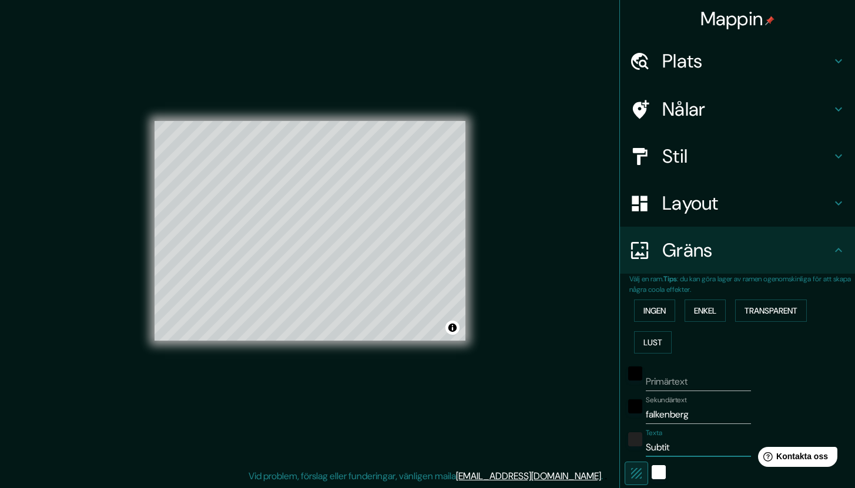
type input "42"
type input "Subt"
type input "212"
type input "42"
type input "Sub"
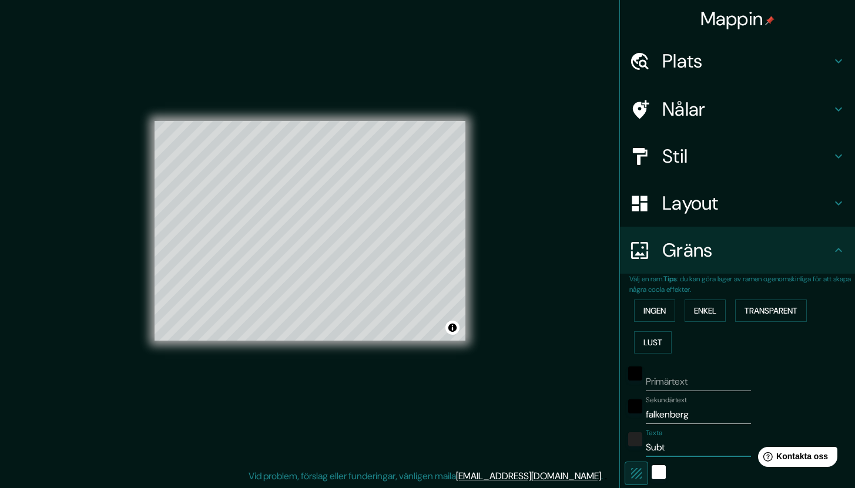
type input "212"
type input "42"
type input "Su"
type input "212"
type input "42"
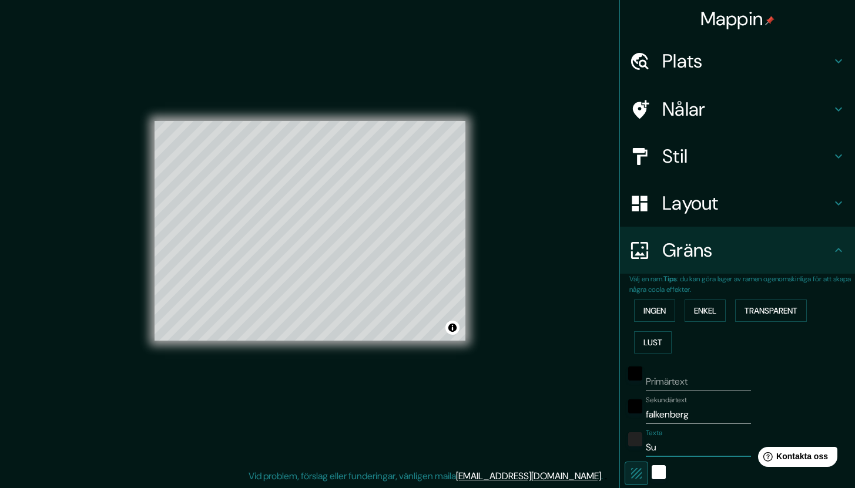
type input "S"
type input "212"
type input "42"
type input "212"
type input "42"
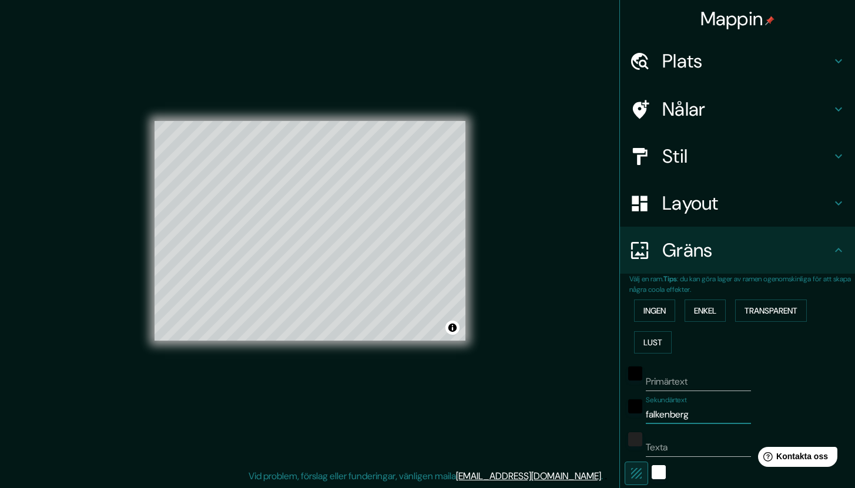
click at [675, 417] on input "falkenberg" at bounding box center [698, 415] width 105 height 19
click at [674, 418] on input "falkenberg" at bounding box center [698, 415] width 105 height 19
click at [668, 381] on input "Primärtext" at bounding box center [698, 382] width 105 height 19
paste input "falkenberg"
type input "falkenberg"
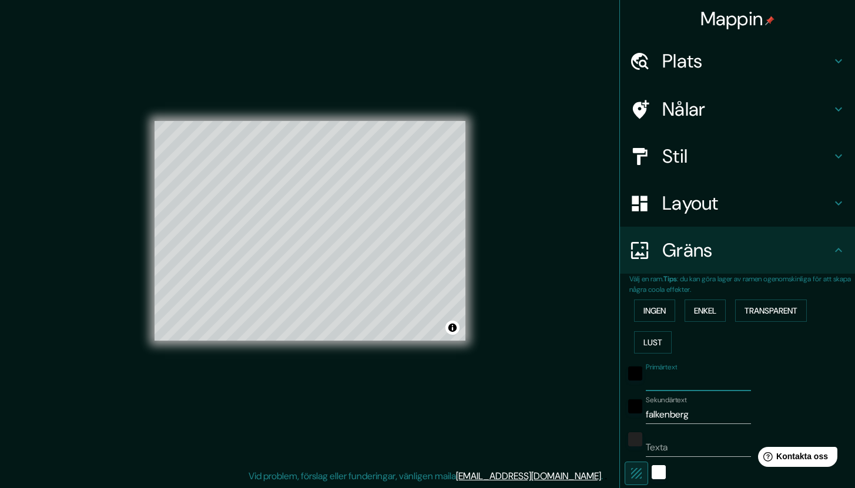
type input "212"
type input "42"
type input "falkenberg"
click at [666, 404] on font "Sekundärtext" at bounding box center [666, 400] width 41 height 9
click at [666, 406] on input "falkenberg" at bounding box center [698, 415] width 105 height 19
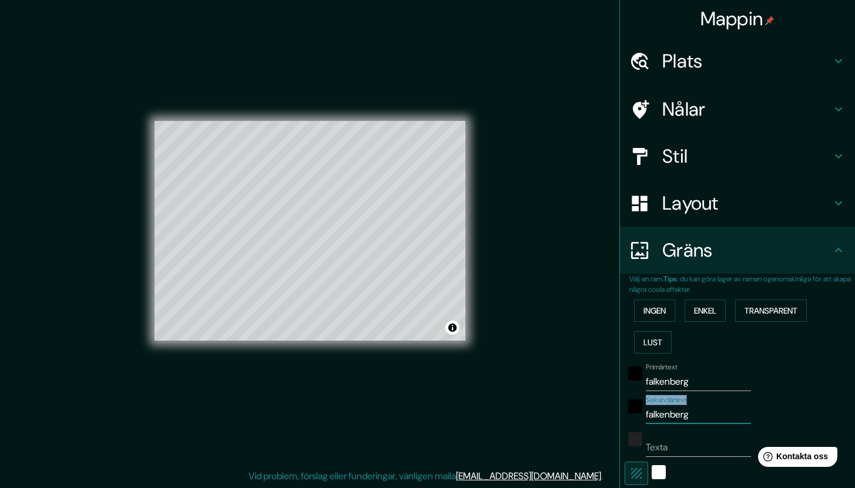
click at [666, 404] on font "Sekundärtext" at bounding box center [666, 400] width 41 height 9
click at [666, 406] on input "falkenberg" at bounding box center [698, 415] width 105 height 19
click at [665, 406] on div "Sekundärtext falkenberg" at bounding box center [698, 410] width 105 height 28
click at [664, 410] on input "falkenberg" at bounding box center [698, 415] width 105 height 19
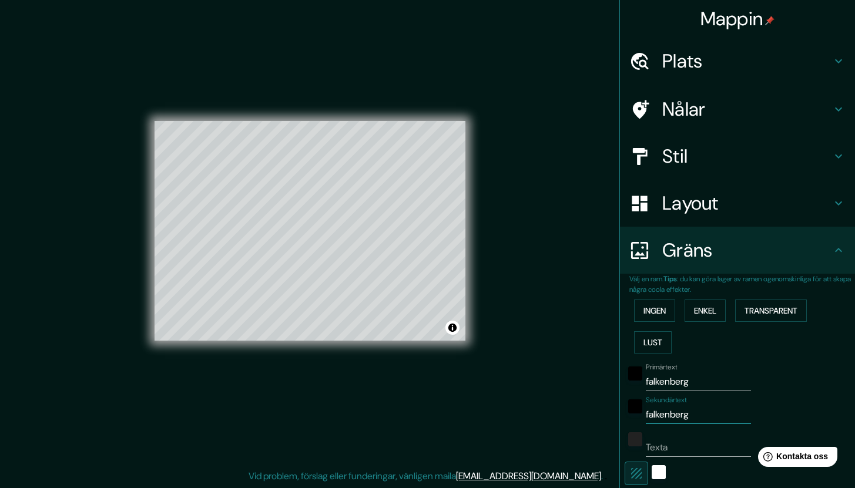
type input "212"
type input "42"
click at [662, 416] on input "Sekundärtext" at bounding box center [698, 415] width 105 height 19
click at [671, 419] on input "Sekundärtext" at bounding box center [698, 415] width 105 height 19
paste input "Latitude: N 56º 53' 39,84" Longit"
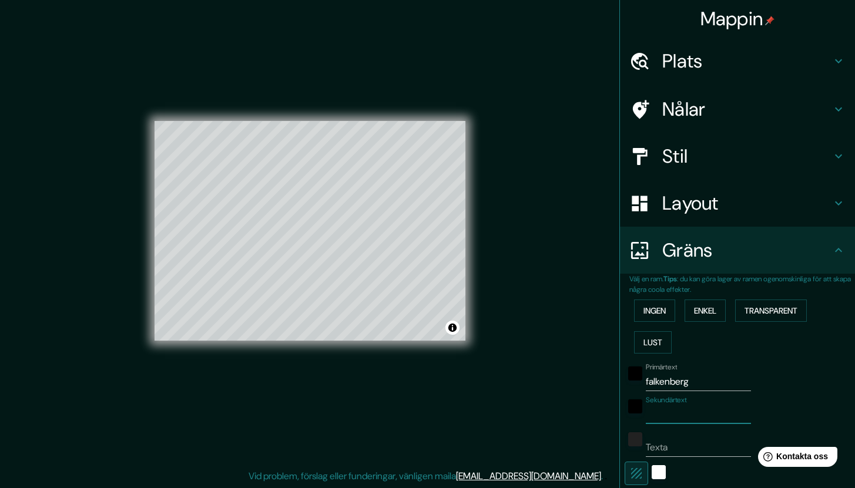
type input "Latitude: N 56º 53' 39,84" Longit"
type input "212"
type input "42"
type input "Latitude: N 56º 53' 39,84" Longit"
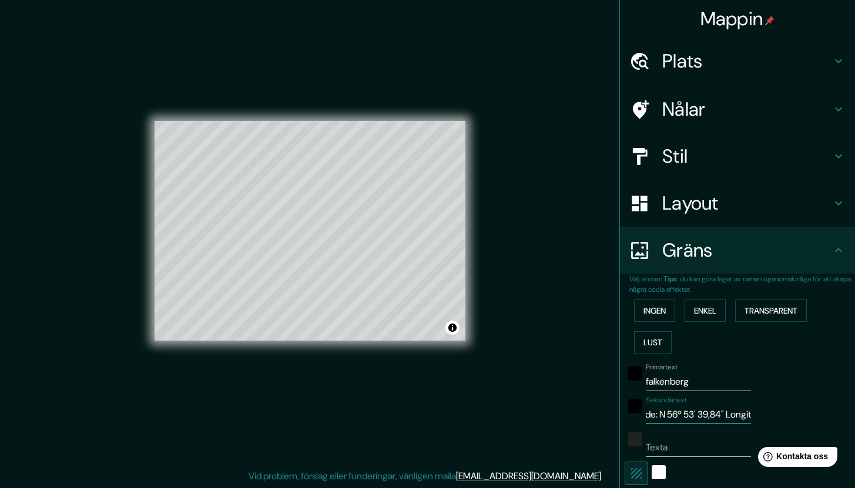
scroll to position [0, 0]
click at [670, 444] on input "Texta" at bounding box center [698, 447] width 105 height 19
paste input "Latitude: N 56º 53' 39,84" Longitude: E 12º 30' 37,44""
type input "Latitude: N 56º 53' 39,84" Longitude: E 12º 30' 37,44""
type input "212"
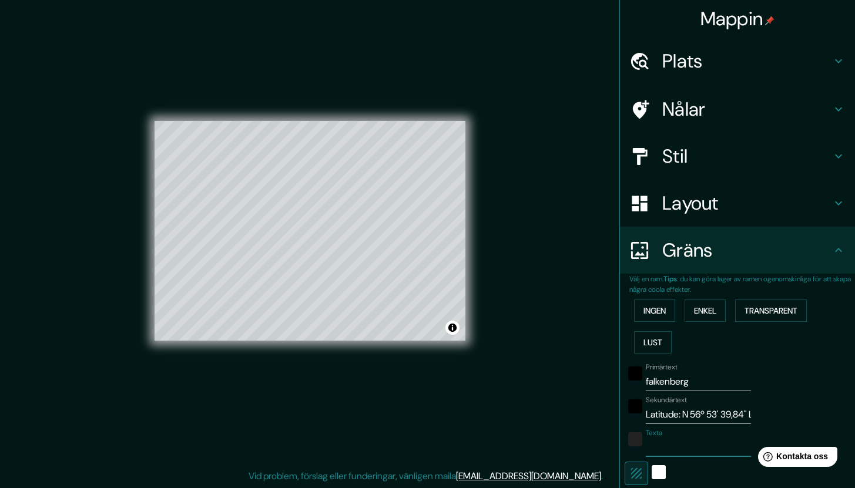
type input "42"
type input "Latitude: N 56º 53' 39,84" Longitude: E 12º 30' 37,44""
click at [646, 410] on input "Latitude: N 56º 53' 39,84" Longit" at bounding box center [698, 415] width 105 height 19
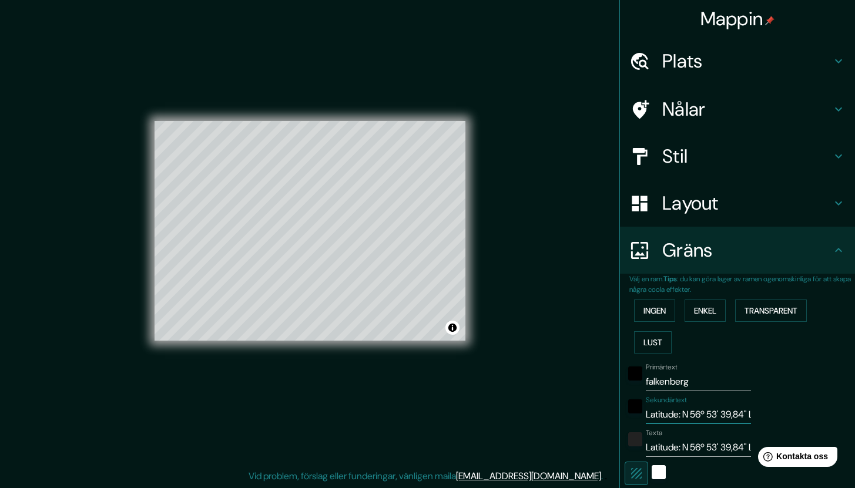
click at [646, 411] on input "Latitude: N 56º 53' 39,84" Longit" at bounding box center [698, 415] width 105 height 19
type input "212"
type input "42"
click at [675, 384] on input "falkenberg" at bounding box center [698, 382] width 105 height 19
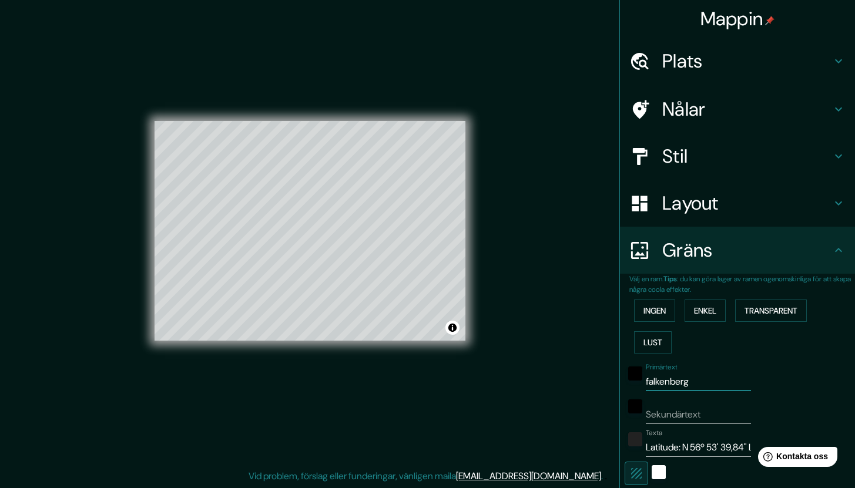
click at [675, 385] on input "falkenberg" at bounding box center [698, 382] width 105 height 19
type input "212"
type input "42"
click at [668, 406] on div "Sekundärtext" at bounding box center [698, 410] width 105 height 28
click at [667, 414] on input "Sekundärtext" at bounding box center [698, 415] width 105 height 19
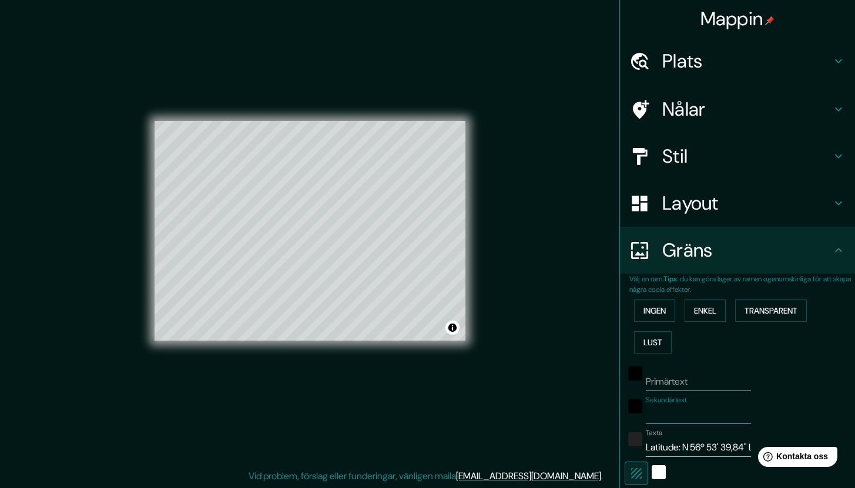
paste input "falkenberg"
type input "falkenberg"
type input "212"
type input "42"
type input "falkenberg"
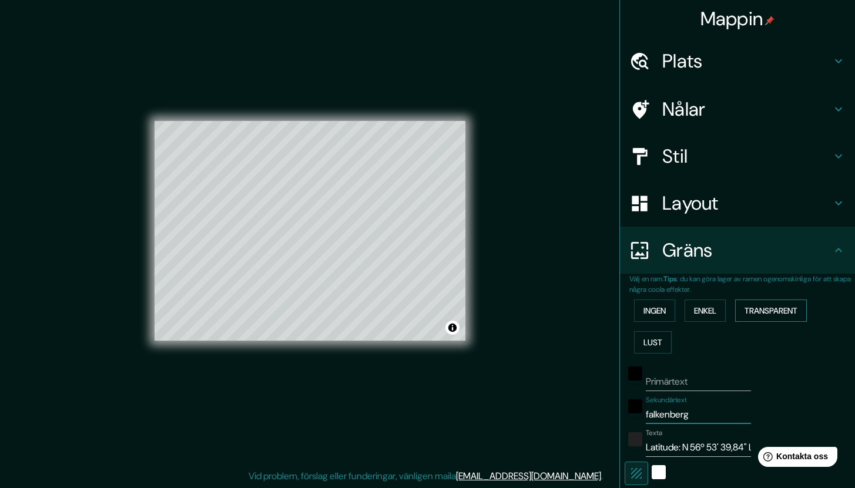
click at [747, 315] on font "Transparent" at bounding box center [771, 311] width 53 height 11
click at [695, 316] on font "Enkel" at bounding box center [705, 311] width 22 height 11
click at [651, 316] on font "Ingen" at bounding box center [655, 311] width 22 height 11
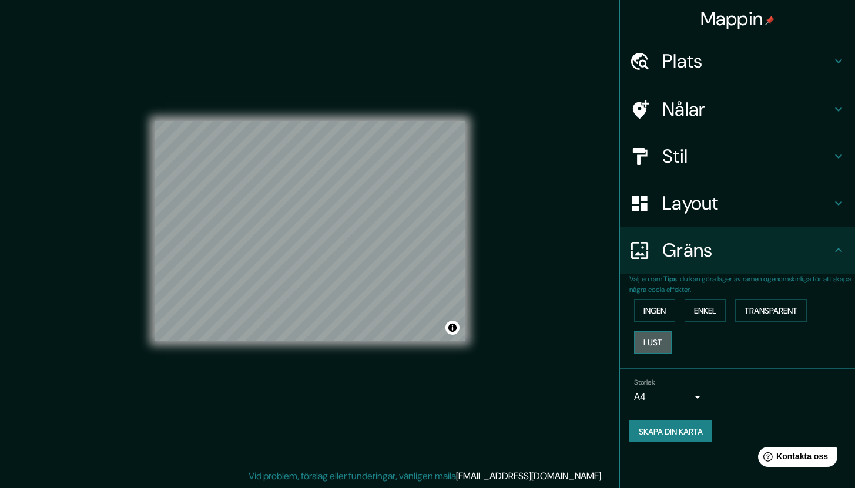
click at [653, 342] on font "Lust" at bounding box center [653, 342] width 19 height 11
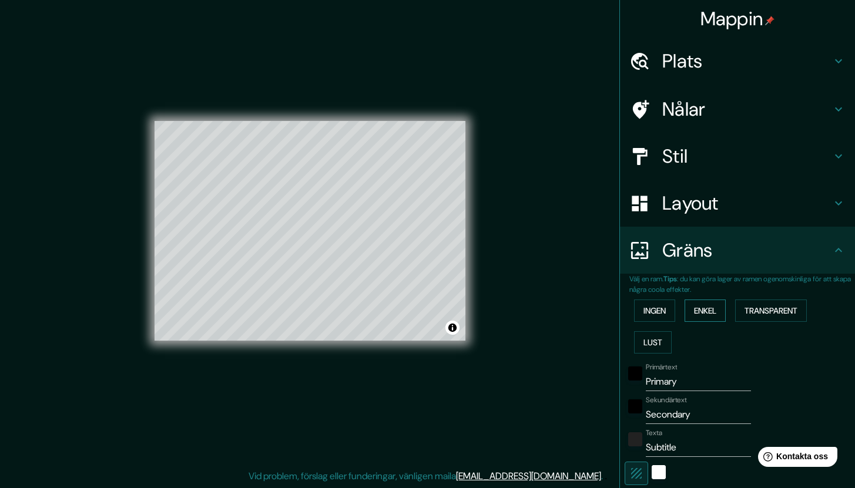
click at [696, 314] on font "Enkel" at bounding box center [705, 311] width 22 height 11
click at [758, 312] on font "Transparent" at bounding box center [771, 311] width 53 height 11
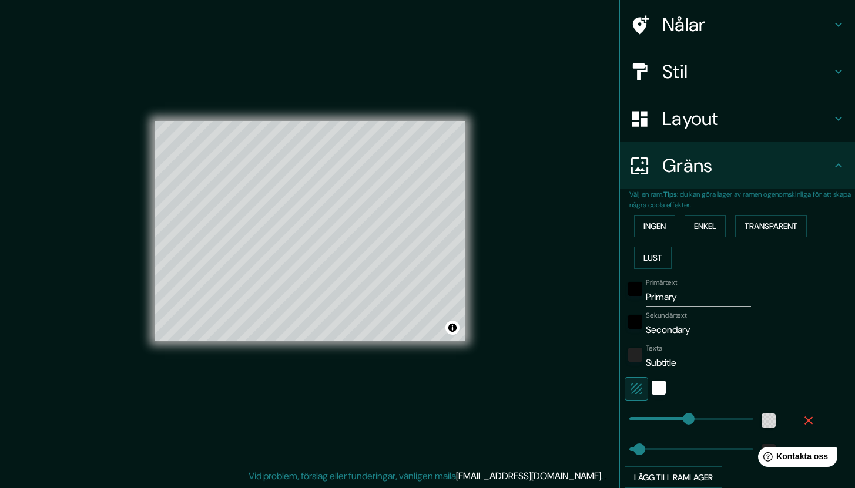
scroll to position [85, 0]
type input "121"
drag, startPoint x: 679, startPoint y: 422, endPoint x: 649, endPoint y: 425, distance: 30.1
type input "42"
type input "33"
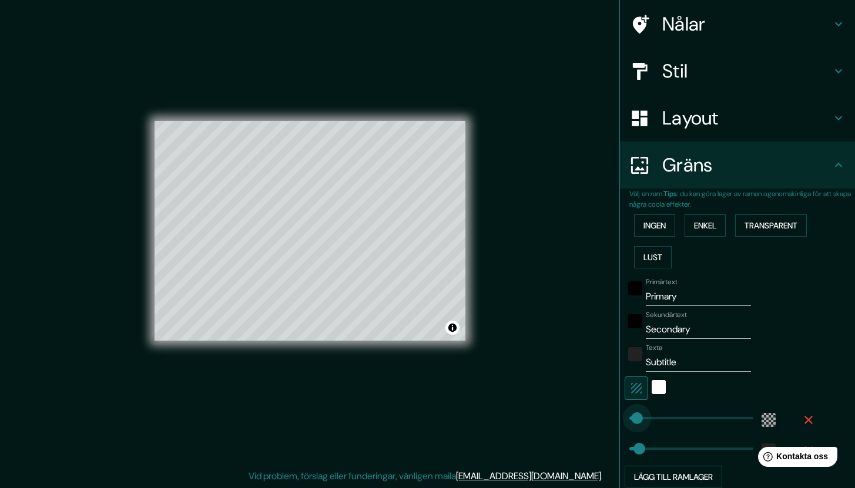
drag, startPoint x: 649, startPoint y: 425, endPoint x: 628, endPoint y: 426, distance: 20.6
type input "42"
type input "68"
drag, startPoint x: 631, startPoint y: 421, endPoint x: 637, endPoint y: 422, distance: 5.9
type input "42"
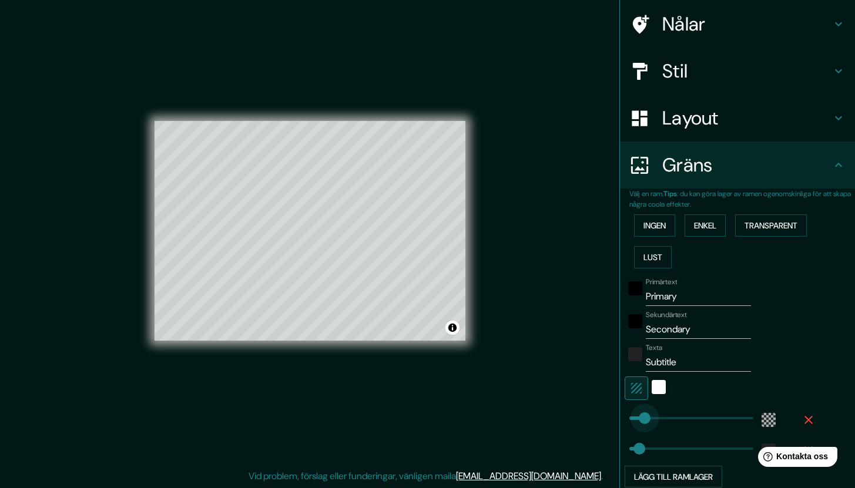
type input "73"
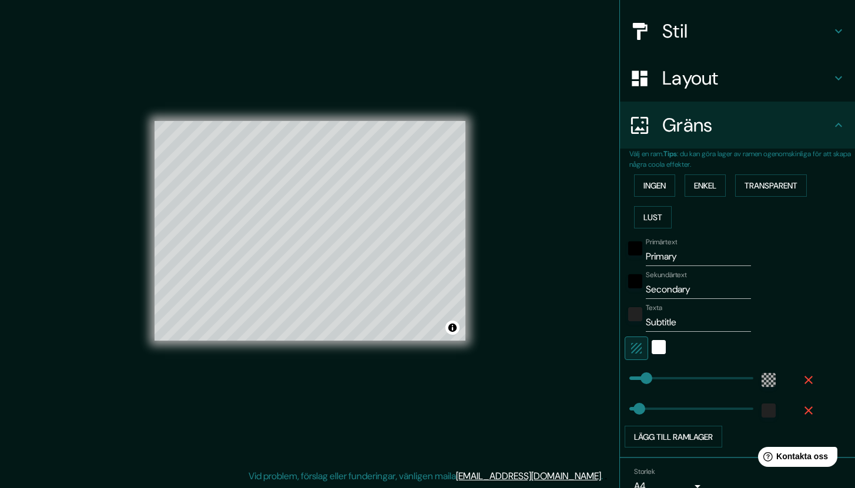
scroll to position [148, 0]
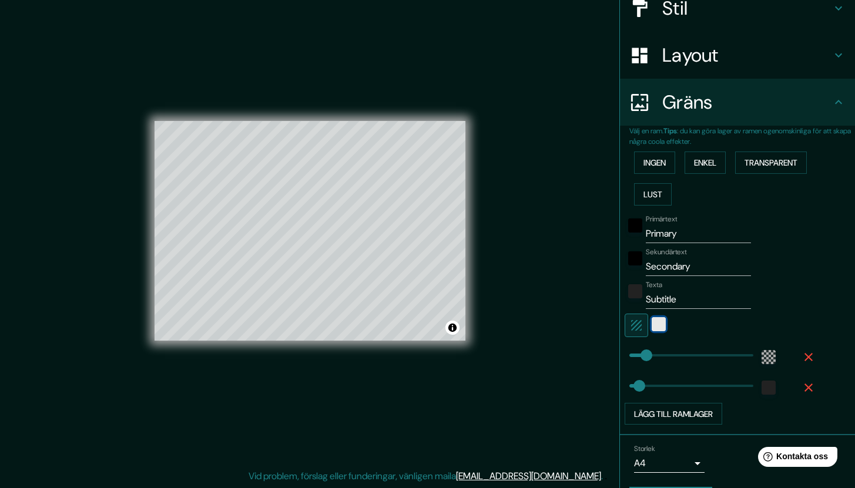
click at [652, 327] on div "vit" at bounding box center [659, 324] width 14 height 14
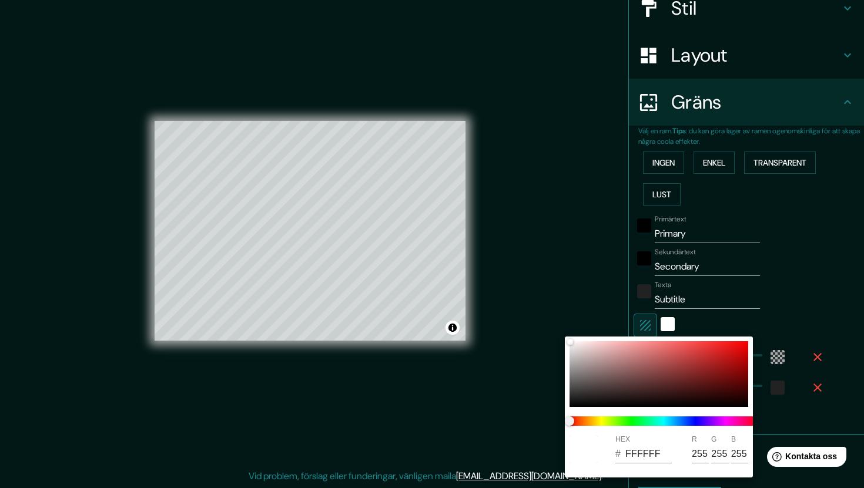
click at [815, 320] on div at bounding box center [432, 244] width 864 height 488
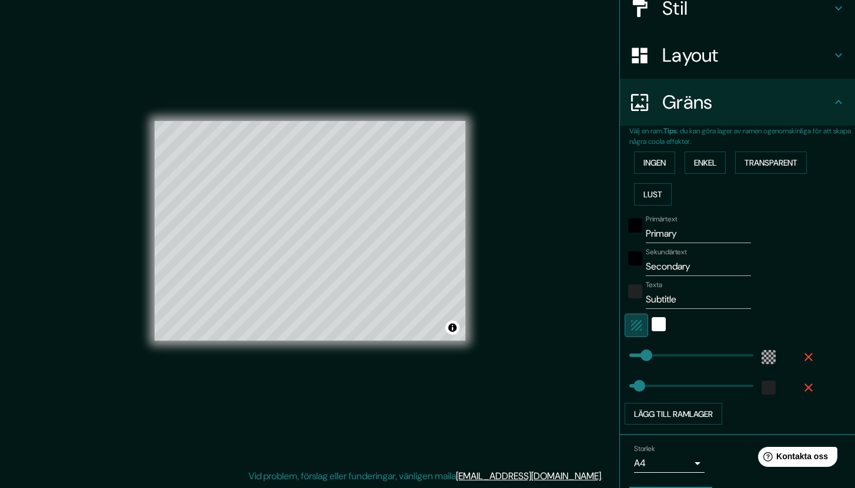
click at [631, 327] on icon "button" at bounding box center [636, 325] width 11 height 11
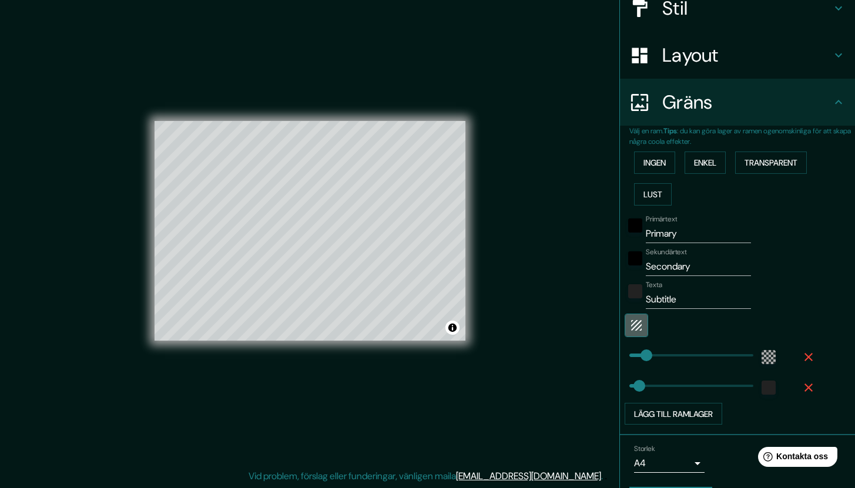
click at [631, 327] on icon "button" at bounding box center [636, 325] width 11 height 11
type input "42"
click at [670, 300] on input "Subtitle" at bounding box center [698, 299] width 105 height 19
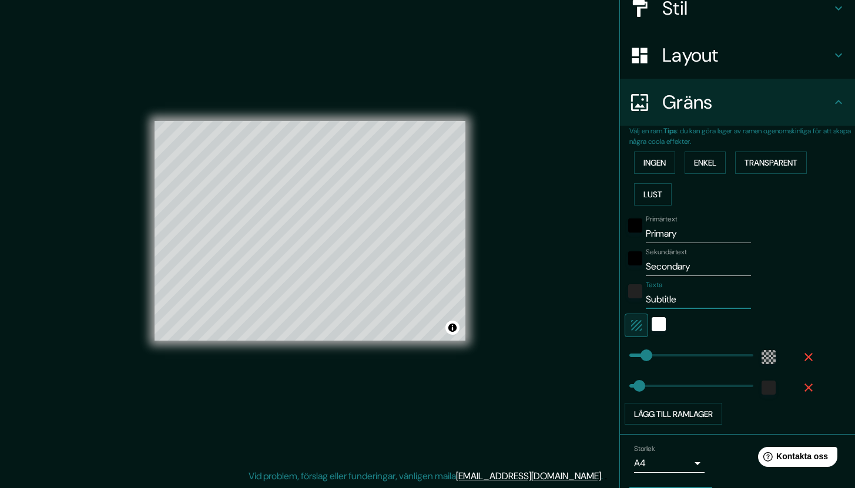
click at [670, 300] on input "Subtitle" at bounding box center [698, 299] width 105 height 19
paste input "falkenberg"
type input "falkenberg"
type input "42"
click at [688, 302] on input "falkenberg" at bounding box center [698, 299] width 105 height 19
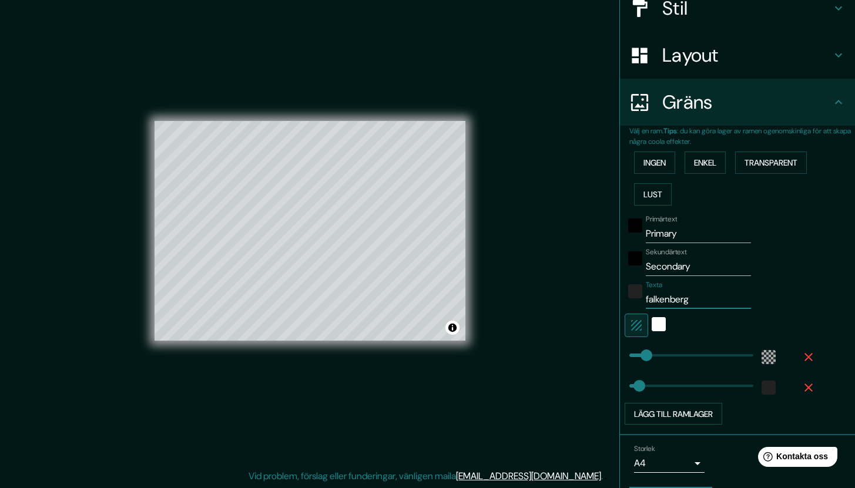
click at [687, 303] on input "falkenberg" at bounding box center [698, 299] width 105 height 19
click at [685, 304] on input "falkenberg" at bounding box center [698, 299] width 105 height 19
type input "42"
click at [694, 266] on input "Secondary" at bounding box center [698, 266] width 105 height 19
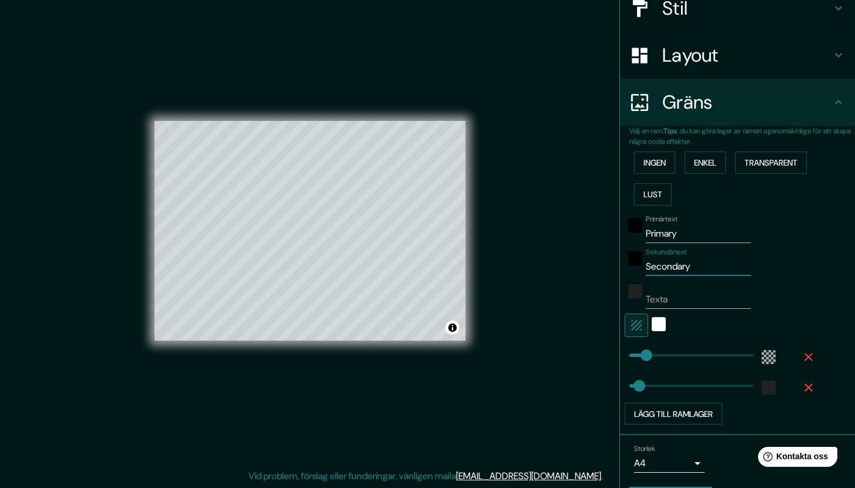
click at [694, 266] on input "Secondary" at bounding box center [698, 266] width 105 height 19
click at [688, 242] on input "Primary" at bounding box center [698, 234] width 105 height 19
paste input "falkenberg"
type input "falkenberg"
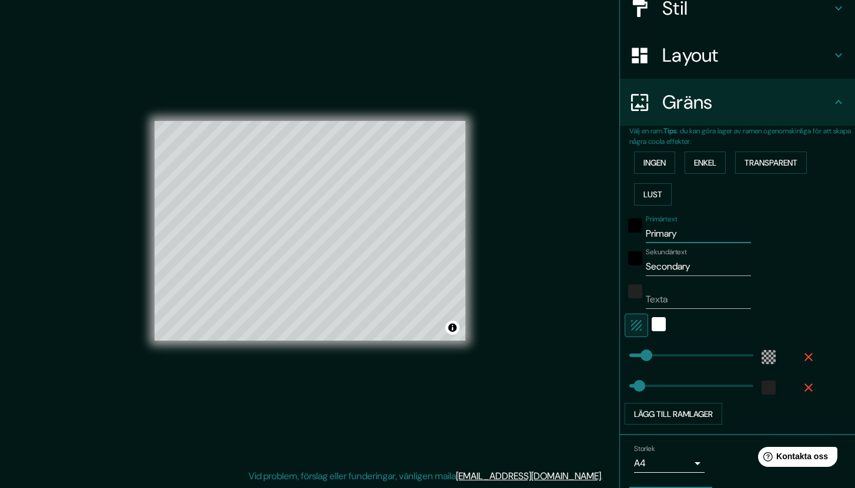
type input "42"
type input "falkenberg"
click at [679, 302] on input "Texta" at bounding box center [698, 299] width 105 height 19
click at [686, 267] on input "Secondary" at bounding box center [698, 266] width 105 height 19
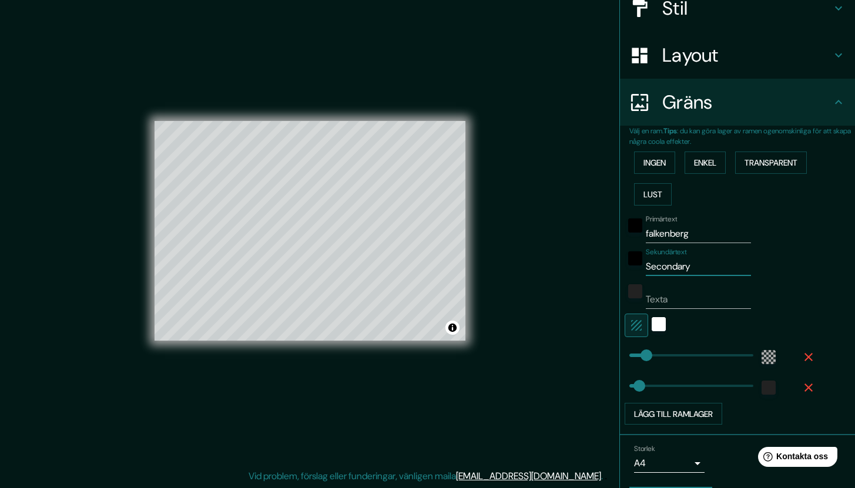
type input "s"
type input "42"
type input "sv"
type input "42"
type input "sve"
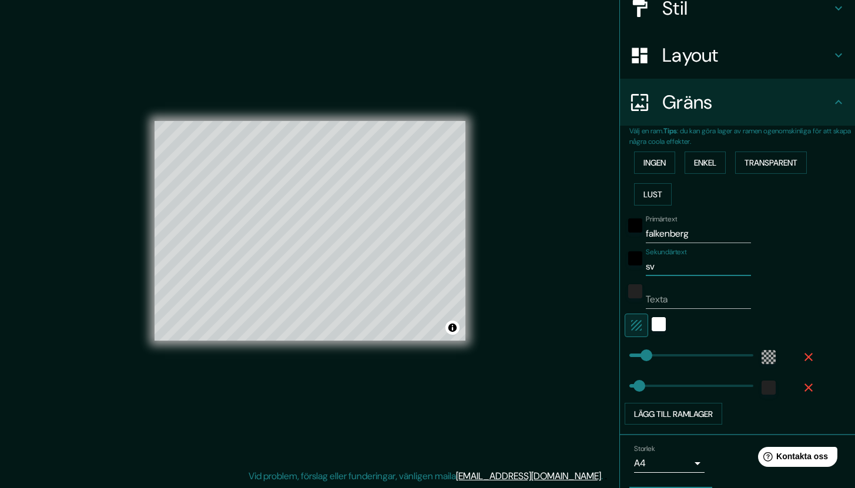
type input "42"
type input "sver"
type input "42"
type input "sveri"
type input "42"
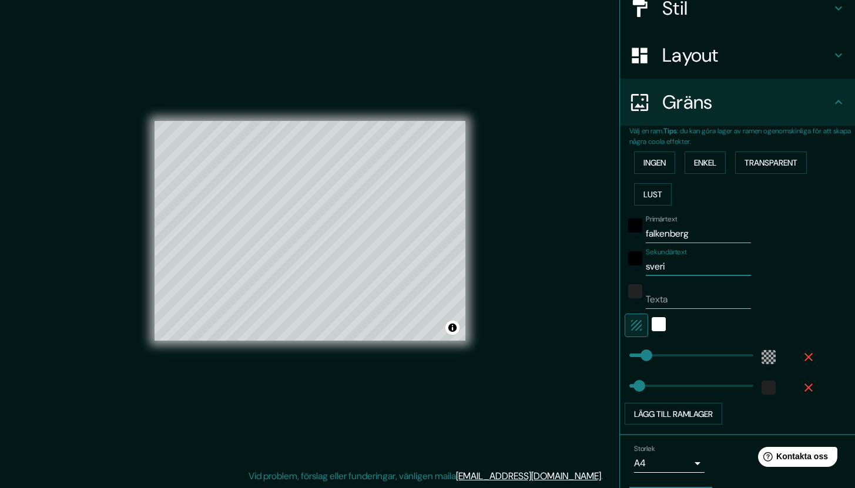
type input "sverig"
type input "42"
type input "sverige"
type input "42"
type input "sverige"
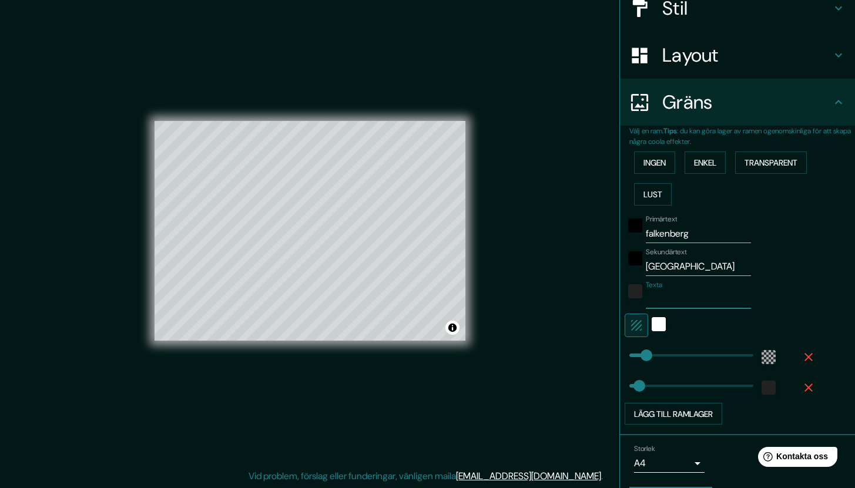
click at [680, 304] on input "Texta" at bounding box center [698, 299] width 105 height 19
paste input "56°54'12.6"N 12°29'23.3"E"
type input "56°54'12.6"N 12°29'23.3"E"
type input "42"
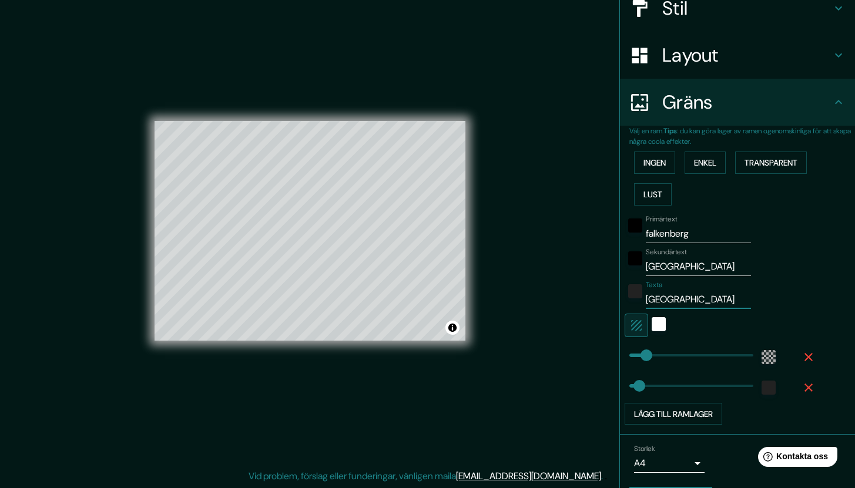
click at [689, 299] on input "56°54'12.6"N 12°29'23.3"E" at bounding box center [698, 299] width 105 height 19
type input "42"
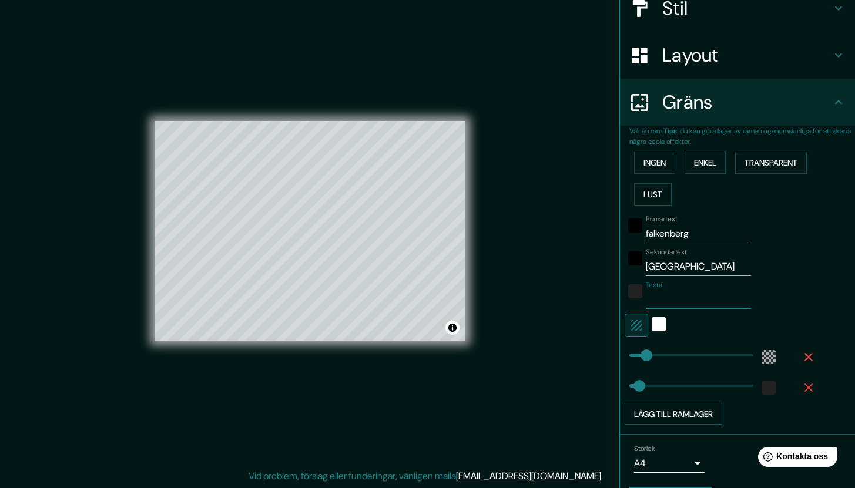
click at [697, 270] on input "sverige" at bounding box center [698, 266] width 105 height 19
paste input "56°54'12.6"N 12°29'23.3"E"
type input "56°54'12.6"N 12°29'23.3"E"
type input "42"
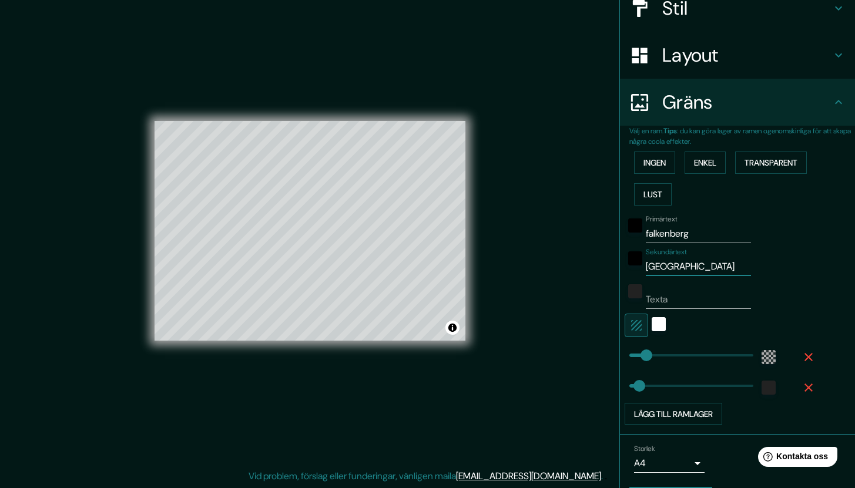
scroll to position [0, 7]
click at [724, 260] on input "56°54'12.6"N 12°29'23.3"E" at bounding box center [698, 266] width 105 height 19
type input "42"
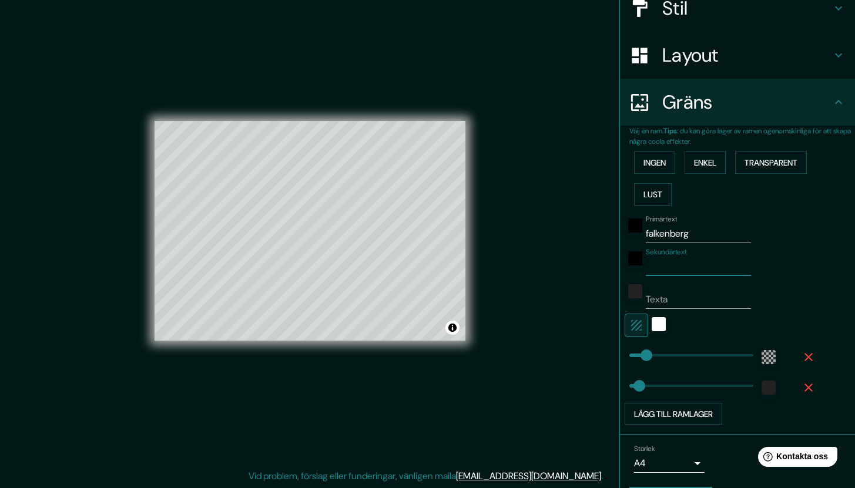
scroll to position [0, 0]
click at [708, 302] on input "Texta" at bounding box center [698, 299] width 105 height 19
paste input "56°54'12.6"N 12°29'23.3"E"
type input "56°54'12.6"N 12°29'23.3"E"
type input "42"
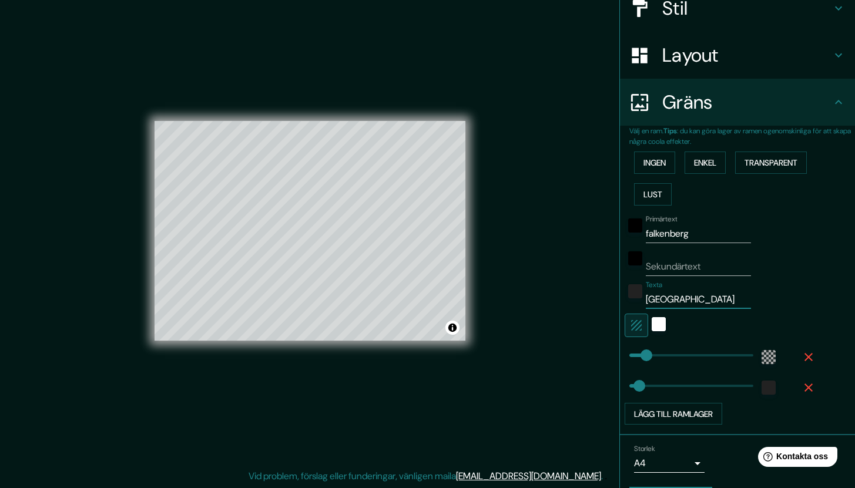
scroll to position [0, 7]
type input "56°54'12.6"N 12°29'23.3"E"
type input "28"
drag, startPoint x: 634, startPoint y: 355, endPoint x: 627, endPoint y: 356, distance: 7.1
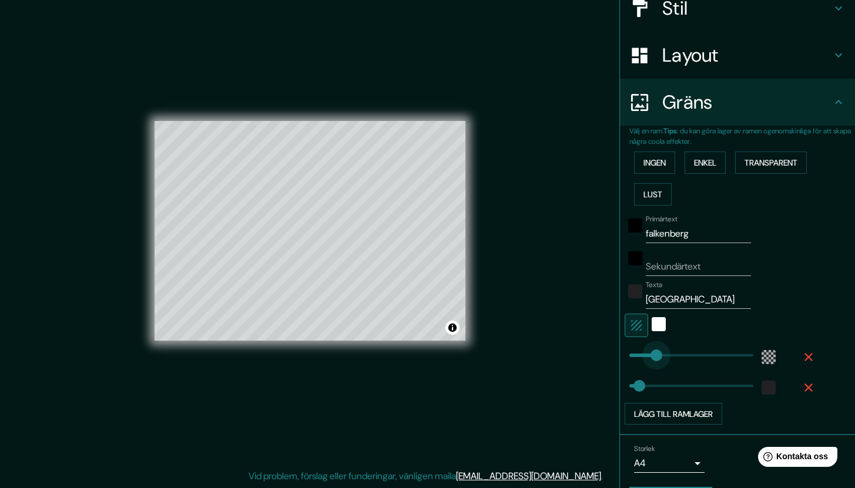
drag, startPoint x: 627, startPoint y: 356, endPoint x: 648, endPoint y: 357, distance: 20.6
click at [666, 300] on input "56°54'12.6"N 12°29'23.3"E" at bounding box center [698, 299] width 105 height 19
click at [646, 234] on input "falkenberg" at bounding box center [698, 234] width 105 height 19
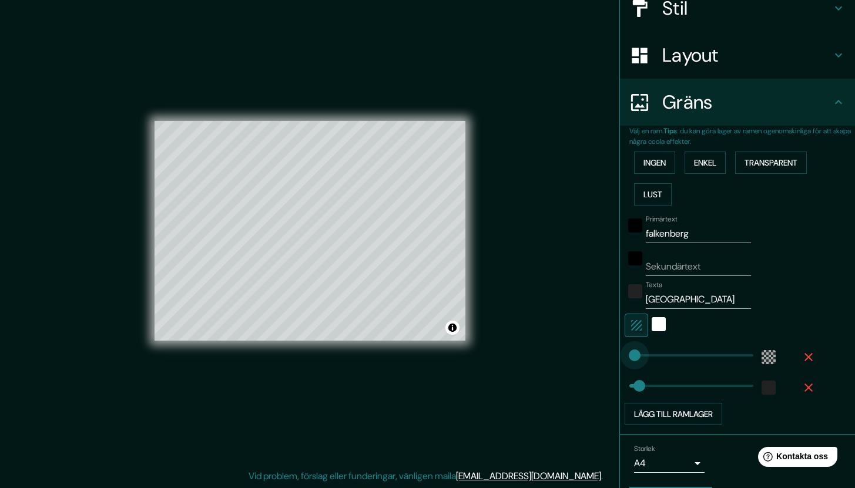
drag, startPoint x: 649, startPoint y: 356, endPoint x: 619, endPoint y: 357, distance: 30.6
click at [653, 302] on input "56°54'12.6"N 12°29'23.3"E" at bounding box center [698, 299] width 105 height 19
click at [660, 263] on input "Sekundärtext" at bounding box center [698, 266] width 105 height 19
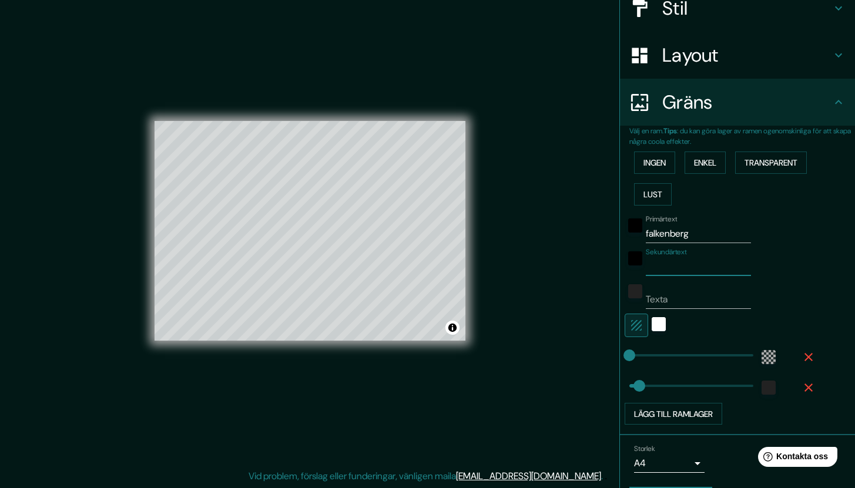
paste input "56°54'12.6"N 12°29'23.3"E"
drag, startPoint x: 631, startPoint y: 386, endPoint x: 672, endPoint y: 389, distance: 41.2
drag, startPoint x: 672, startPoint y: 389, endPoint x: 600, endPoint y: 391, distance: 72.9
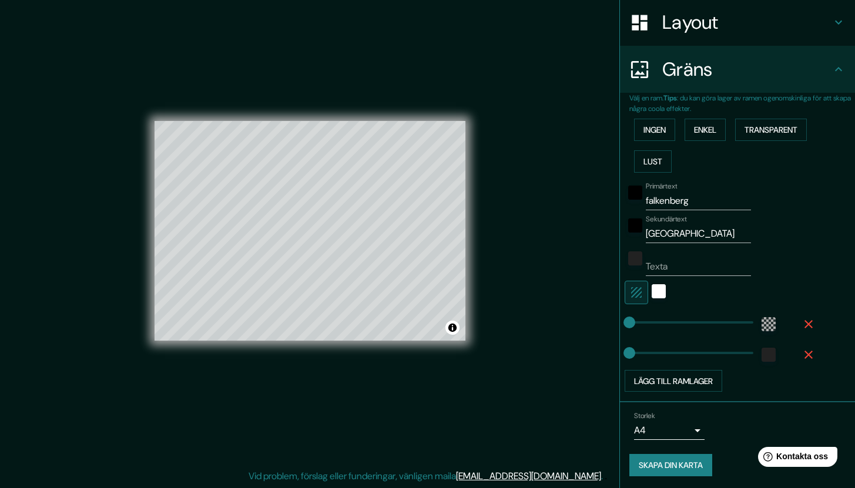
scroll to position [183, 0]
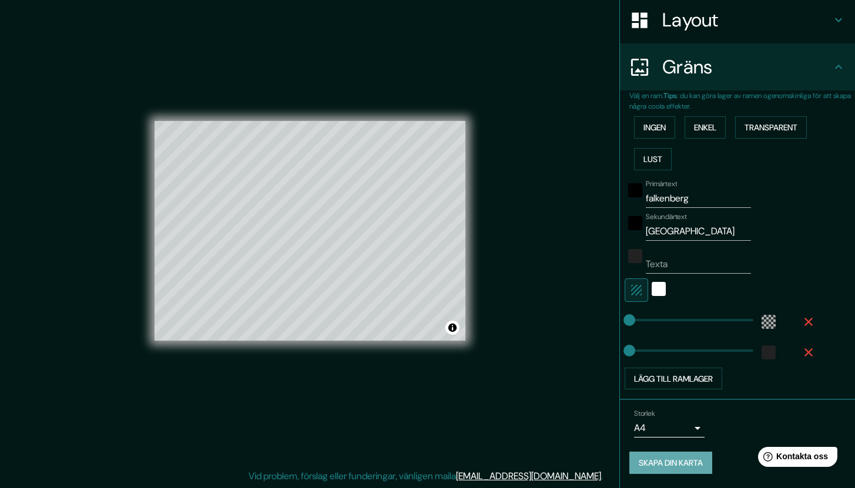
click at [658, 470] on font "Skapa din karta" at bounding box center [671, 463] width 64 height 15
click at [659, 466] on font "Skapa din karta" at bounding box center [671, 463] width 64 height 11
click at [504, 95] on div "Mappin Plats Falkenberg, Hallands län, Sverige Nålar Stil Layout Gräns Välj en …" at bounding box center [427, 240] width 855 height 496
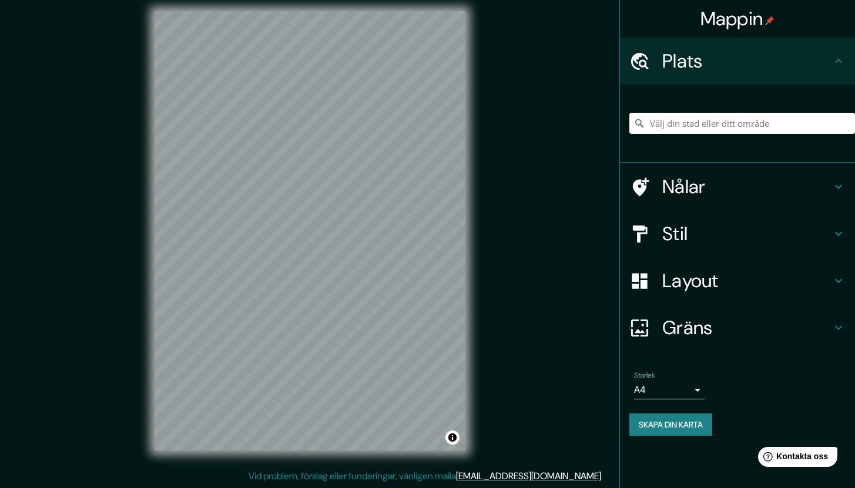
click at [681, 126] on input "Välj din stad eller ditt område" at bounding box center [743, 123] width 226 height 21
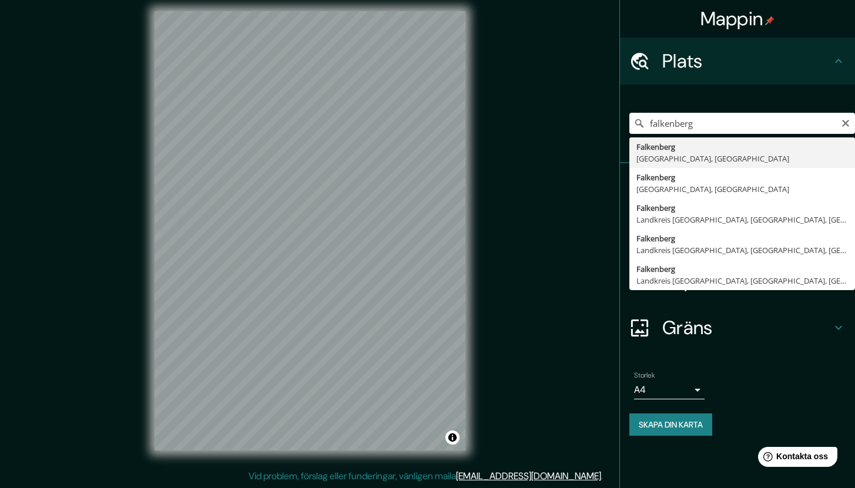
type input "[GEOGRAPHIC_DATA], [GEOGRAPHIC_DATA], [GEOGRAPHIC_DATA]"
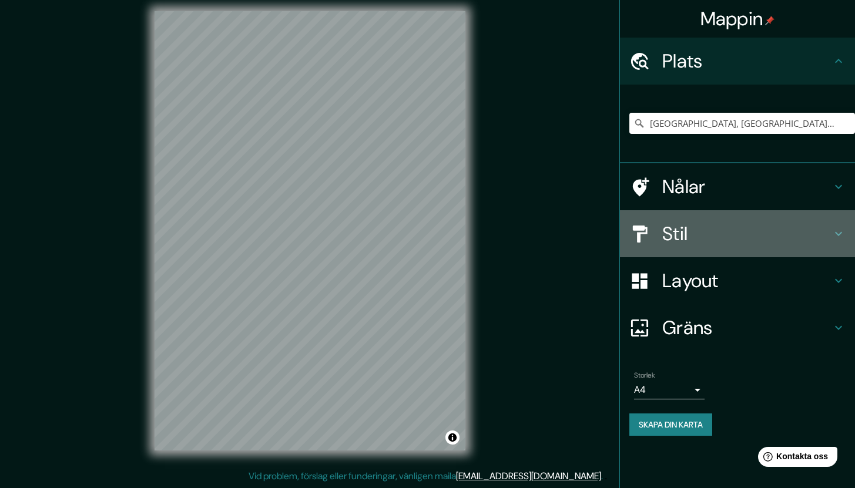
click at [667, 233] on font "Stil" at bounding box center [674, 234] width 25 height 25
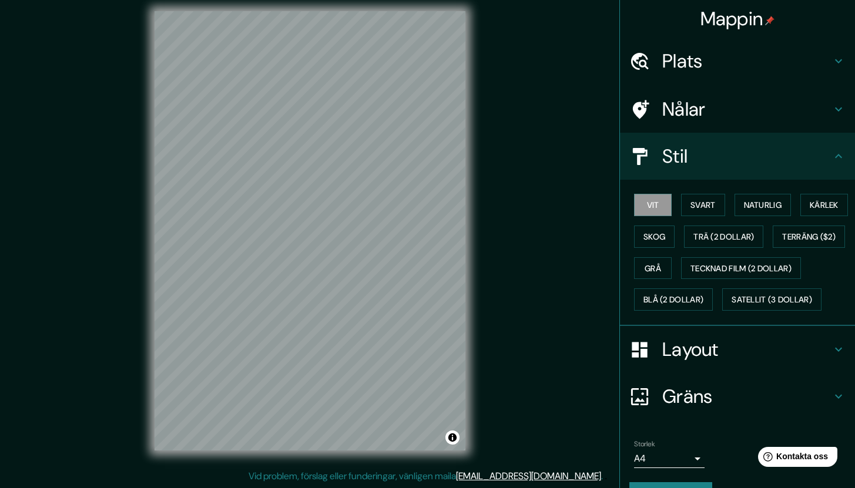
click at [662, 362] on font "Layout" at bounding box center [690, 349] width 56 height 25
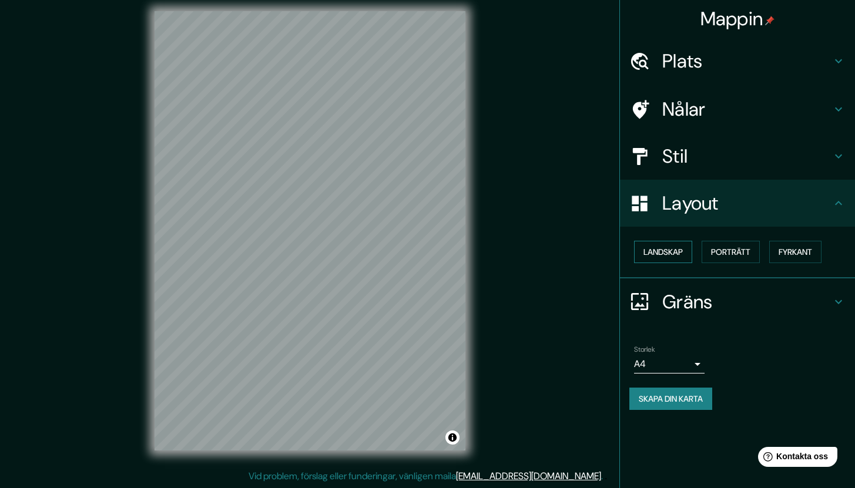
click at [652, 253] on font "Landskap" at bounding box center [663, 252] width 39 height 11
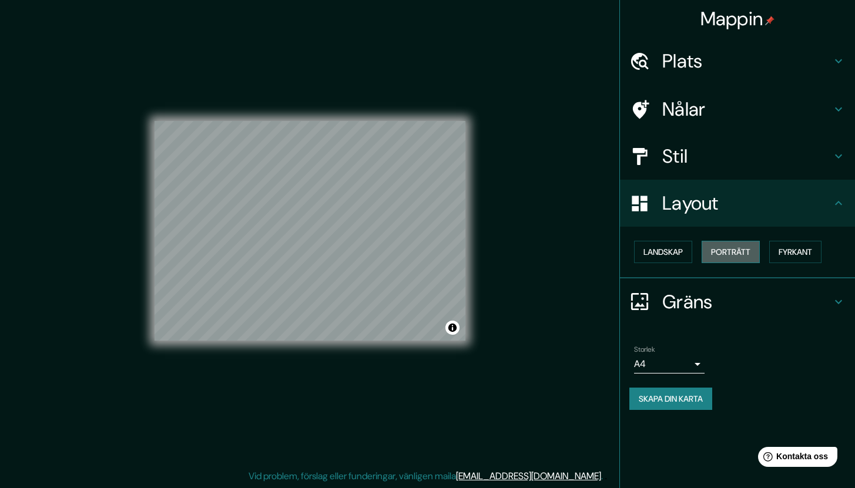
click at [736, 258] on font "Porträtt" at bounding box center [730, 252] width 39 height 15
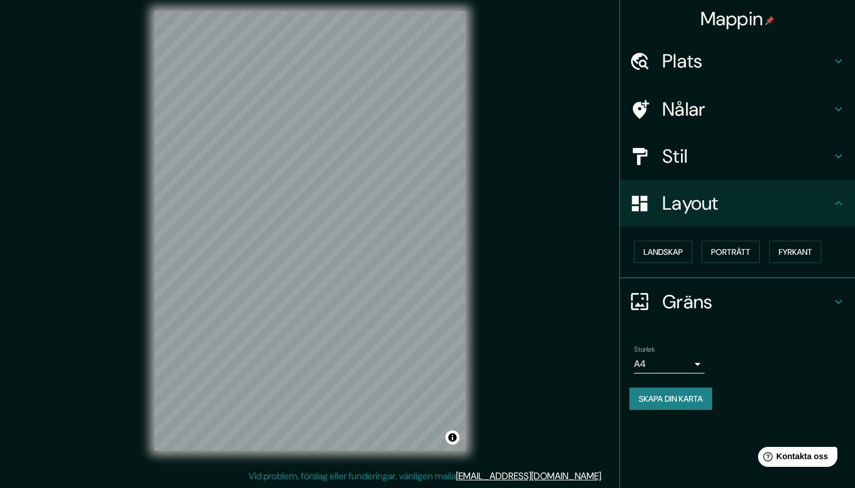
click at [682, 304] on font "Gräns" at bounding box center [687, 302] width 51 height 25
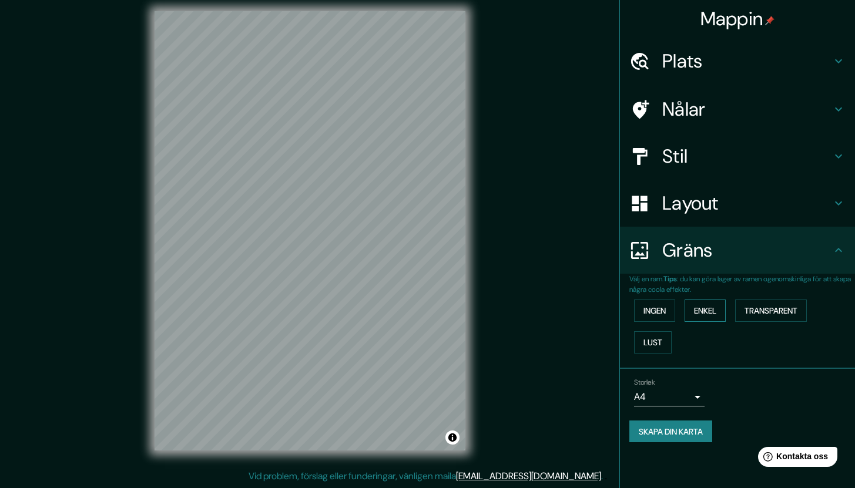
click at [698, 313] on font "Enkel" at bounding box center [705, 311] width 22 height 11
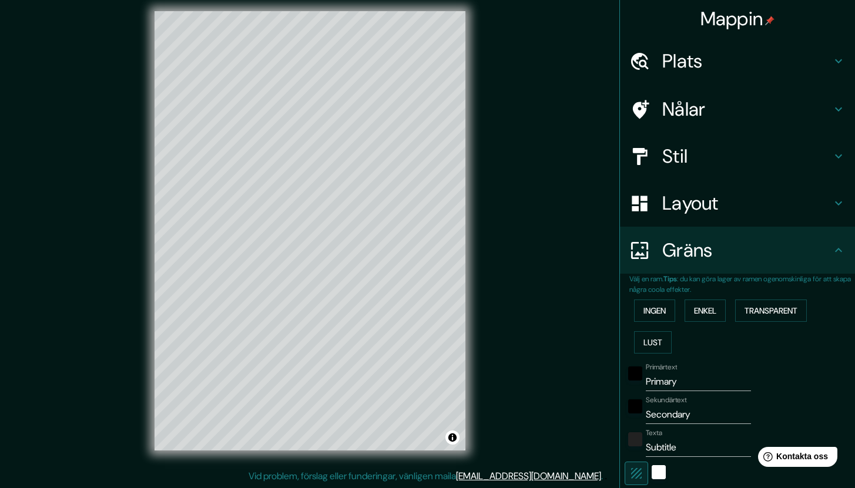
click at [647, 382] on input "Primary" at bounding box center [698, 382] width 105 height 19
type input "f"
type input "212"
type input "42"
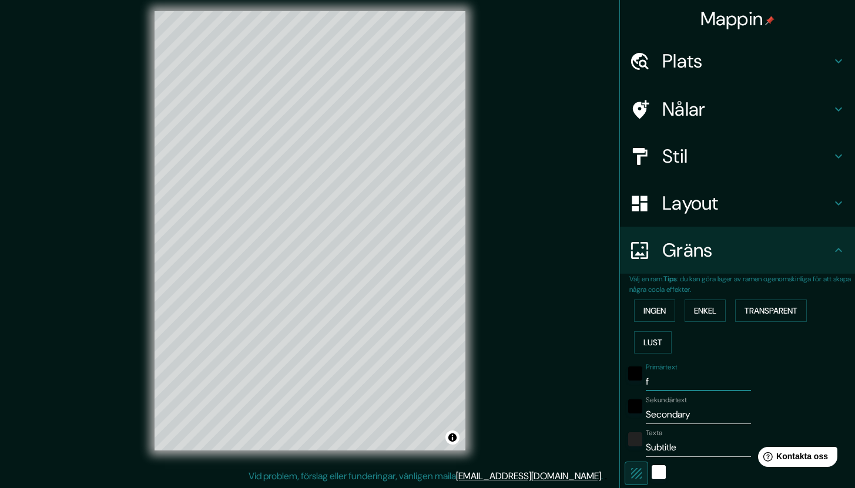
type input "fa"
type input "212"
type input "42"
type input "fal"
type input "212"
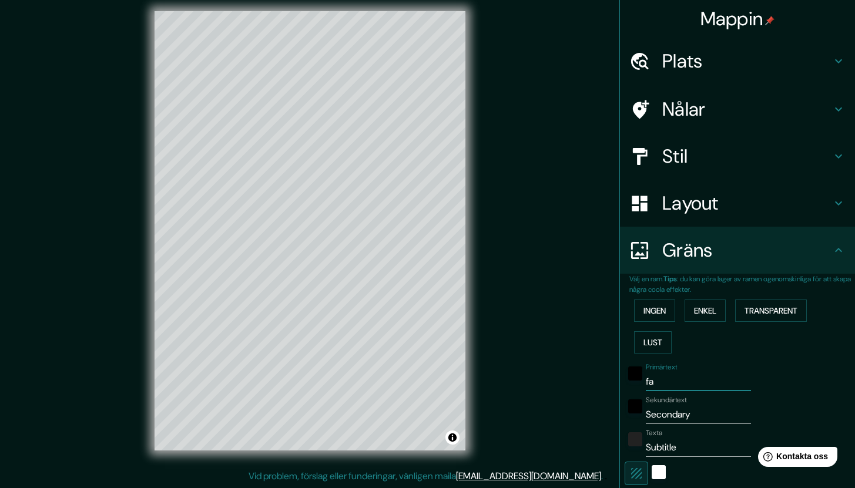
type input "42"
type input "falk"
type input "212"
type input "42"
type input "falkn"
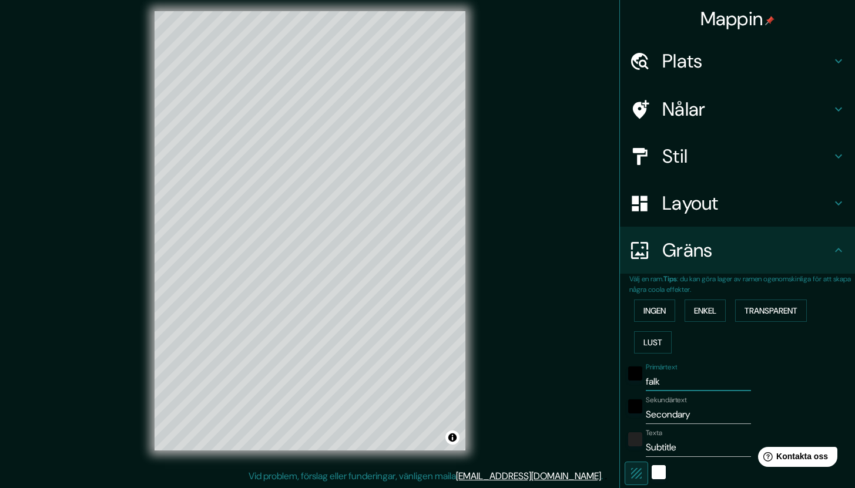
type input "212"
type input "42"
type input "falkne"
type input "212"
type input "42"
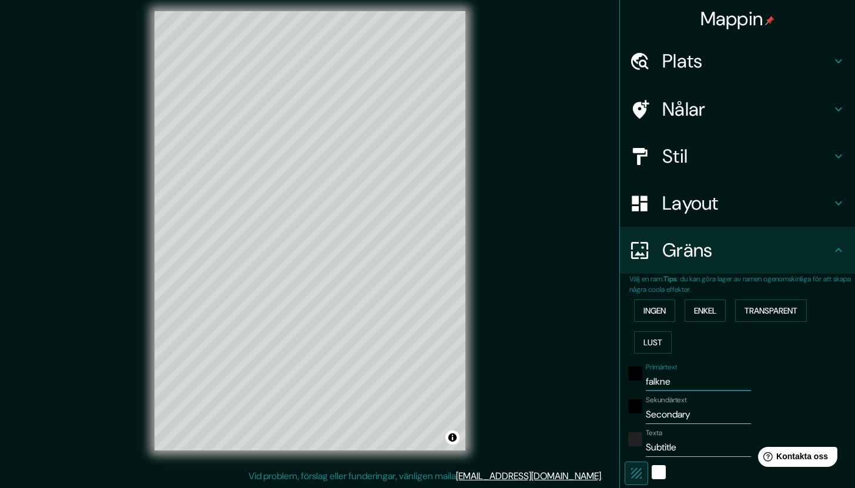
type input "falkn"
type input "212"
type input "42"
type input "falk"
type input "212"
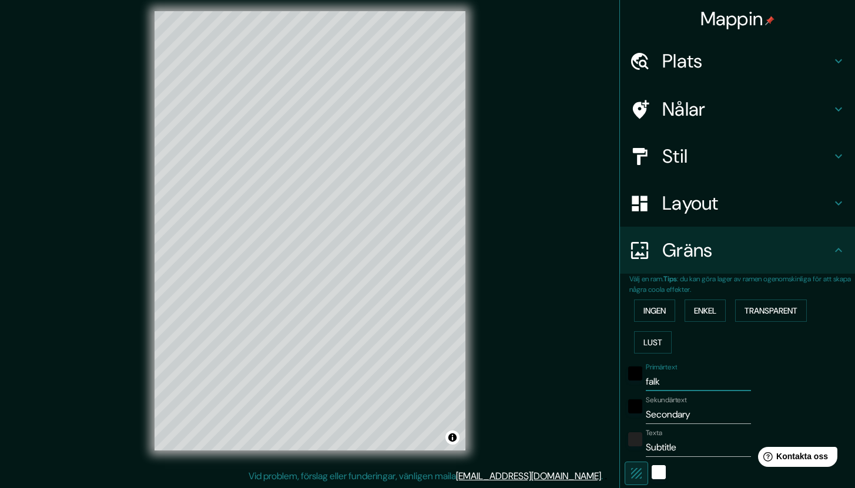
type input "42"
type input "falke"
type input "212"
type input "42"
type input "falken"
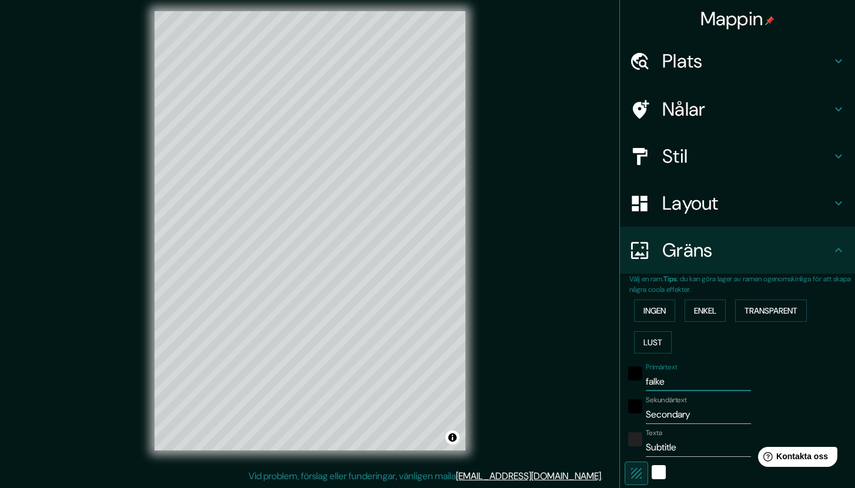
type input "212"
type input "42"
type input "falkenb"
type input "212"
type input "42"
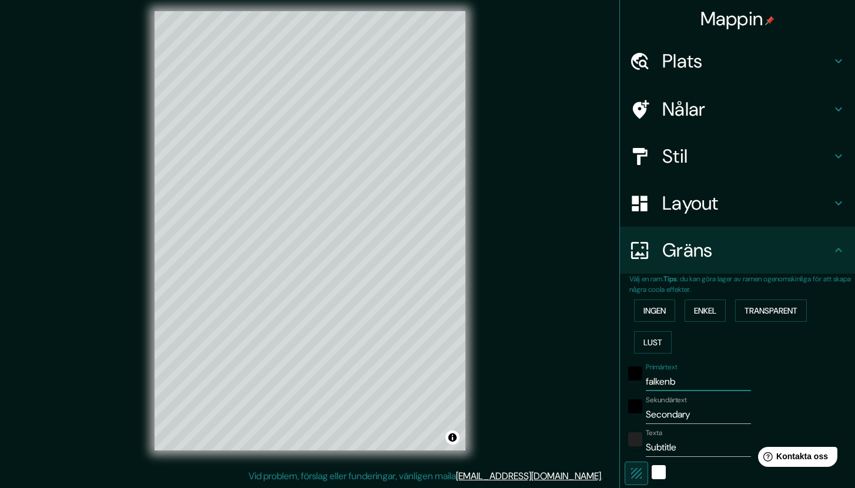
type input "falkenbe"
type input "212"
type input "42"
type input "falkenber"
type input "212"
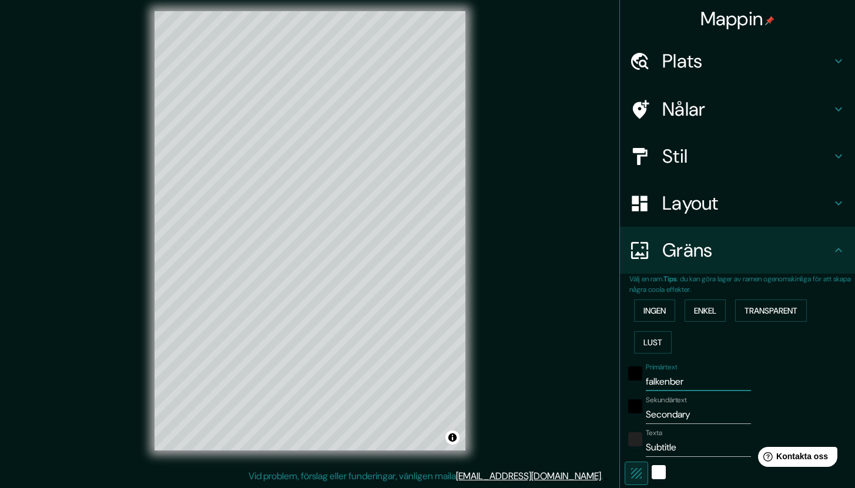
type input "42"
type input "falkenberg"
type input "212"
type input "42"
type input "falkenberg"
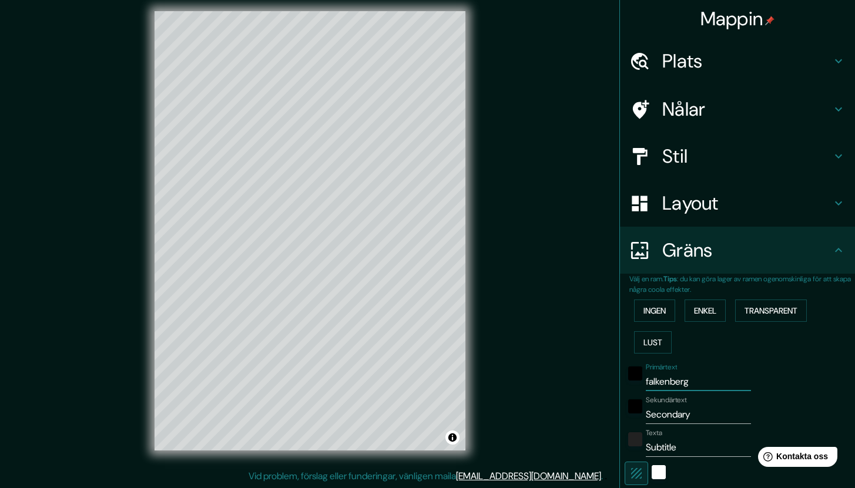
click at [653, 416] on input "Secondary" at bounding box center [698, 415] width 105 height 19
click at [653, 417] on input "Secondary" at bounding box center [698, 415] width 105 height 19
paste input "56°54'12.6"N 12°29'23.3"E"
type input "56°54'12.6"N 12°29'23.3"E"
type input "212"
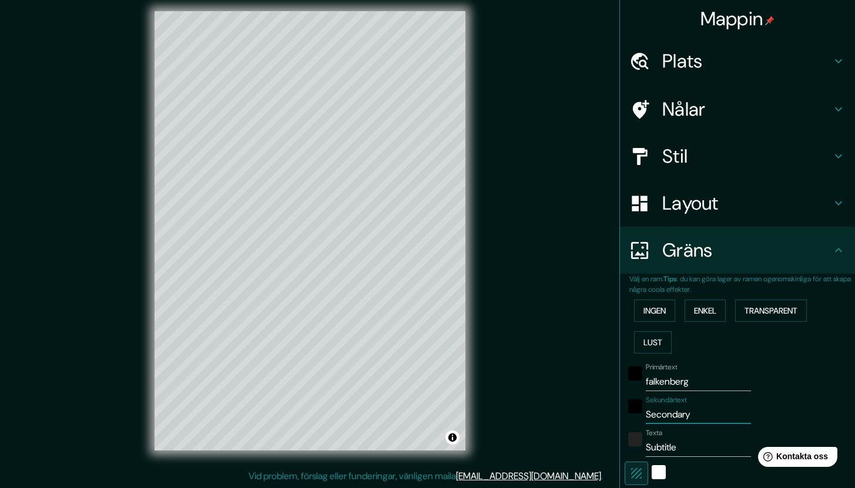
type input "42"
type input "56°54'12.6"N 12°29'23.3"E"
click at [655, 444] on input "Subtitle" at bounding box center [698, 447] width 105 height 19
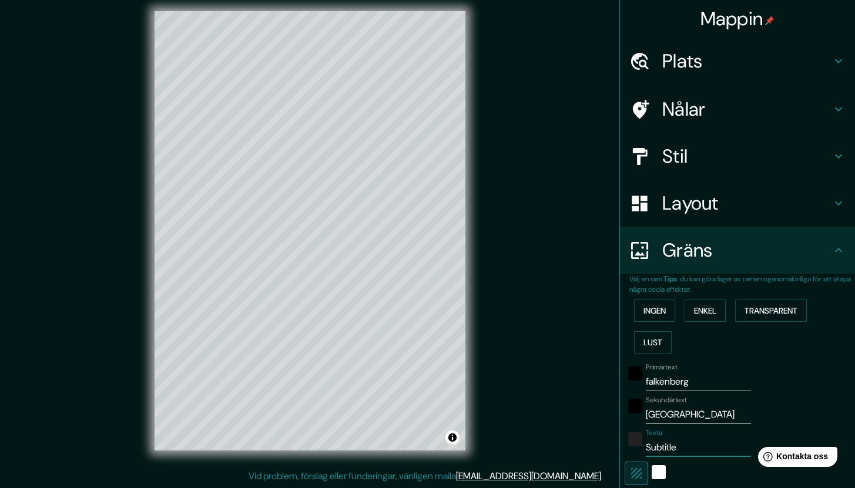
click at [655, 444] on input "Subtitle" at bounding box center [698, 447] width 105 height 19
type input "212"
type input "42"
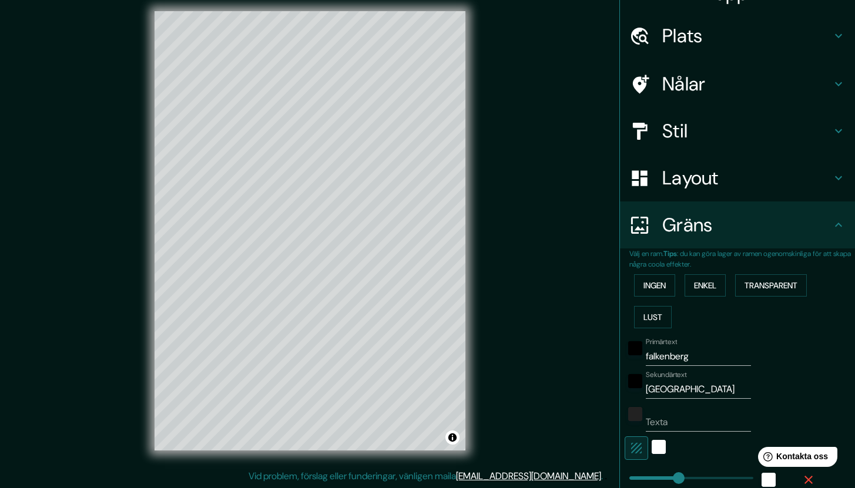
scroll to position [183, 0]
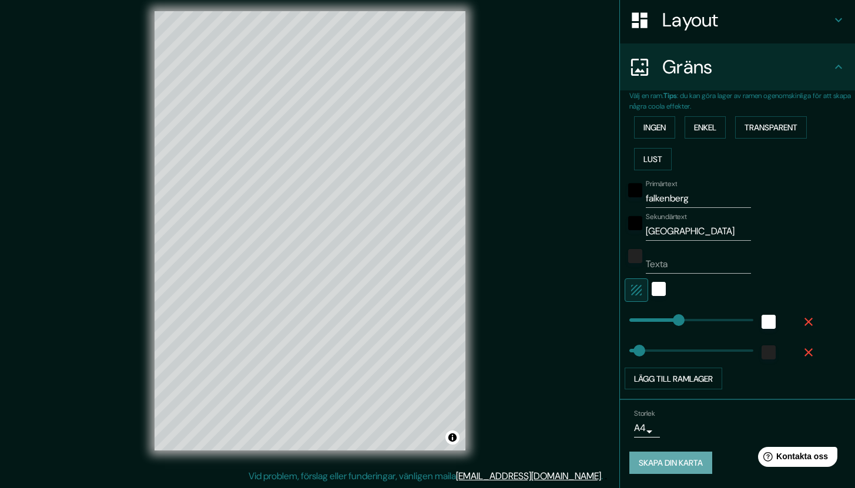
click at [673, 463] on font "Skapa din karta" at bounding box center [671, 463] width 64 height 11
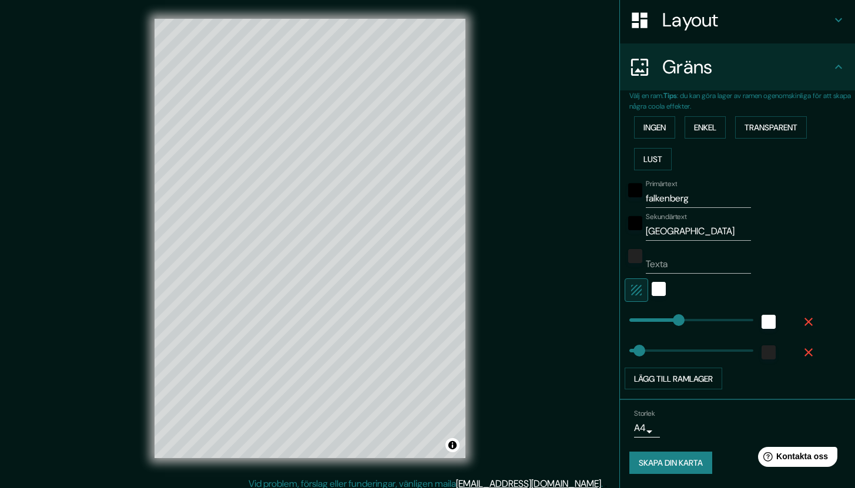
click at [832, 67] on icon at bounding box center [839, 67] width 14 height 14
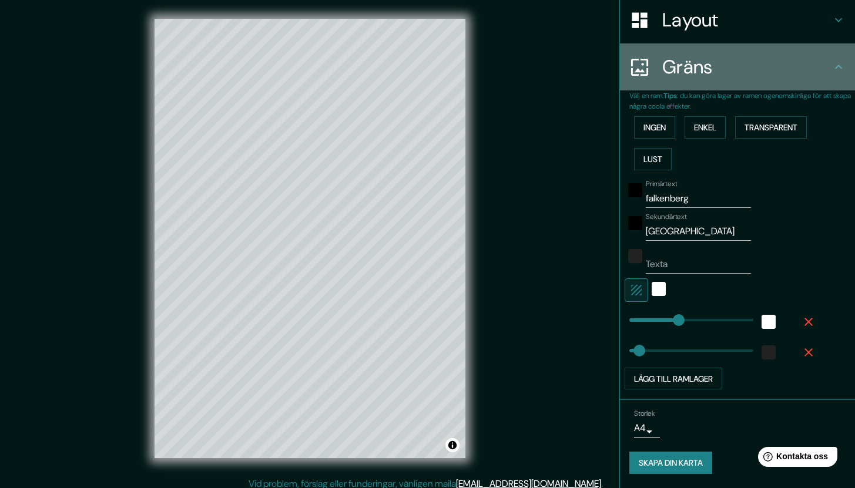
click at [832, 69] on icon at bounding box center [839, 67] width 14 height 14
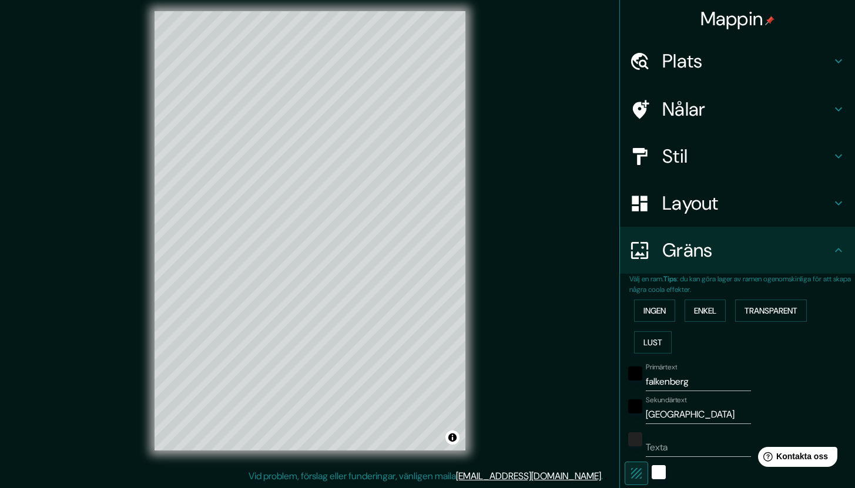
scroll to position [183, 0]
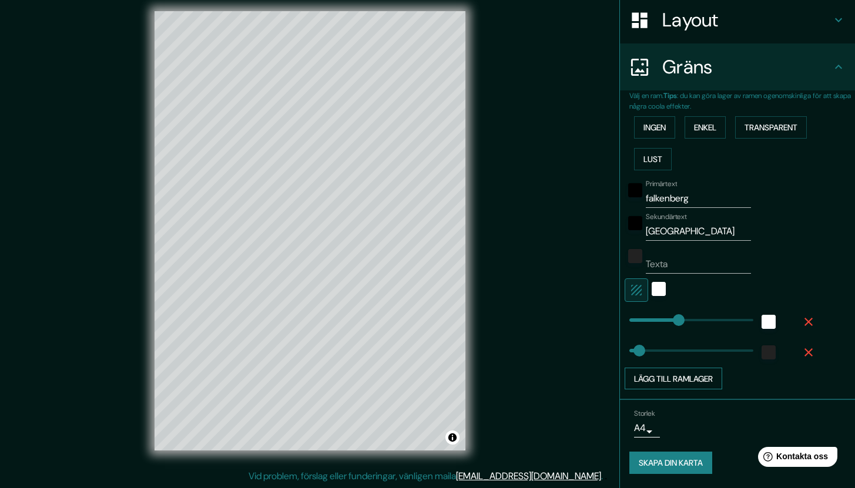
click at [651, 379] on font "Lägg till ramlager" at bounding box center [673, 379] width 79 height 11
type input "212"
type input "42"
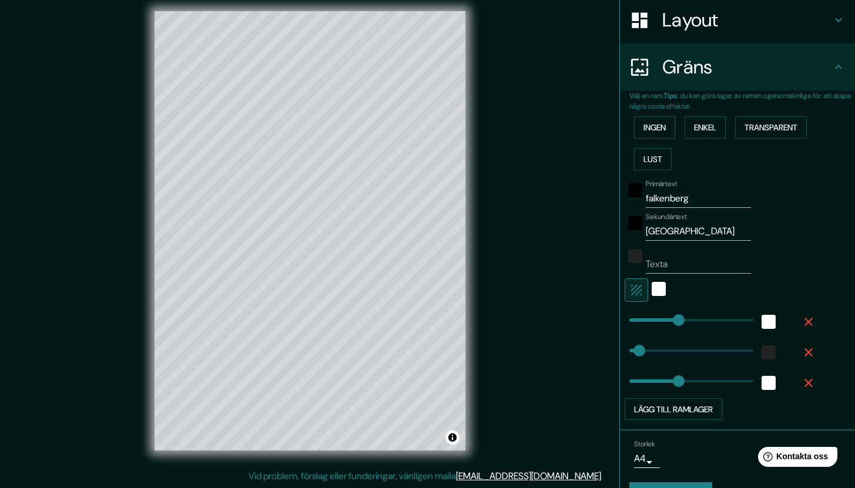
type input "212"
click at [762, 385] on div "white" at bounding box center [769, 383] width 14 height 14
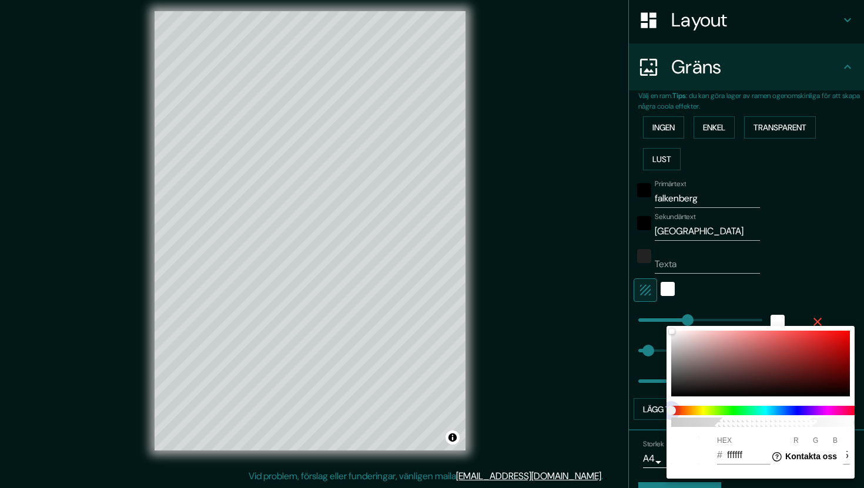
click at [761, 411] on span at bounding box center [765, 410] width 188 height 9
type input "212"
type input "42"
type input "212"
type input "FFFFFF"
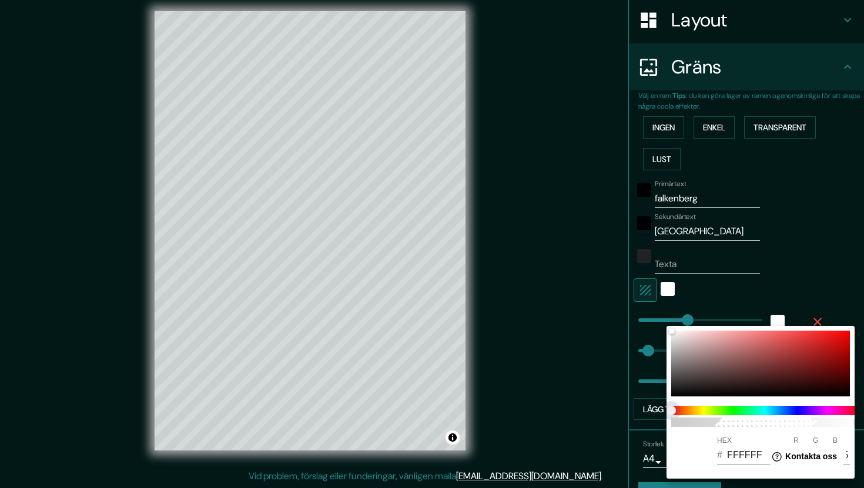
type input "212"
type input "42"
type input "212"
click at [735, 413] on span at bounding box center [765, 410] width 188 height 9
type input "212"
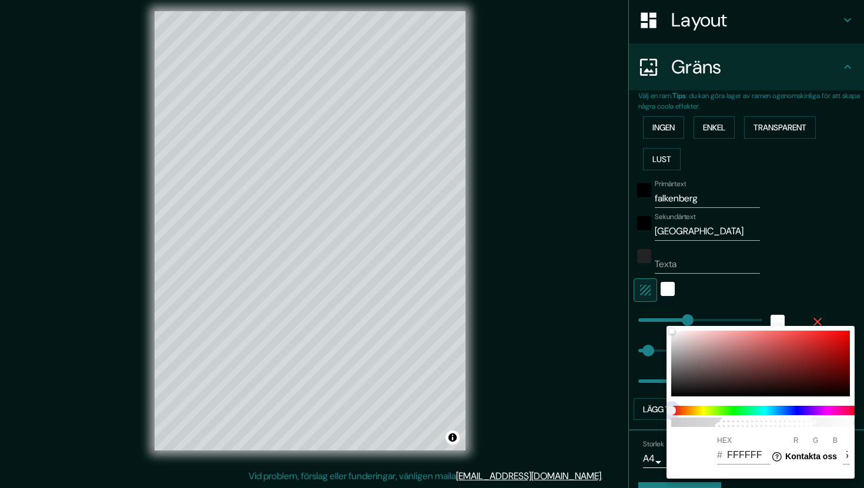
type input "42"
type input "212"
type input "42"
type input "212"
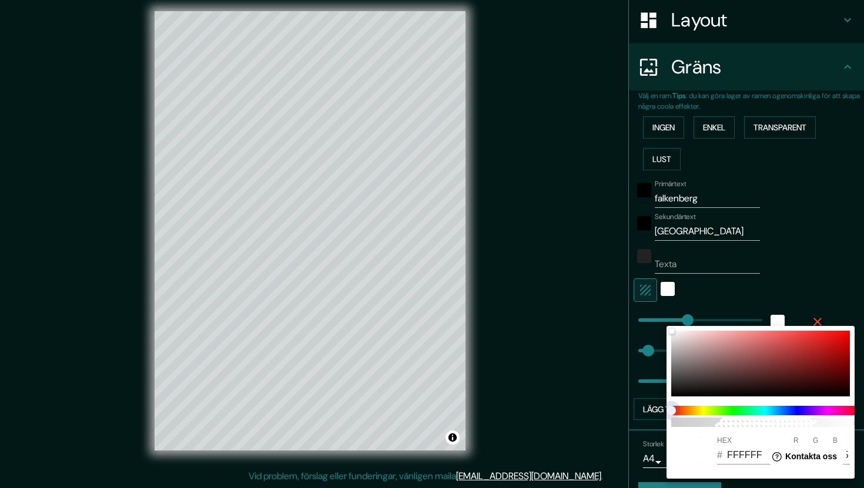
drag, startPoint x: 673, startPoint y: 411, endPoint x: 769, endPoint y: 414, distance: 96.4
click at [769, 414] on span at bounding box center [765, 410] width 188 height 9
type input "212"
type input "42"
type input "212"
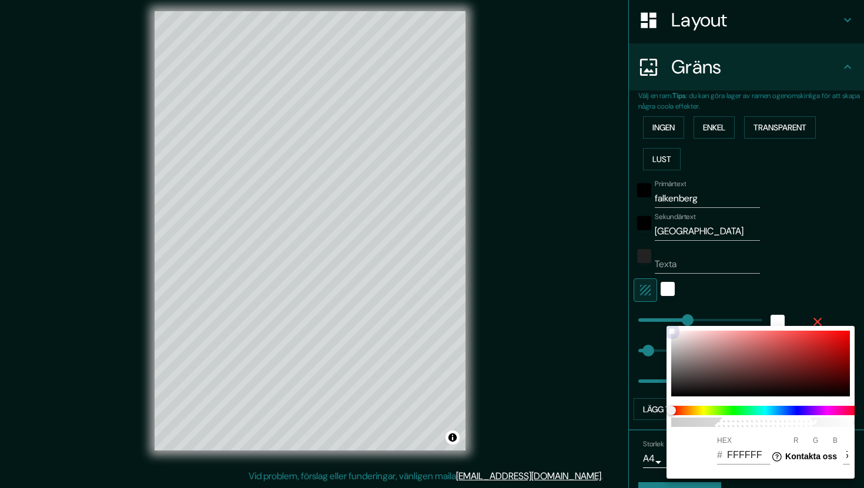
type input "391818"
type input "57"
type input "24"
drag, startPoint x: 731, startPoint y: 381, endPoint x: 776, endPoint y: 381, distance: 45.3
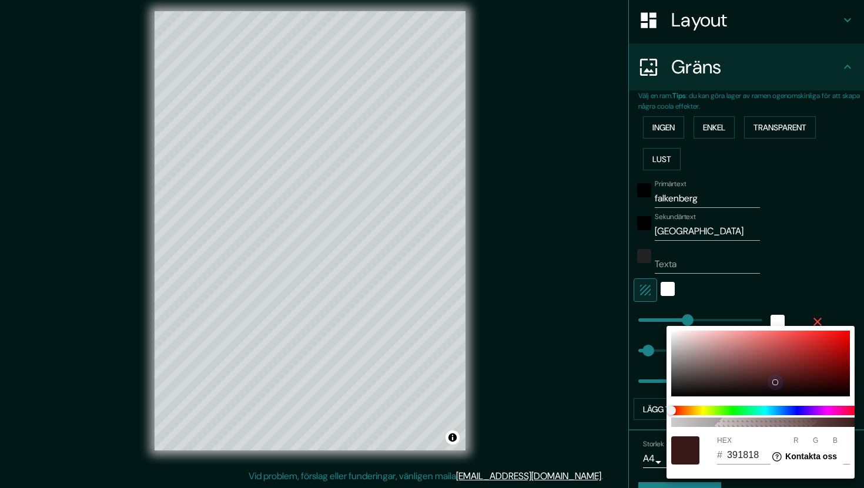
click at [776, 381] on div at bounding box center [760, 364] width 179 height 66
type input "212"
type input "42"
type input "212"
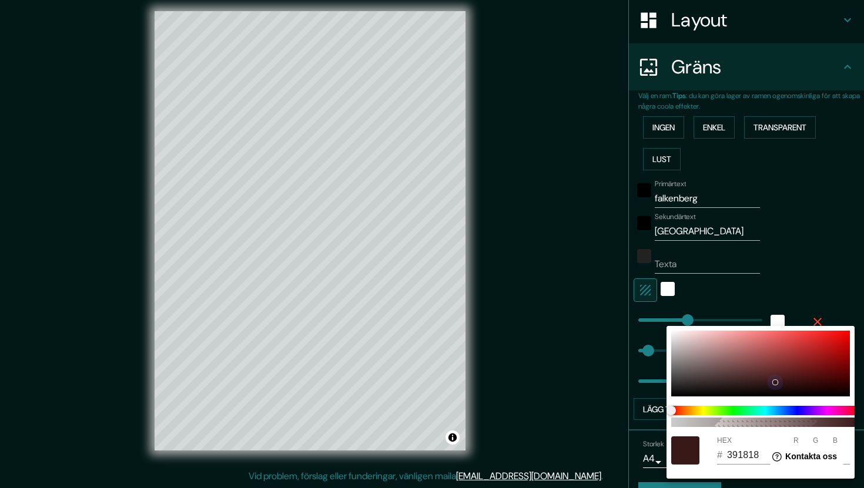
type input "42"
type input "212"
type input "5C3C3C"
type input "92"
type input "60"
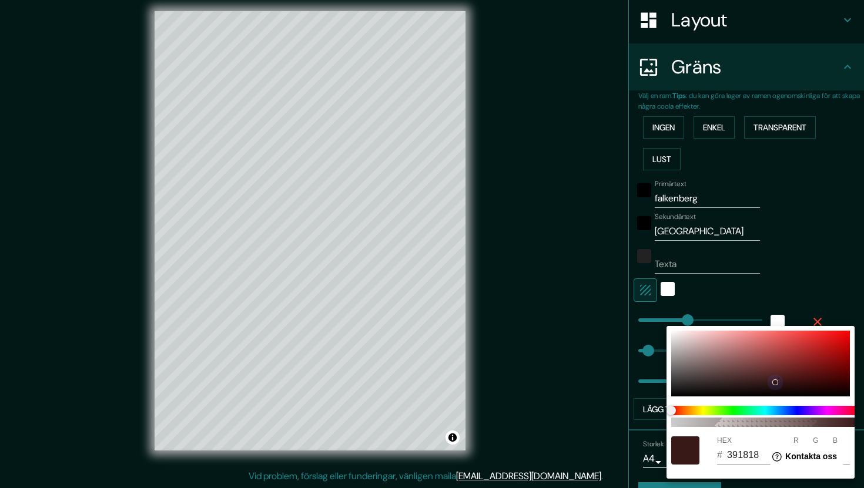
type input "60"
type input "212"
type input "42"
type input "212"
type input "5C3E3E"
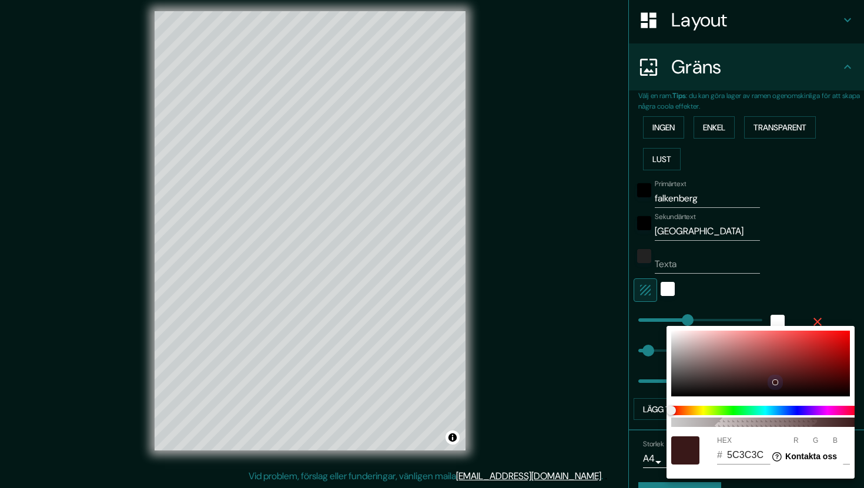
type input "62"
type input "212"
type input "42"
type input "212"
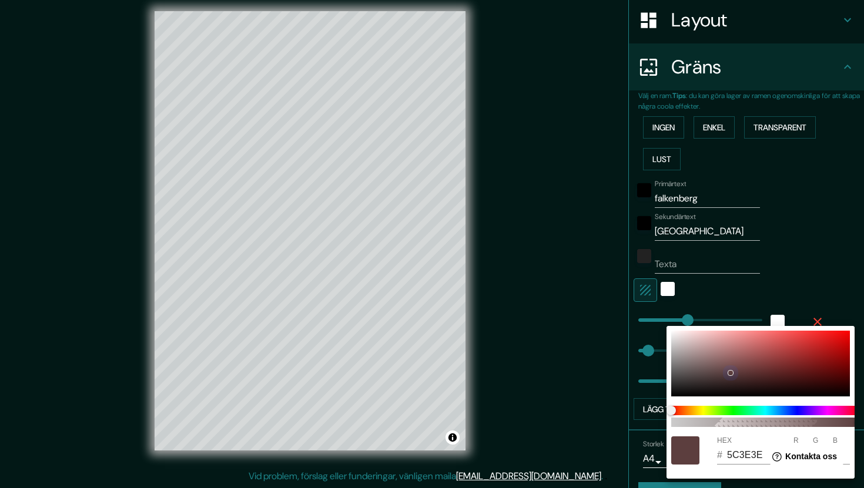
type input "534343"
type input "83"
type input "67"
type input "212"
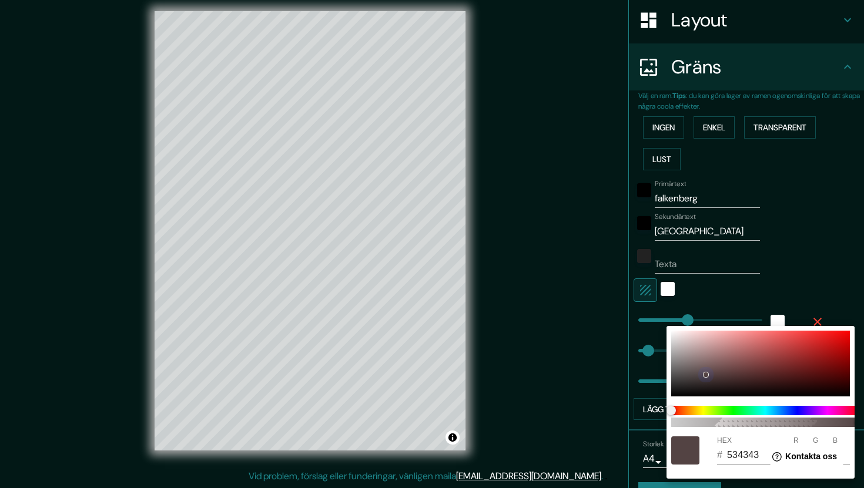
type input "42"
type input "212"
type input "4E4141"
type input "78"
type input "65"
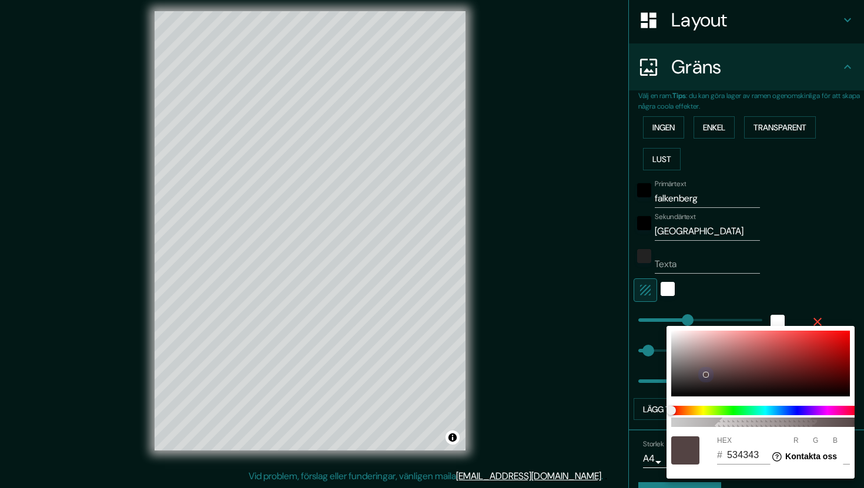
type input "65"
type input "212"
type input "42"
type input "212"
type input "5C2E2E"
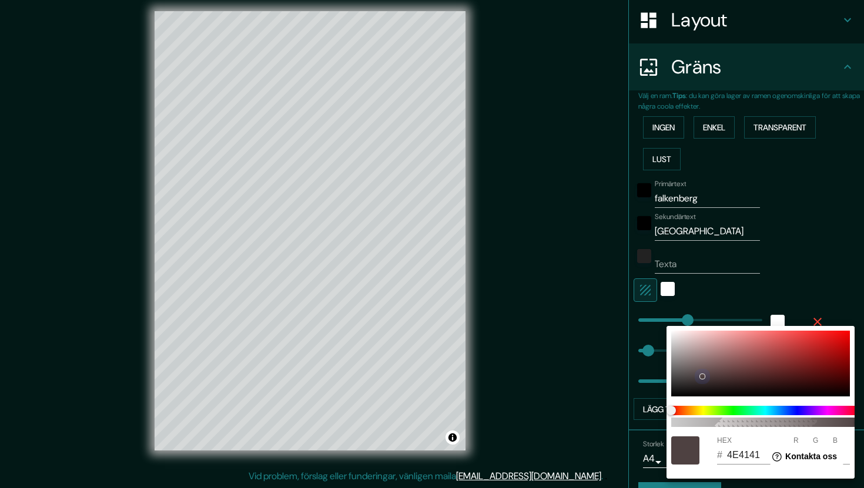
type input "92"
type input "46"
type input "212"
type input "42"
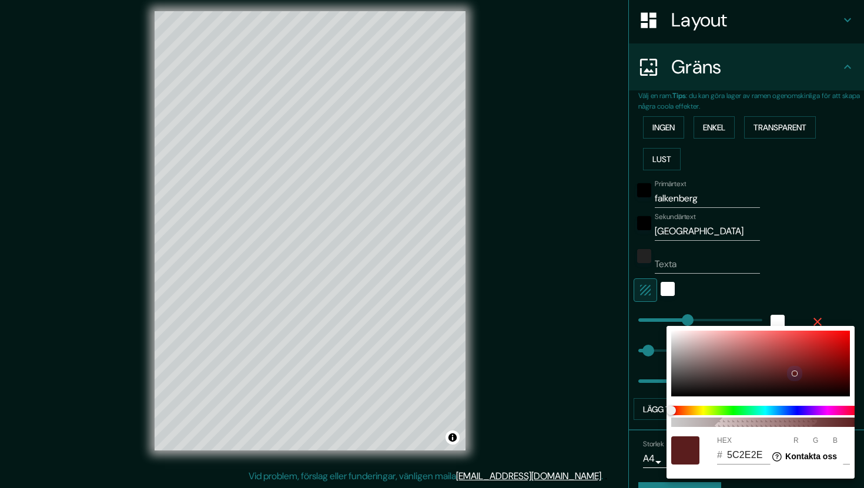
type input "212"
type input "571B1B"
type input "87"
type input "27"
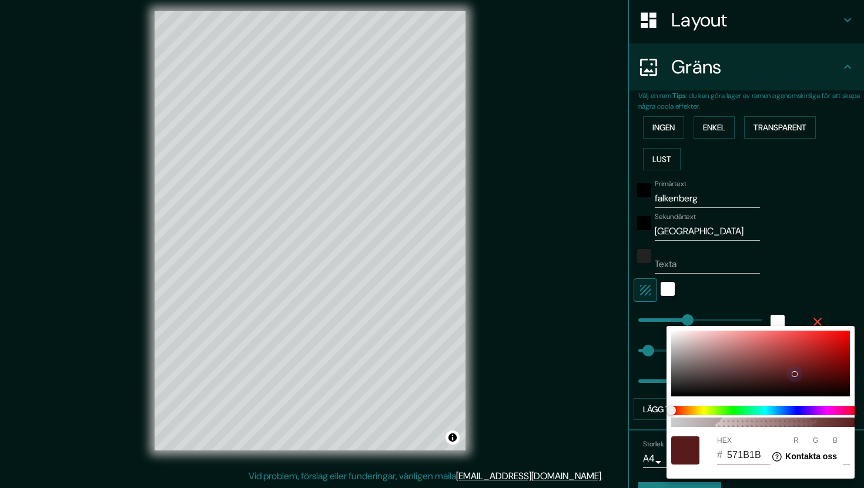
type input "212"
type input "42"
type input "212"
type input "5C0606"
type input "92"
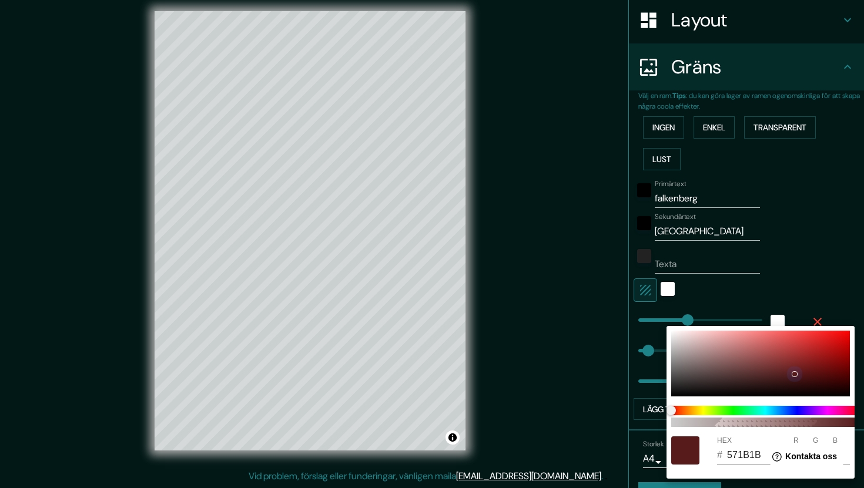
type input "6"
type input "212"
type input "42"
type input "212"
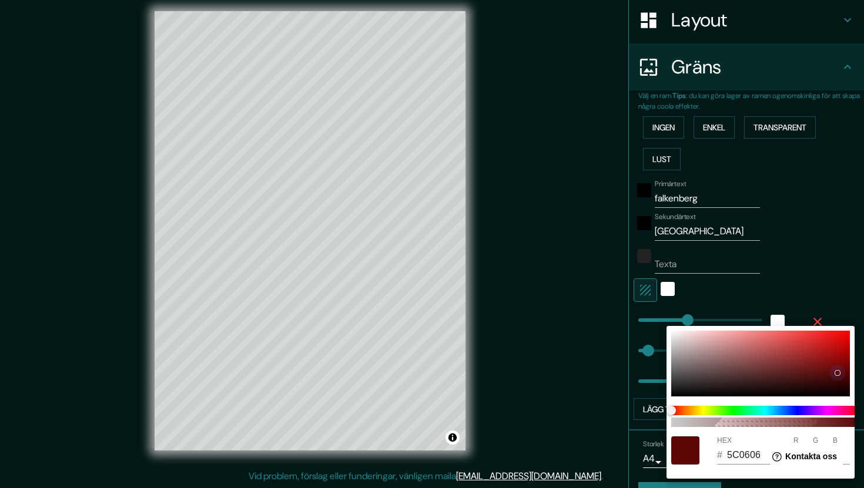
type input "170505"
type input "23"
type input "5"
type input "212"
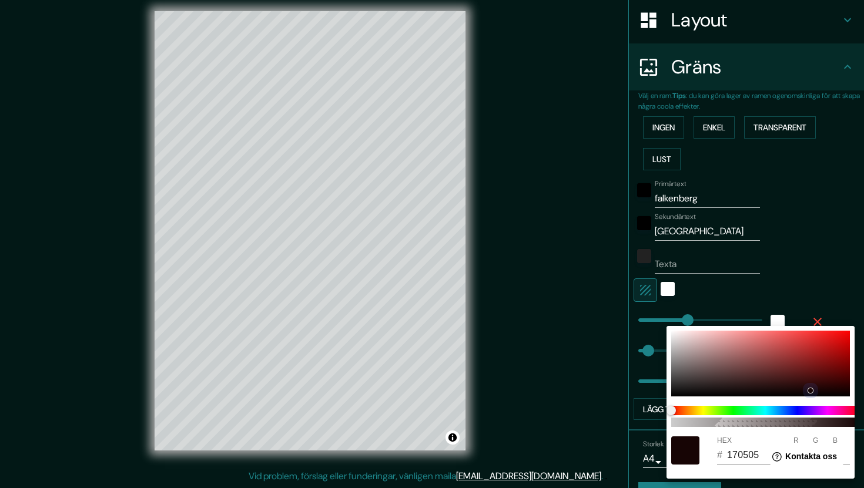
type input "42"
type input "212"
type input "020000"
type input "2"
type input "0"
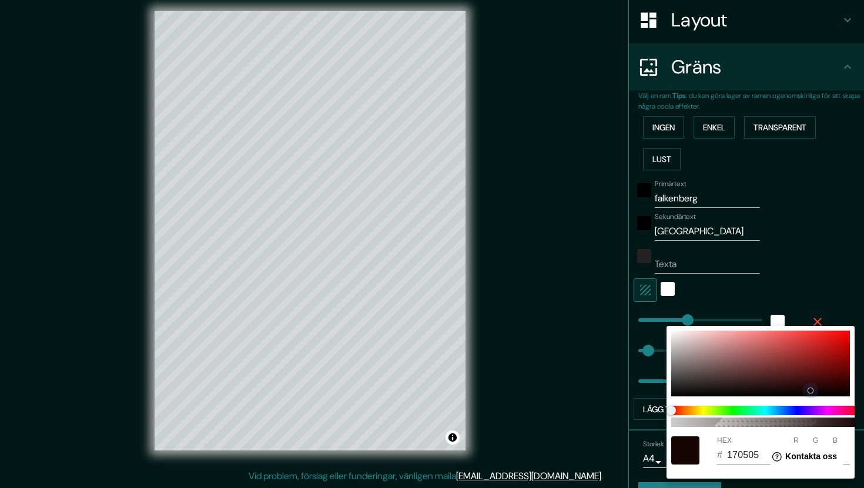
type input "0"
type input "212"
type input "42"
type input "212"
type input "000000"
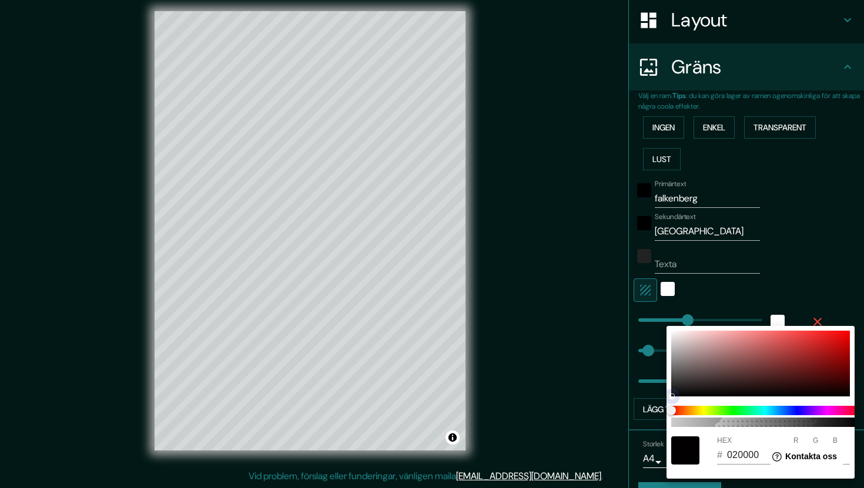
type input "0"
type input "212"
type input "42"
type input "212"
type input "221717"
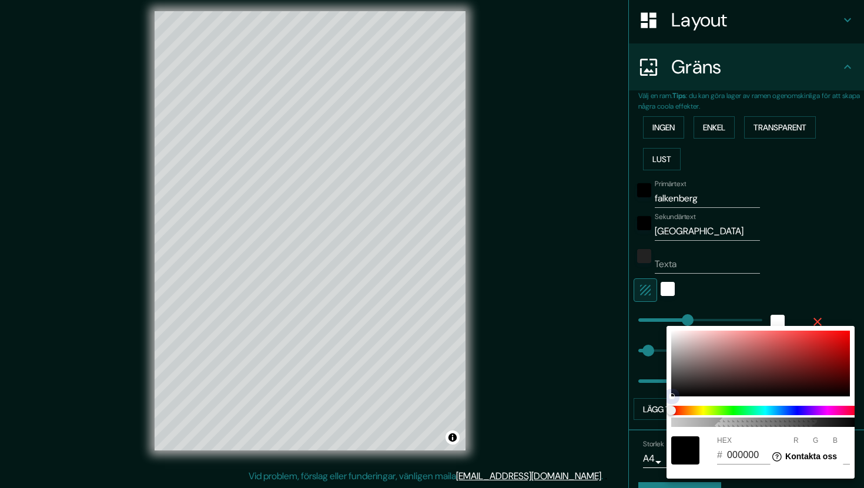
type input "34"
type input "23"
type input "212"
type input "42"
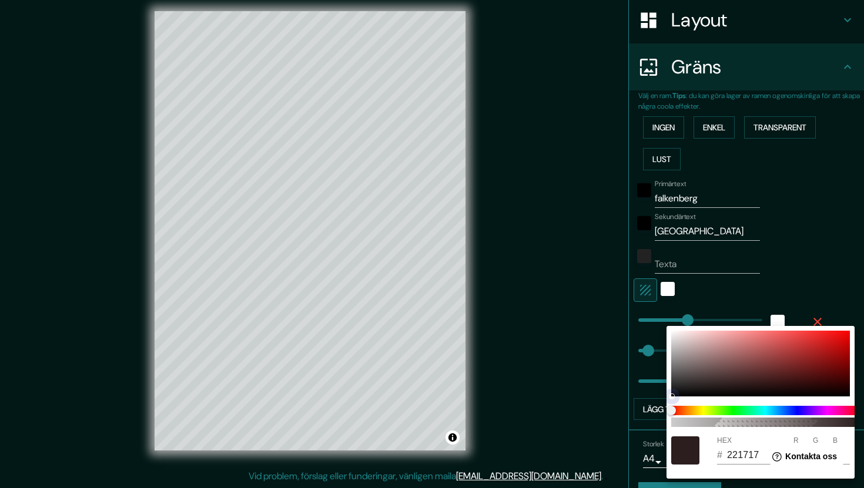
type input "212"
type input "4A3131"
type input "74"
type input "49"
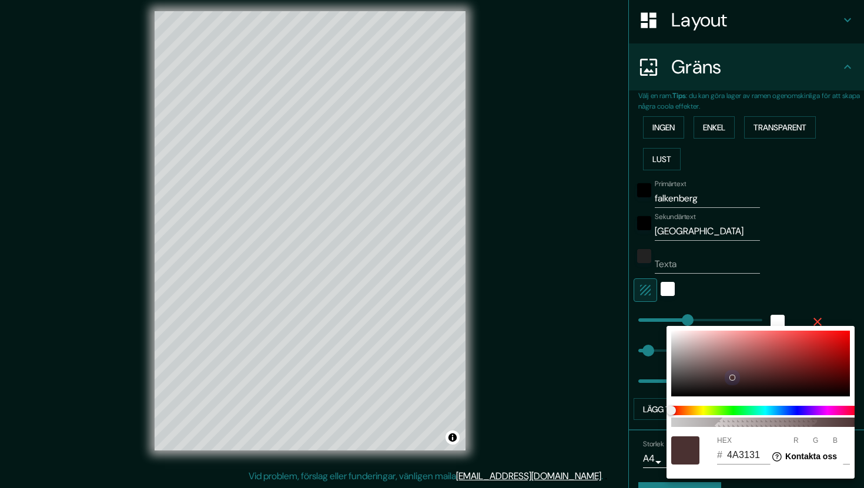
type input "212"
type input "42"
type input "212"
type input "774E4E"
type input "119"
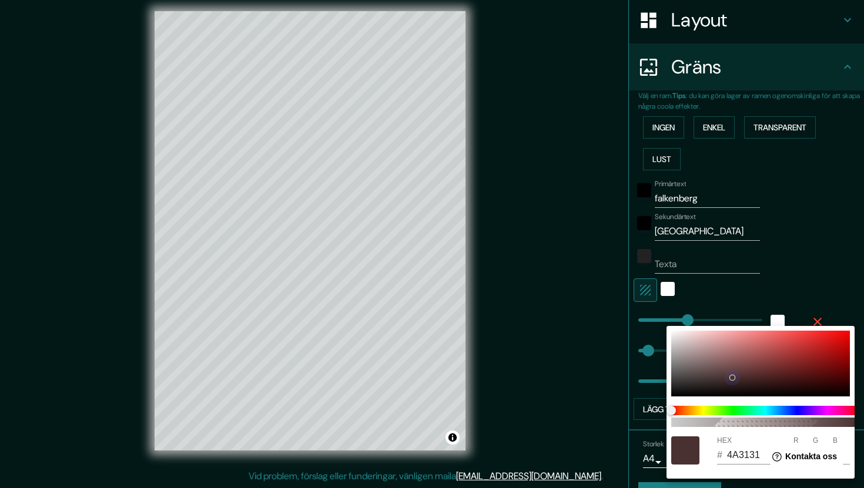
type input "78"
type input "212"
type input "42"
type input "212"
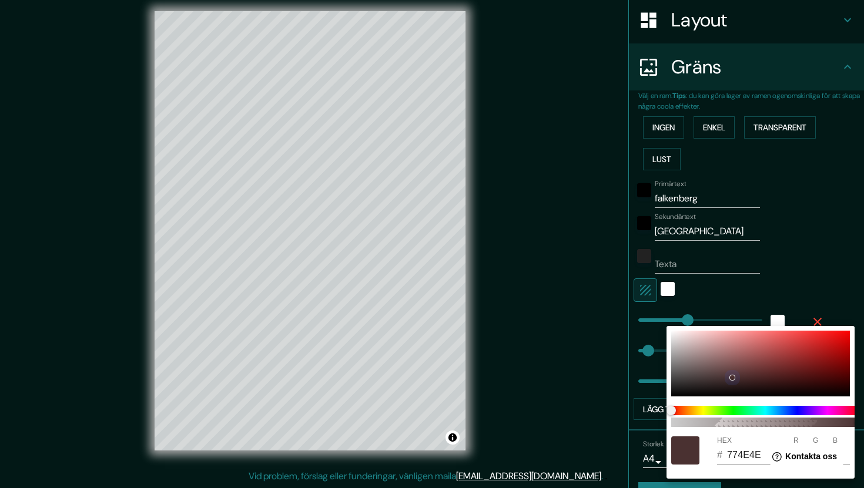
type input "935F5F"
type input "147"
type input "95"
type input "212"
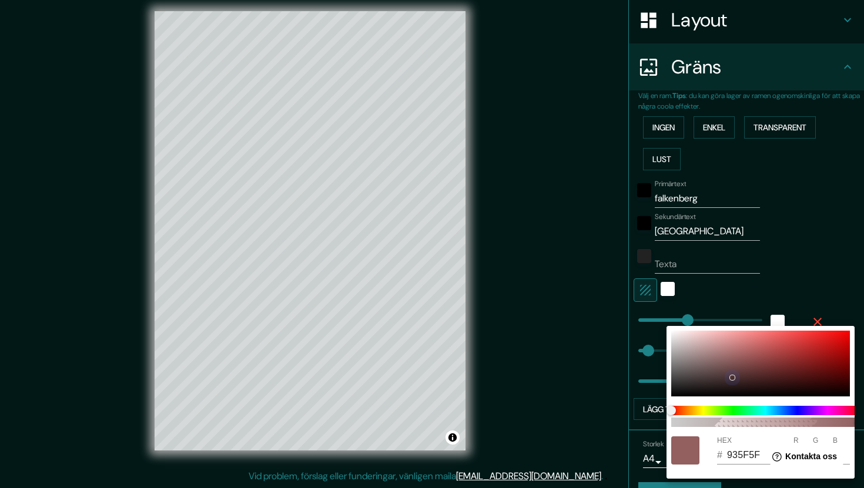
type input "42"
type input "212"
type input "BC7C7C"
type input "188"
type input "124"
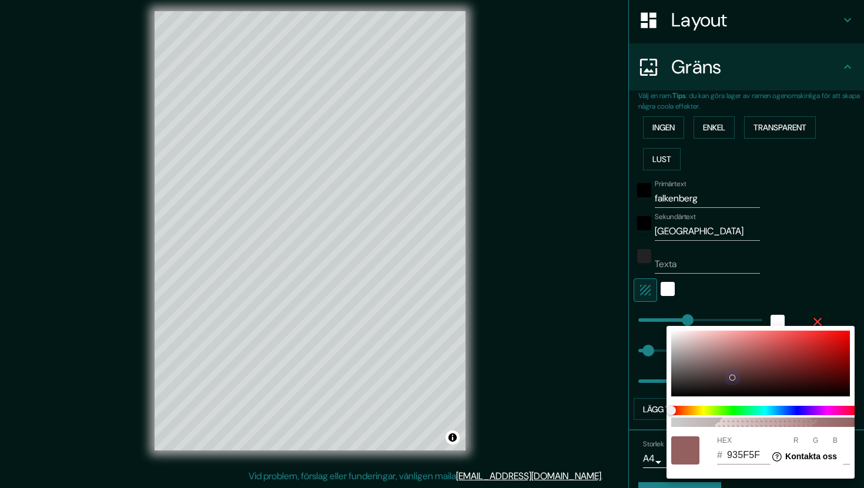
type input "124"
type input "212"
type input "42"
type input "212"
type input "D39191"
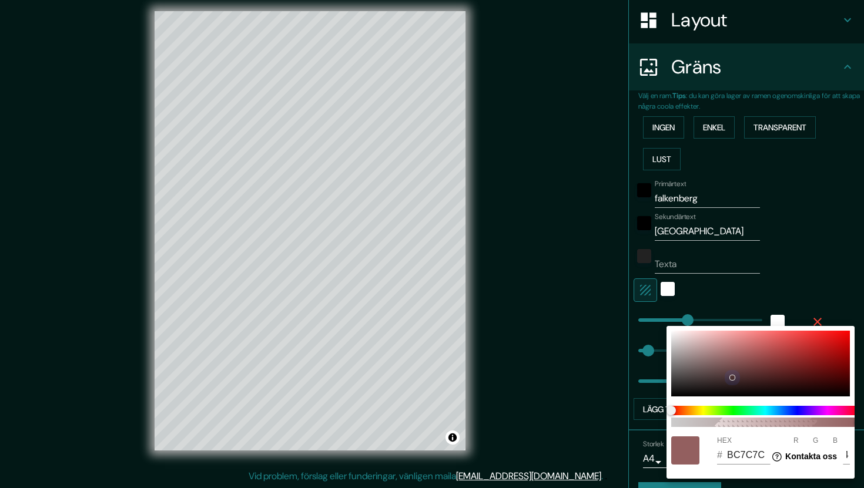
type input "211"
type input "145"
type input "212"
type input "42"
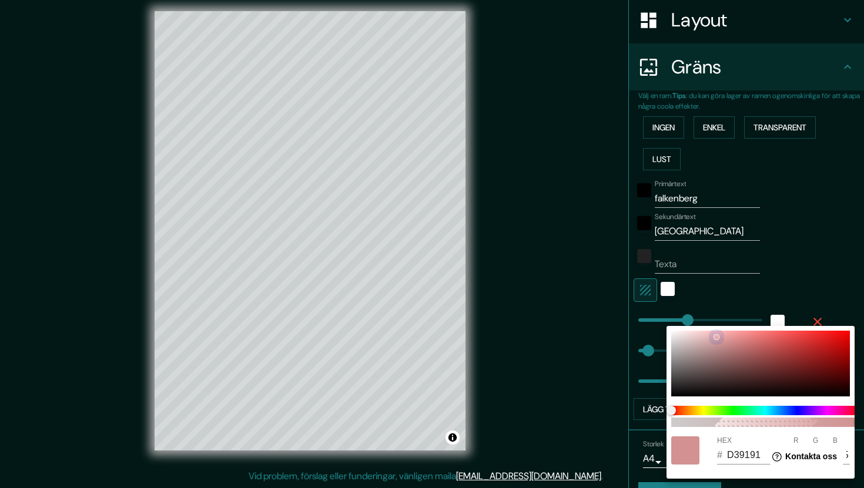
type input "212"
type input "E8AFAF"
type input "232"
type input "175"
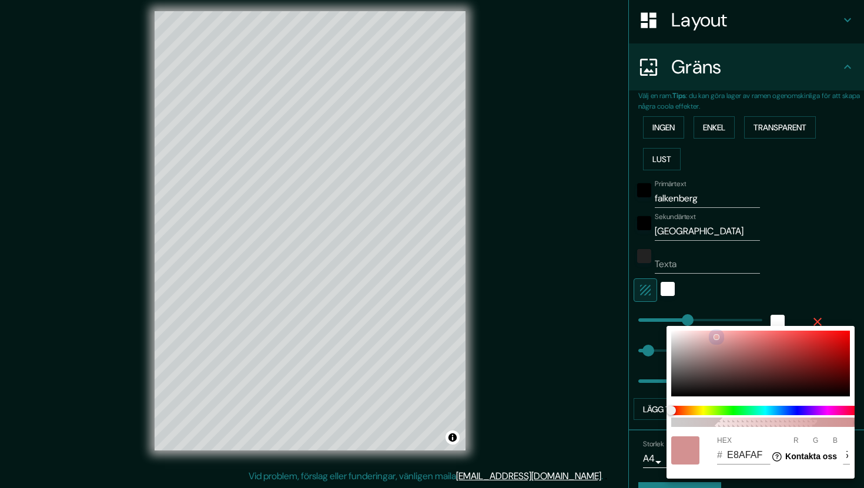
type input "212"
type input "42"
type input "212"
type input "42"
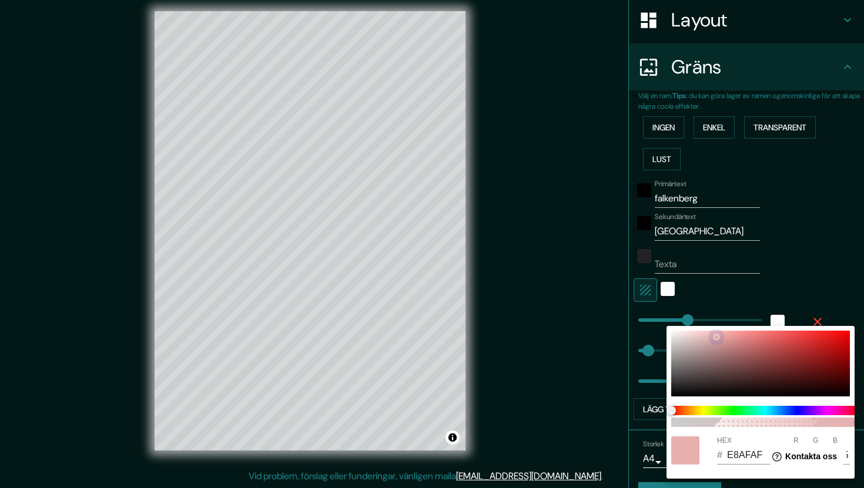
type input "212"
drag, startPoint x: 729, startPoint y: 373, endPoint x: 671, endPoint y: 401, distance: 64.1
click at [671, 401] on div "100 HEX # 000000 R 0 G 0 B 0" at bounding box center [761, 402] width 188 height 153
click at [566, 304] on div at bounding box center [432, 244] width 864 height 488
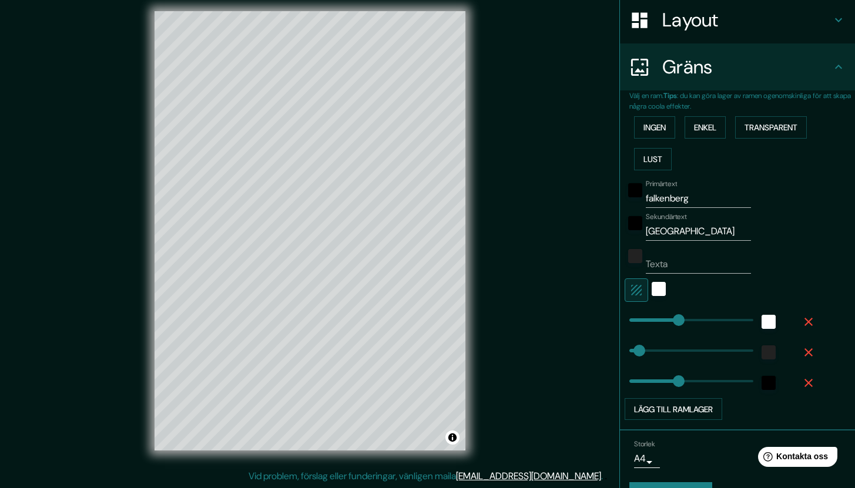
click at [803, 382] on icon "button" at bounding box center [809, 383] width 14 height 14
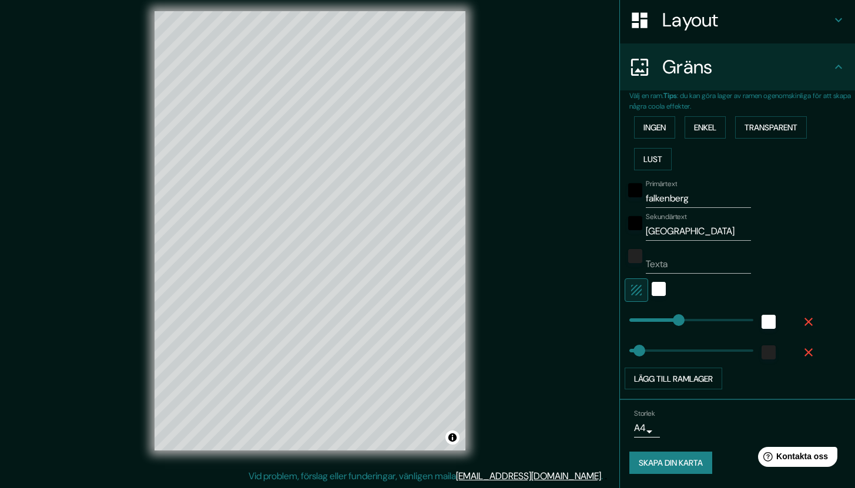
click at [658, 463] on font "Skapa din karta" at bounding box center [671, 463] width 64 height 11
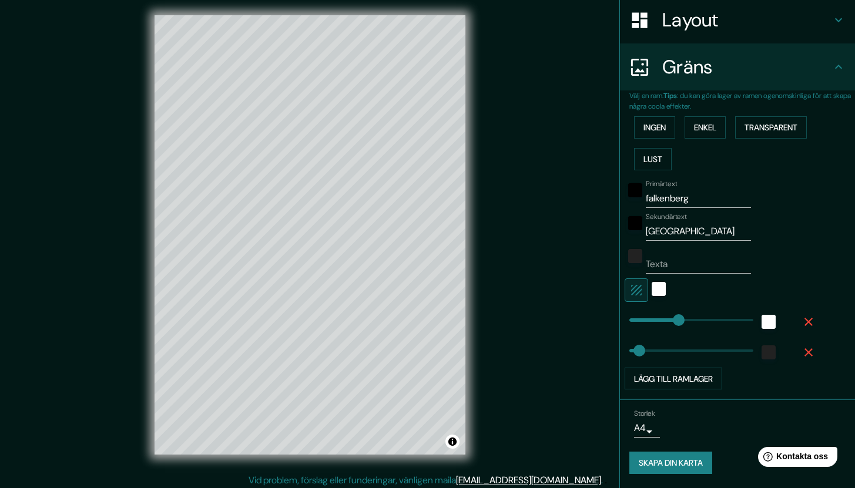
scroll to position [0, 0]
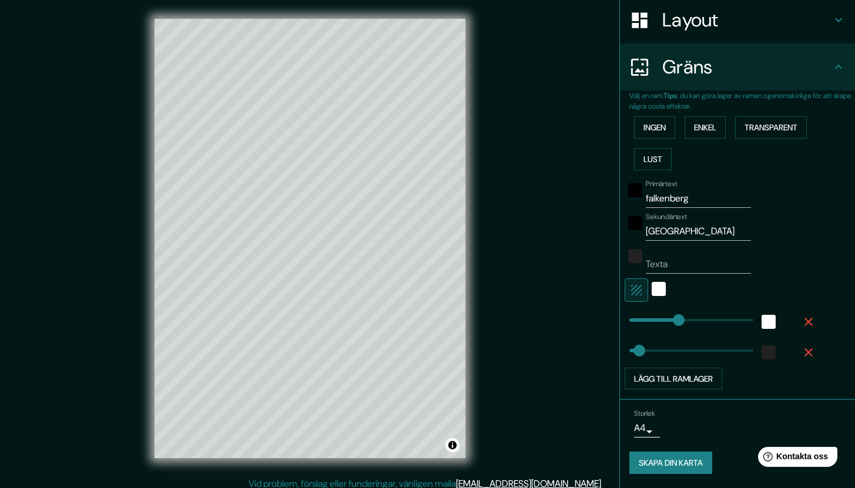
click at [639, 461] on font "Skapa din karta" at bounding box center [671, 463] width 64 height 11
